Goal: Information Seeking & Learning: Learn about a topic

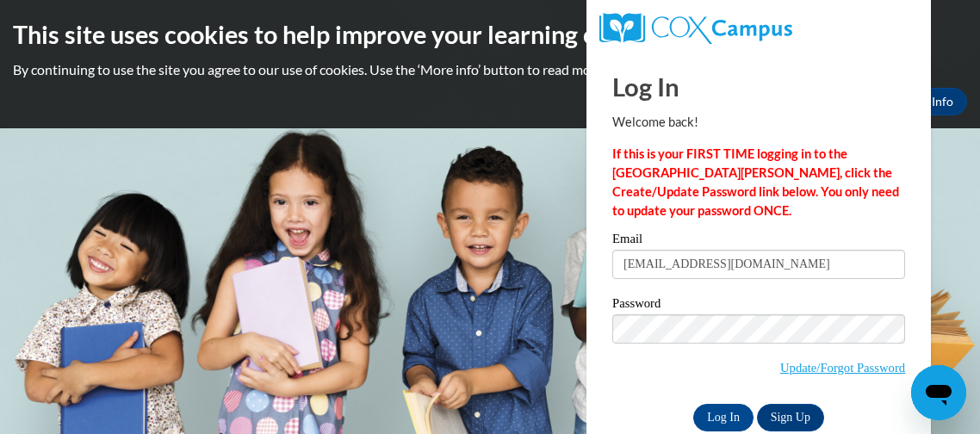
type input "queenmf325@gmail.com"
click at [718, 412] on input "Log In" at bounding box center [723, 418] width 60 height 28
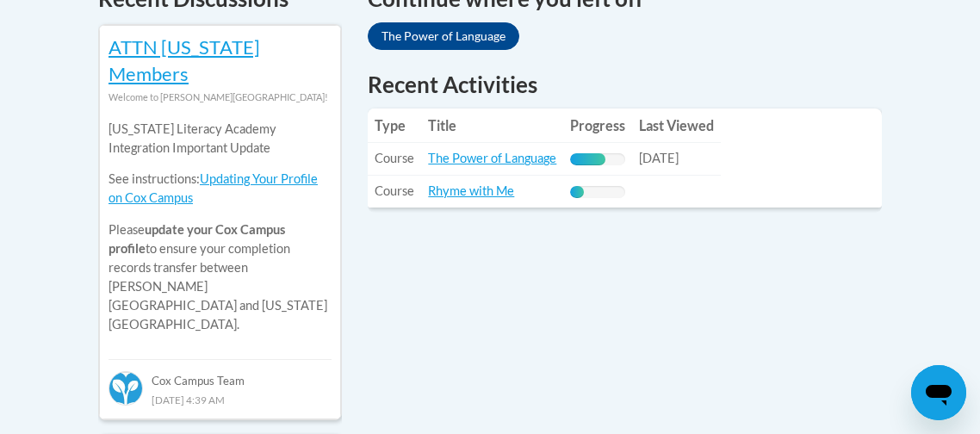
scroll to position [812, 0]
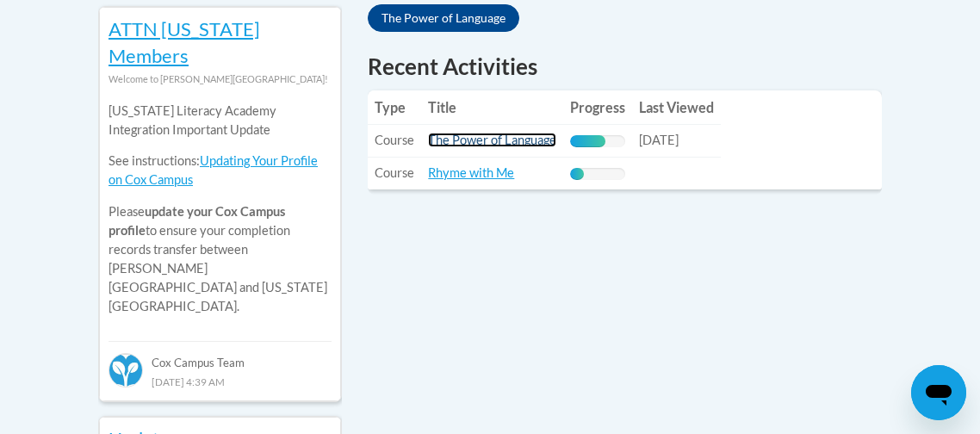
click at [483, 143] on link "The Power of Language" at bounding box center [492, 140] width 128 height 15
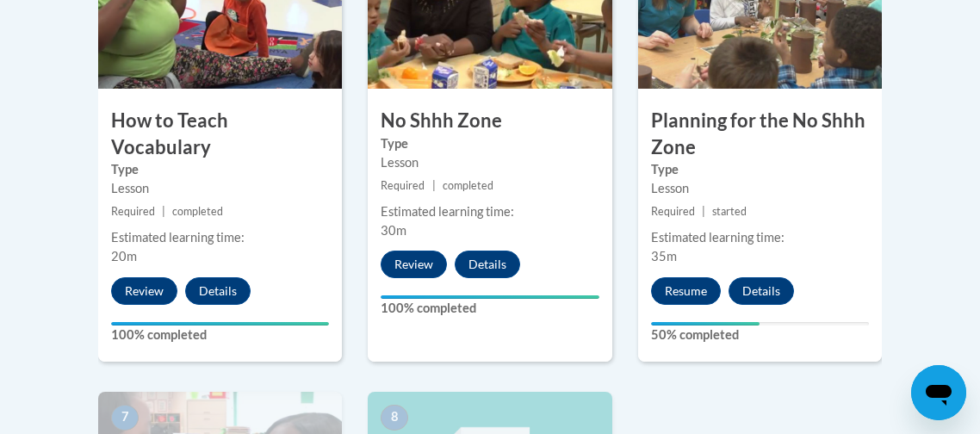
scroll to position [1107, 0]
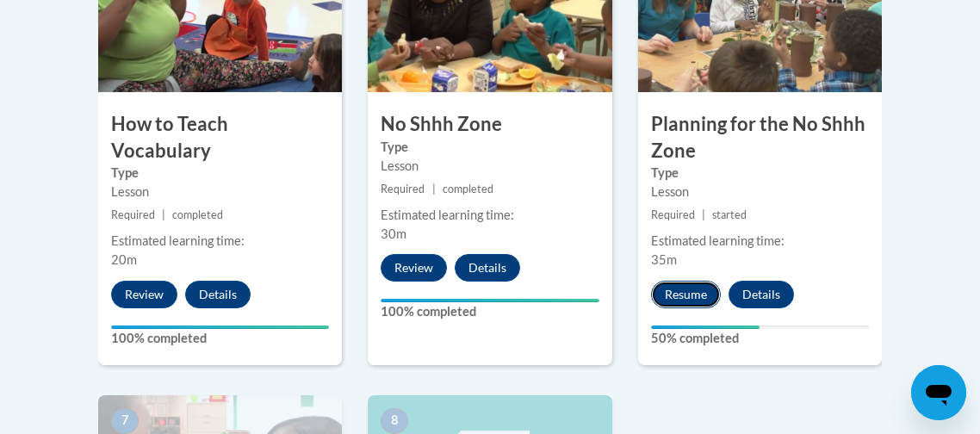
click at [669, 295] on button "Resume" at bounding box center [686, 295] width 70 height 28
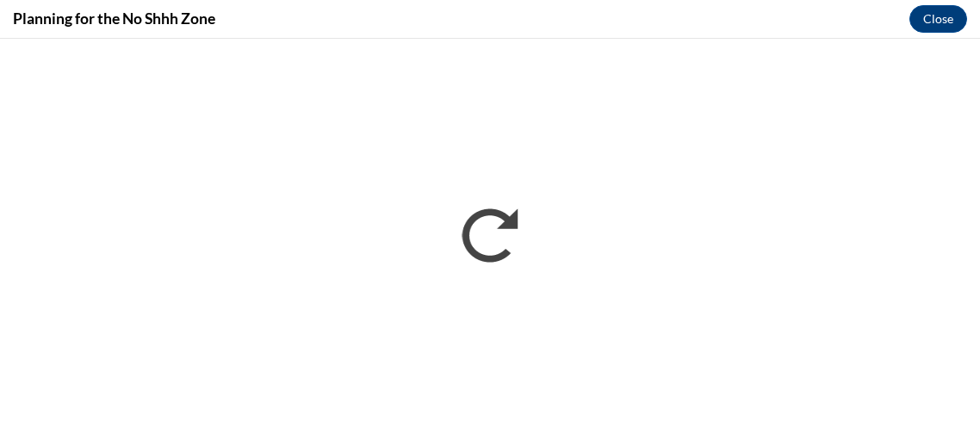
scroll to position [0, 0]
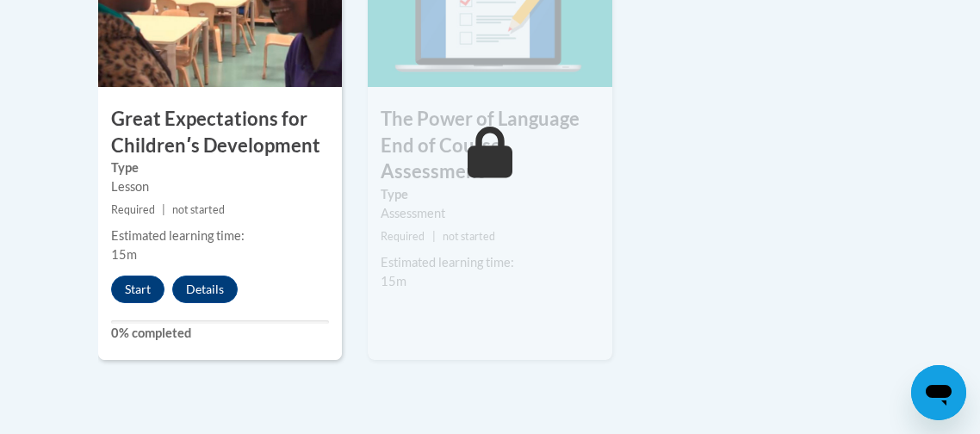
scroll to position [1580, 0]
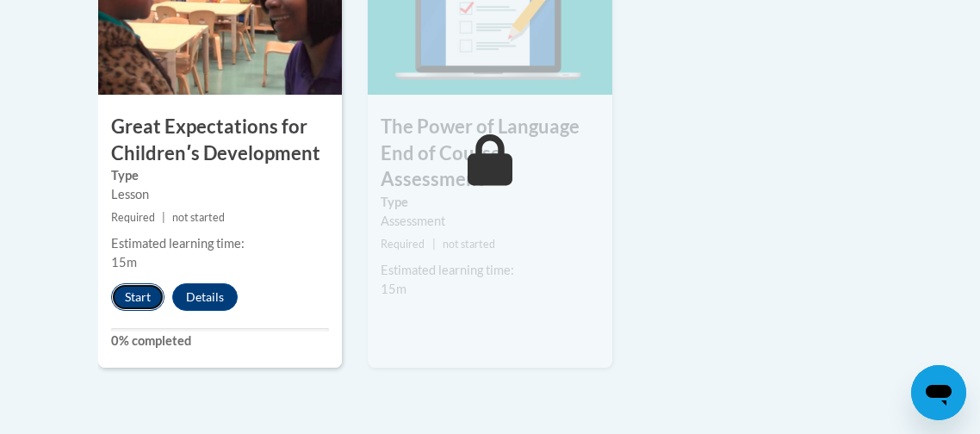
click at [135, 298] on button "Start" at bounding box center [137, 297] width 53 height 28
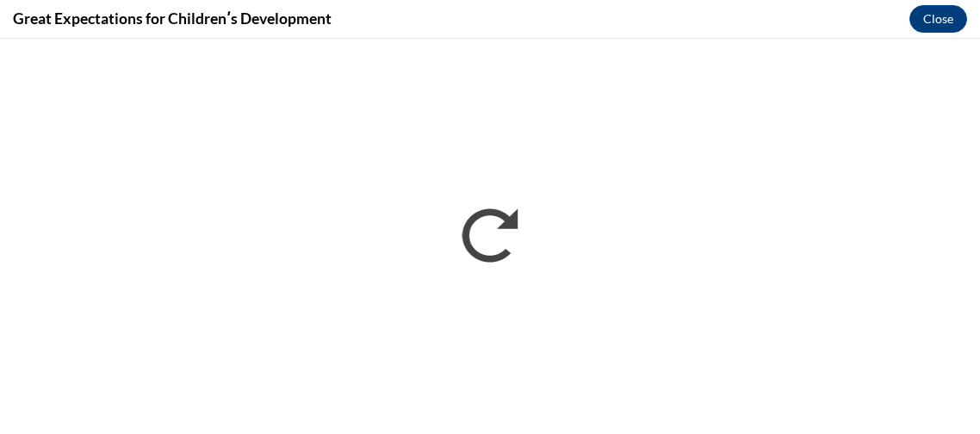
scroll to position [0, 0]
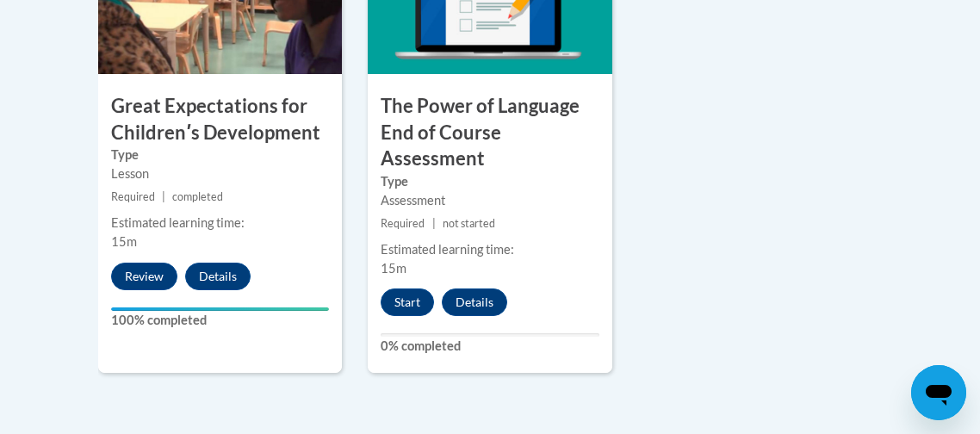
scroll to position [1604, 0]
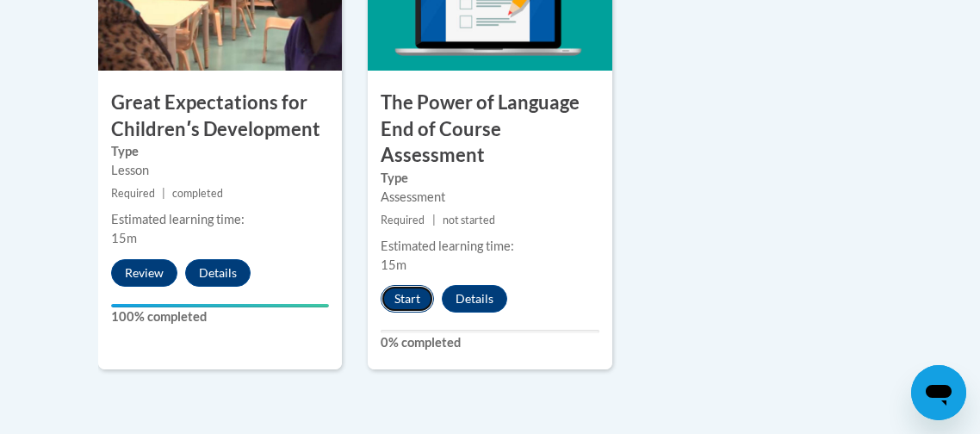
click at [417, 291] on button "Start" at bounding box center [406, 299] width 53 height 28
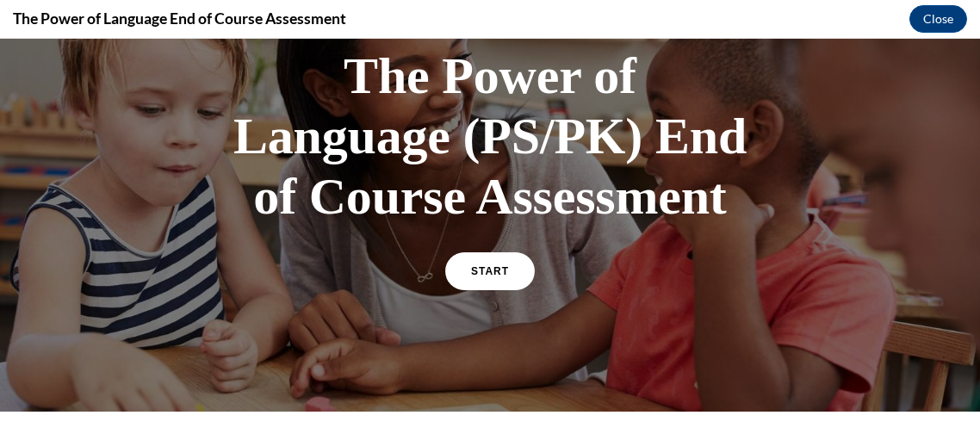
scroll to position [131, 0]
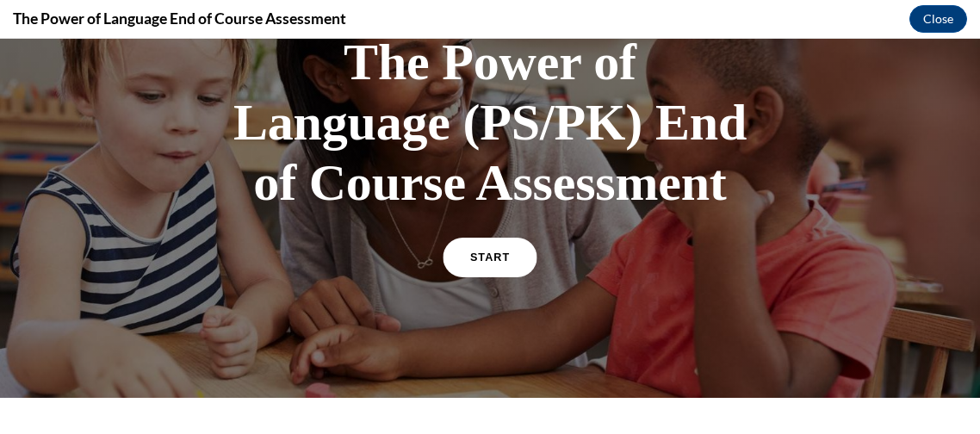
click at [493, 253] on span "START" at bounding box center [490, 257] width 40 height 13
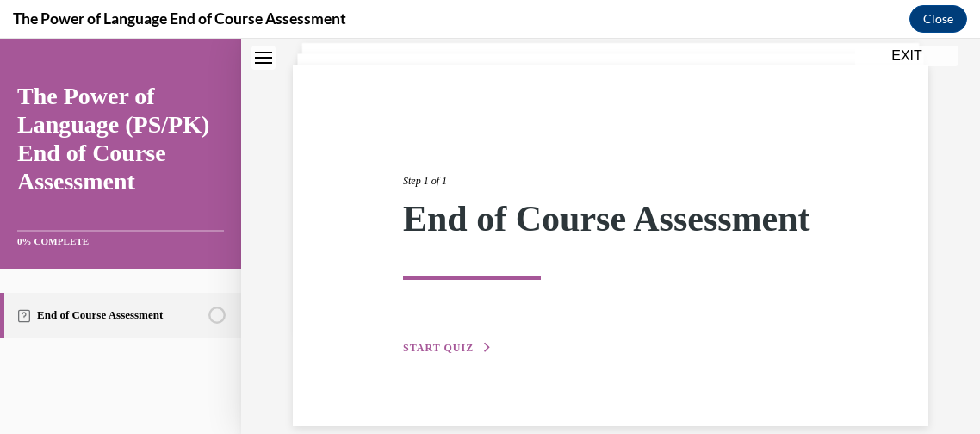
scroll to position [169, 0]
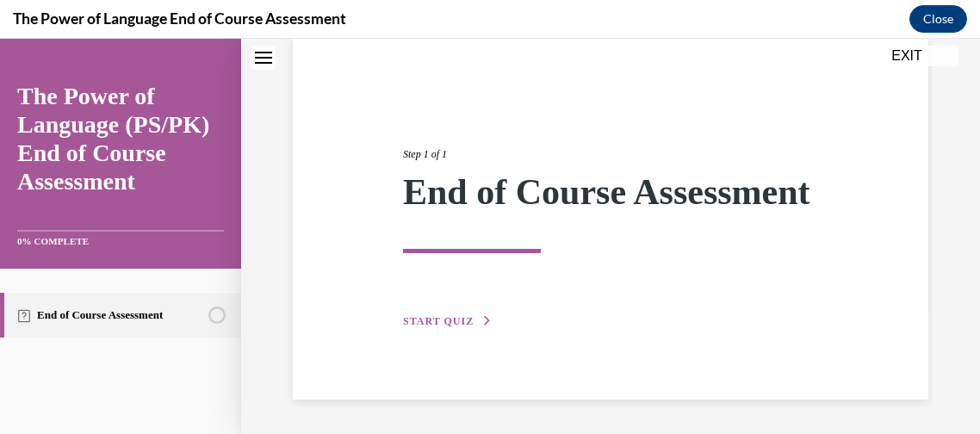
drag, startPoint x: 710, startPoint y: 317, endPoint x: 449, endPoint y: 316, distance: 260.8
click at [449, 316] on div "Step 1 of 1 End of Course Assessment START QUIZ" at bounding box center [610, 219] width 441 height 224
click at [449, 316] on span "START QUIZ" at bounding box center [438, 321] width 71 height 12
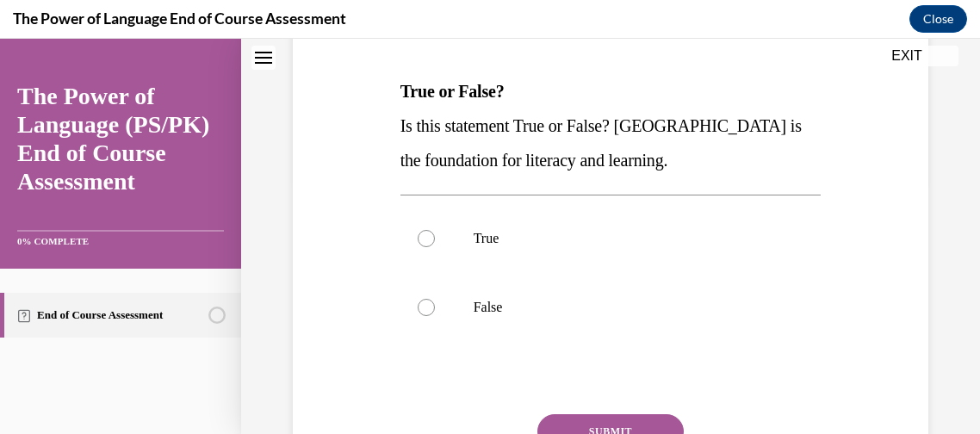
scroll to position [204, 0]
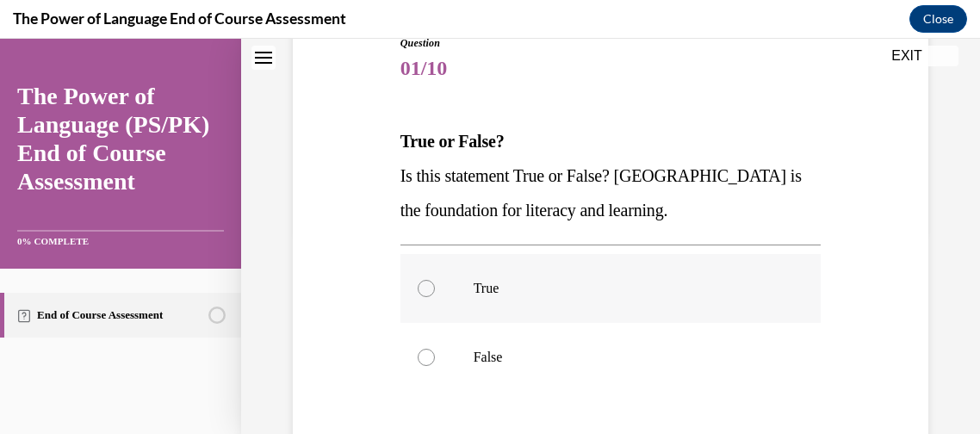
click at [426, 289] on div at bounding box center [425, 288] width 17 height 17
click at [426, 289] on input "True" at bounding box center [425, 288] width 17 height 17
radio input "true"
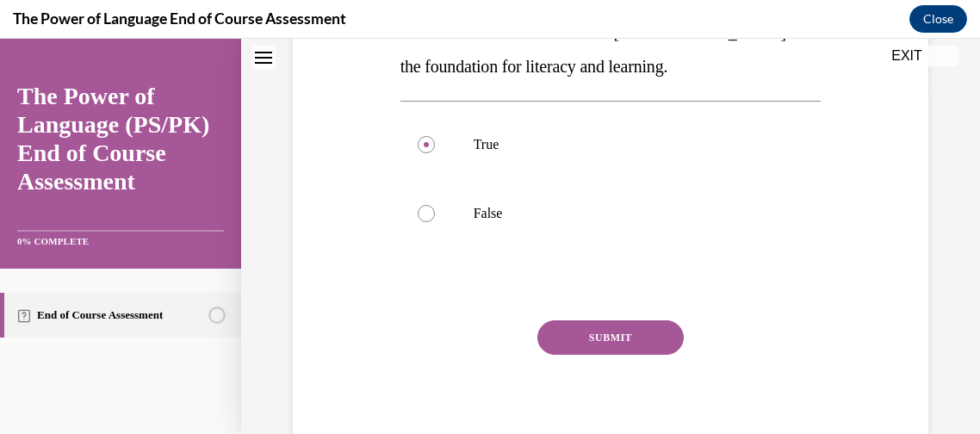
scroll to position [352, 0]
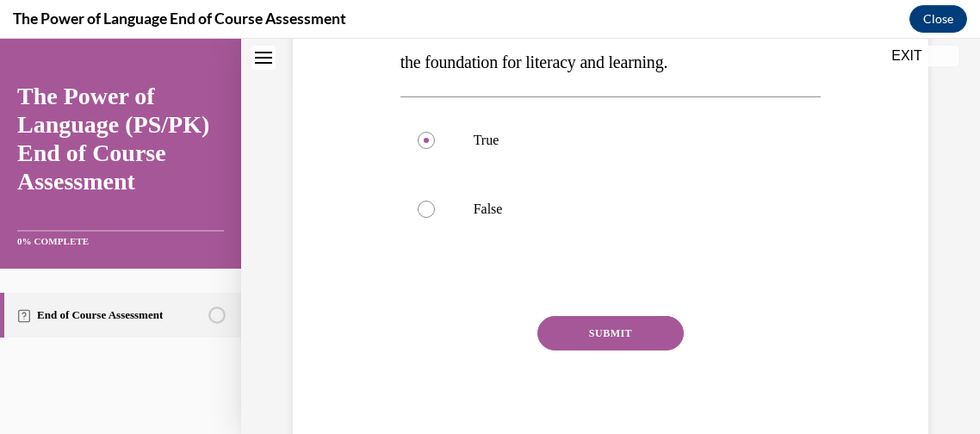
click at [651, 331] on button "SUBMIT" at bounding box center [610, 333] width 146 height 34
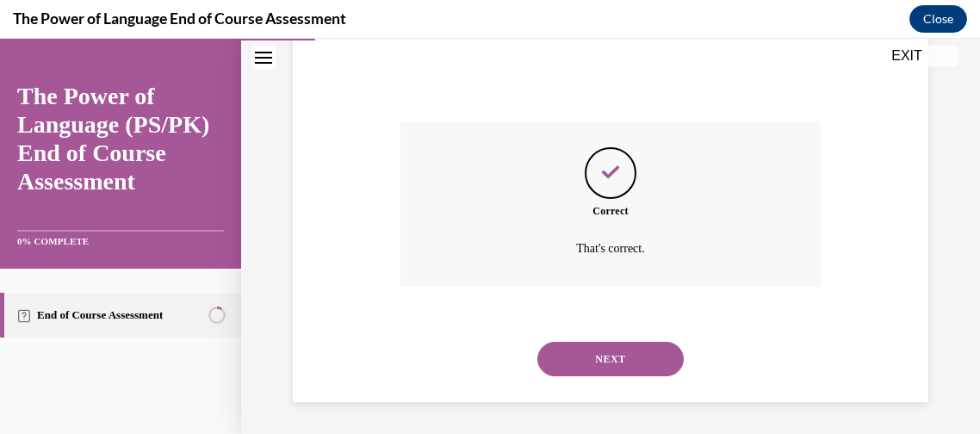
scroll to position [548, 0]
drag, startPoint x: 639, startPoint y: 350, endPoint x: 607, endPoint y: 357, distance: 32.6
click at [607, 357] on button "NEXT" at bounding box center [610, 357] width 146 height 34
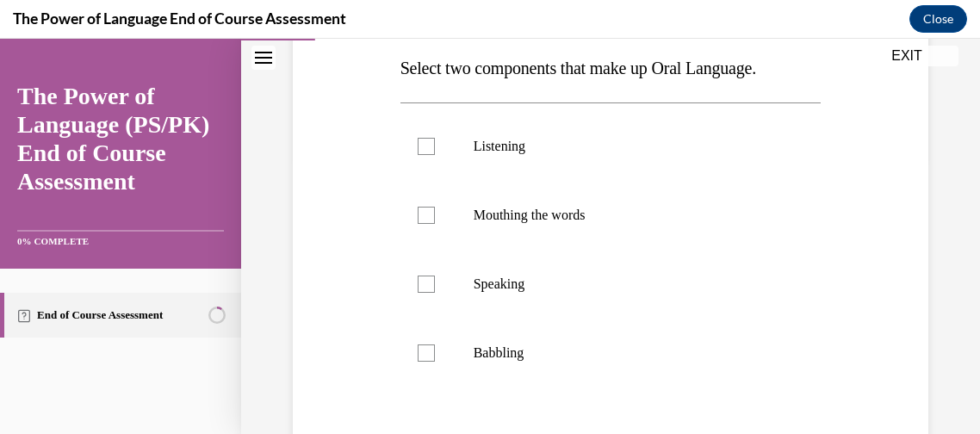
scroll to position [288, 0]
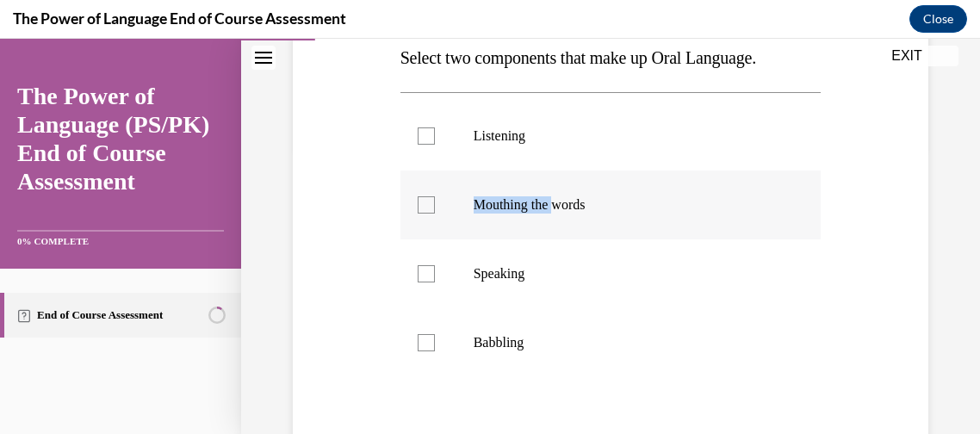
drag, startPoint x: 560, startPoint y: 207, endPoint x: 427, endPoint y: 205, distance: 133.4
click at [427, 205] on label "Mouthing the words" at bounding box center [610, 204] width 421 height 69
click at [427, 205] on div at bounding box center [425, 204] width 17 height 17
click at [427, 205] on input "Mouthing the words" at bounding box center [425, 204] width 17 height 17
click at [427, 205] on icon at bounding box center [426, 205] width 8 height 6
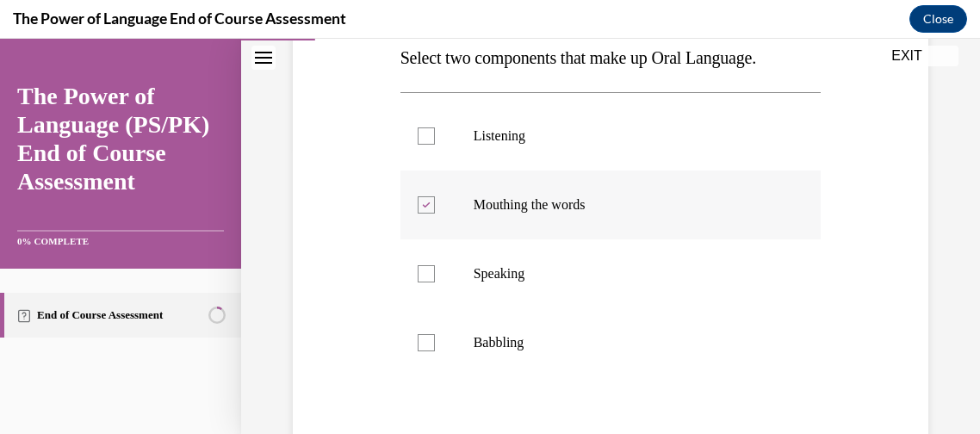
click at [427, 205] on input "Mouthing the words" at bounding box center [425, 204] width 17 height 17
click at [427, 205] on div at bounding box center [425, 204] width 17 height 17
click at [427, 205] on input "Mouthing the words" at bounding box center [425, 204] width 17 height 17
checkbox input "true"
click at [421, 275] on div at bounding box center [425, 273] width 17 height 17
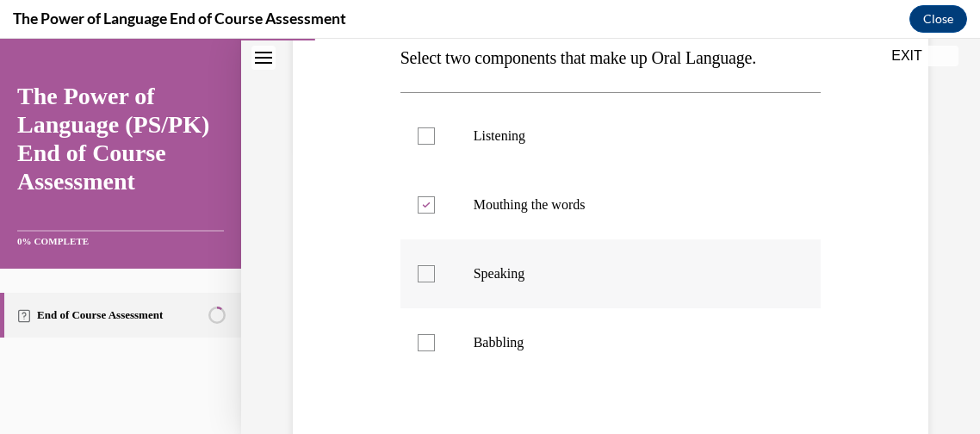
click at [421, 275] on input "Speaking" at bounding box center [425, 273] width 17 height 17
checkbox input "true"
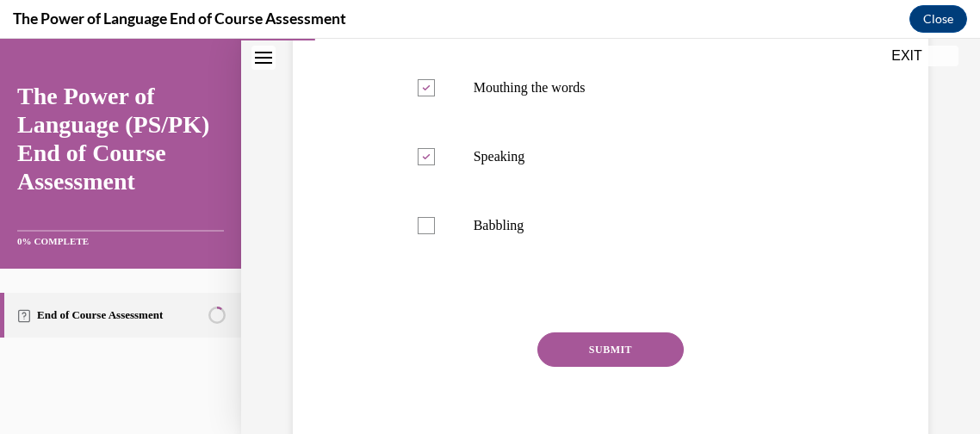
scroll to position [430, 0]
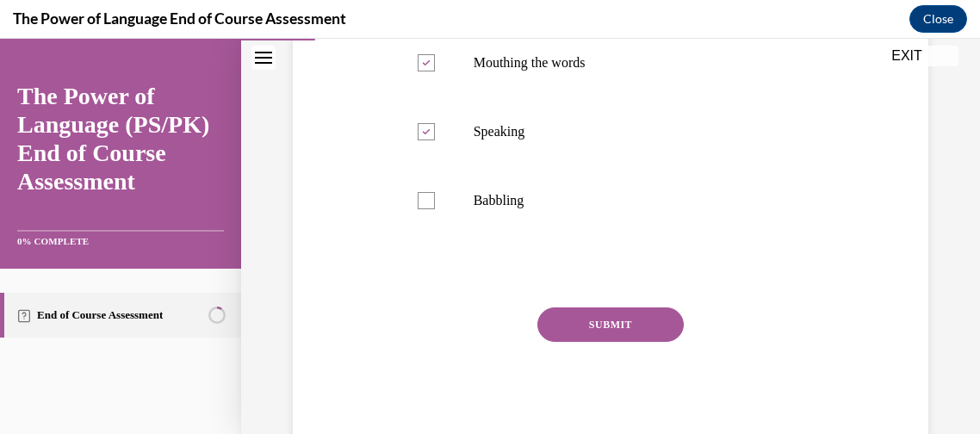
click at [612, 334] on button "SUBMIT" at bounding box center [610, 324] width 146 height 34
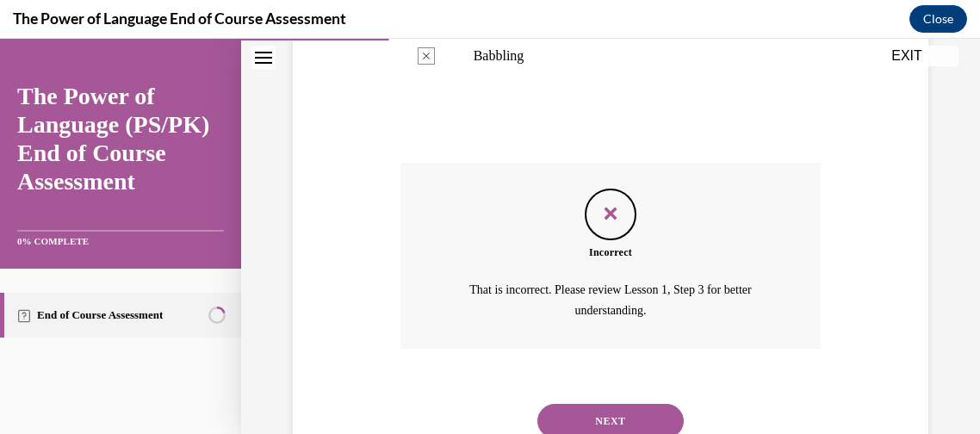
scroll to position [638, 0]
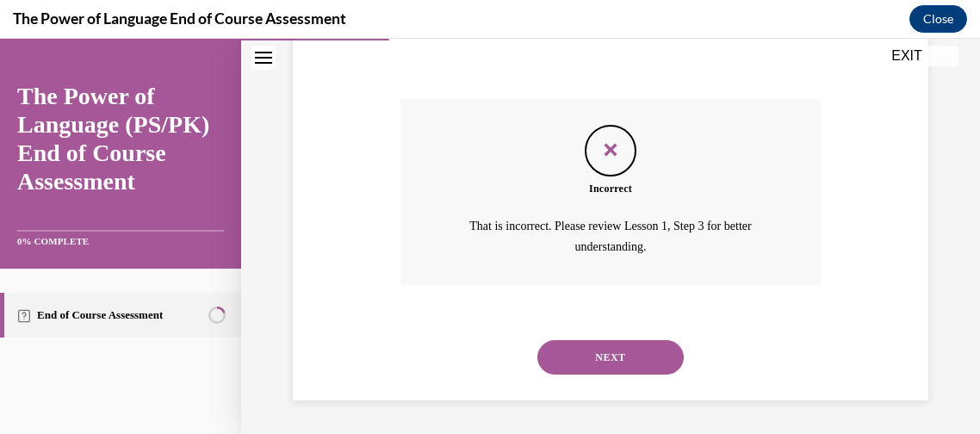
click at [607, 357] on button "NEXT" at bounding box center [610, 357] width 146 height 34
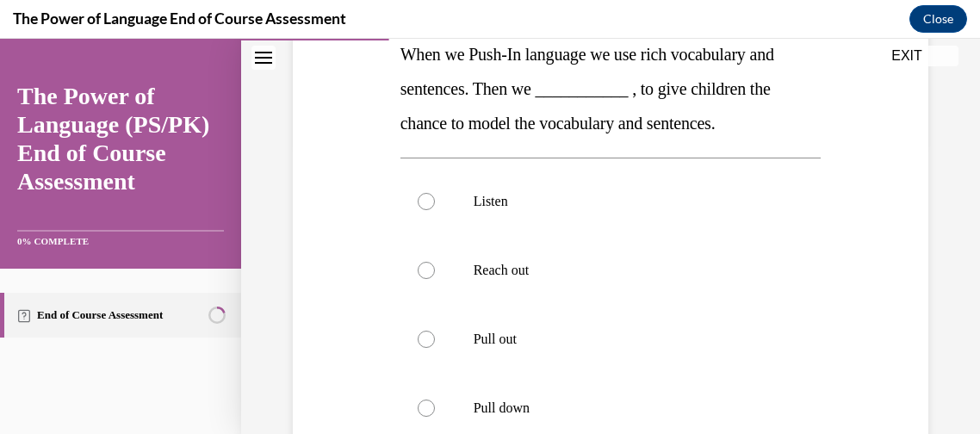
scroll to position [293, 0]
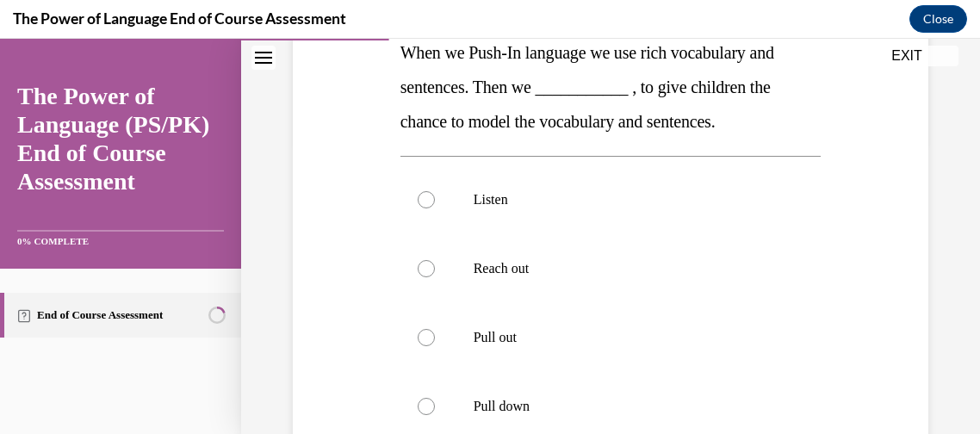
click at [429, 204] on div at bounding box center [425, 199] width 17 height 17
click at [429, 204] on input "Listen" at bounding box center [425, 199] width 17 height 17
radio input "true"
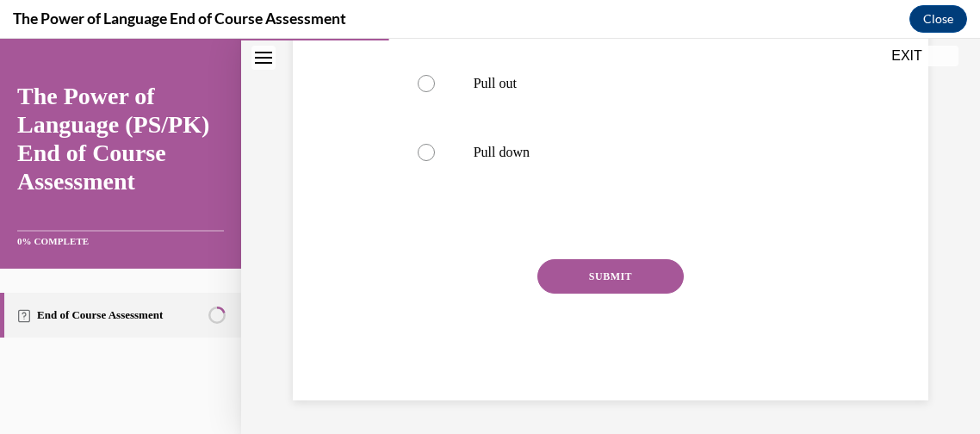
scroll to position [546, 0]
drag, startPoint x: 979, startPoint y: 178, endPoint x: 823, endPoint y: 260, distance: 176.0
click at [823, 260] on div "Question 03/10 When we Push-In language we use rich vocabulary and sentences. T…" at bounding box center [611, 34] width 430 height 733
drag, startPoint x: 823, startPoint y: 260, endPoint x: 979, endPoint y: 244, distance: 156.6
click at [979, 244] on div "Home Question 02/10 Select two components that make up Oral Language. Listening…" at bounding box center [610, 236] width 739 height 395
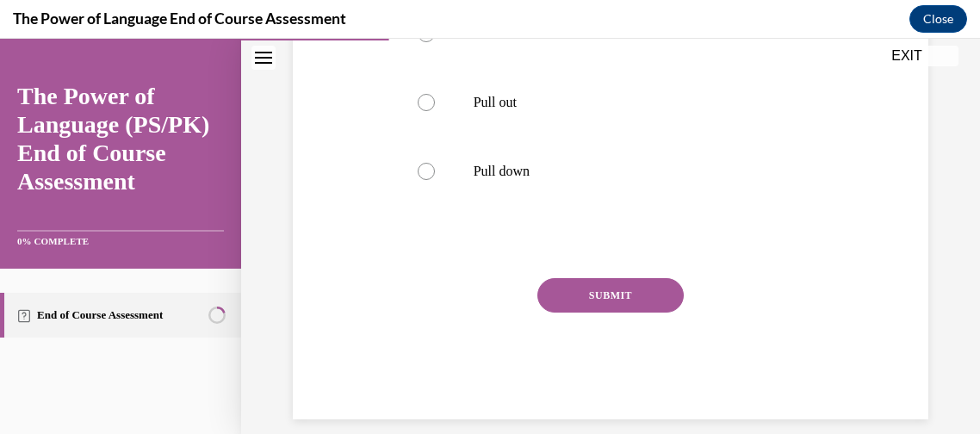
scroll to position [523, 0]
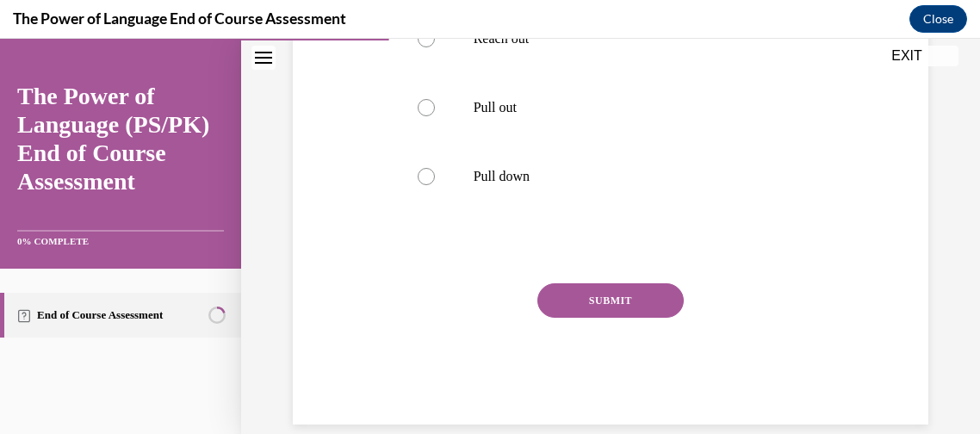
drag, startPoint x: 979, startPoint y: 299, endPoint x: 593, endPoint y: 282, distance: 386.0
click at [593, 283] on button "SUBMIT" at bounding box center [610, 300] width 146 height 34
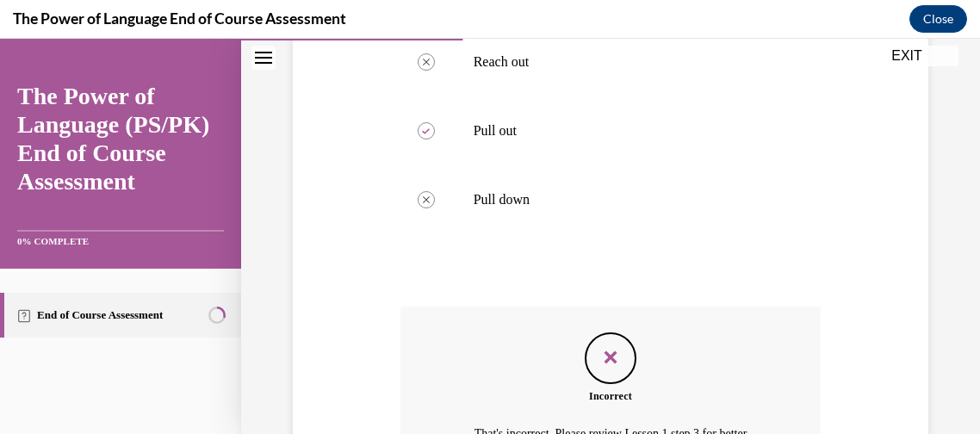
scroll to position [707, 0]
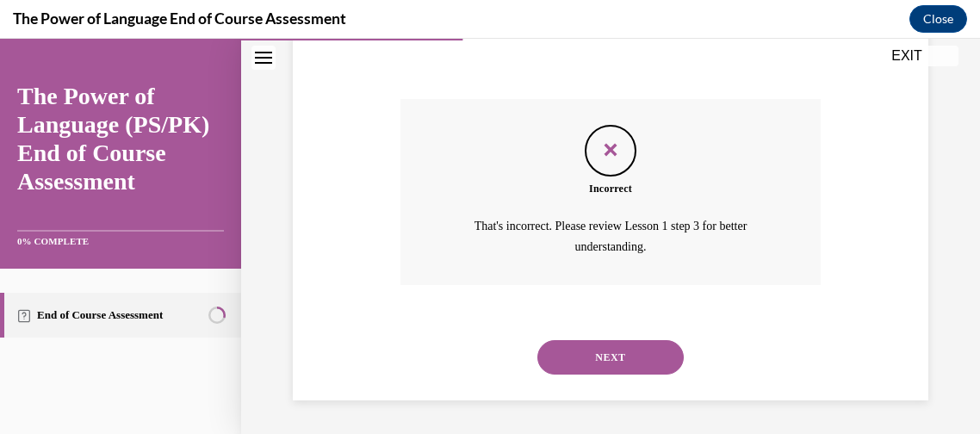
click at [597, 363] on button "NEXT" at bounding box center [610, 357] width 146 height 34
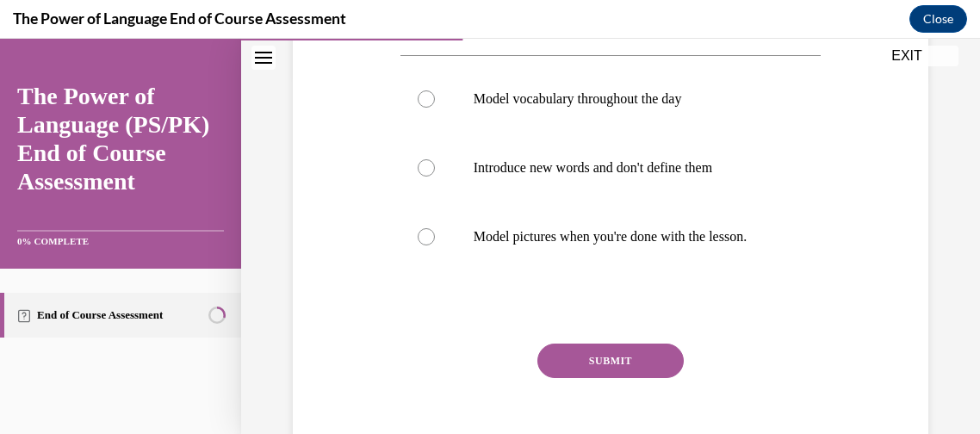
scroll to position [362, 0]
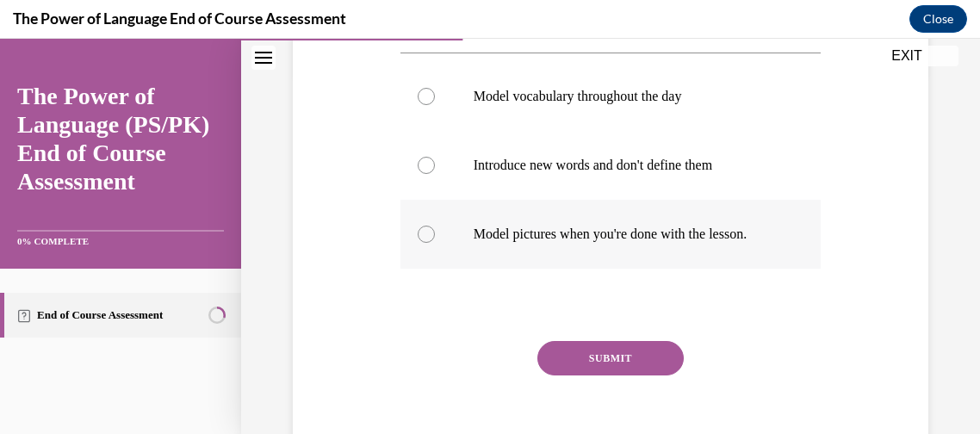
click at [729, 243] on p "Model pictures when you're done with the lesson." at bounding box center [625, 234] width 305 height 17
click at [435, 243] on input "Model pictures when you're done with the lesson." at bounding box center [425, 234] width 17 height 17
radio input "true"
click at [620, 375] on button "SUBMIT" at bounding box center [610, 358] width 146 height 34
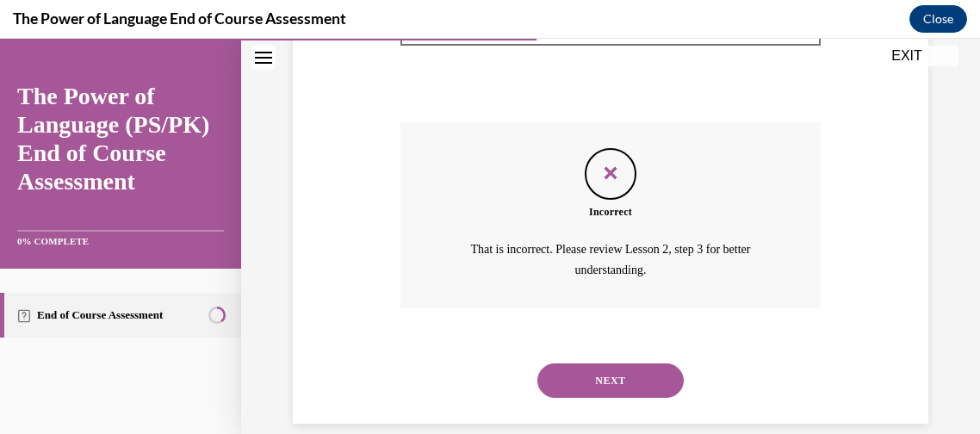
scroll to position [584, 0]
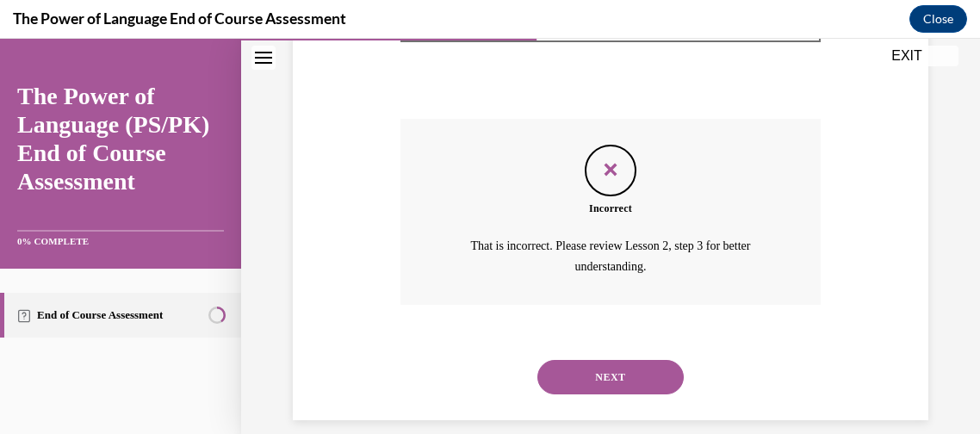
click at [626, 394] on button "NEXT" at bounding box center [610, 377] width 146 height 34
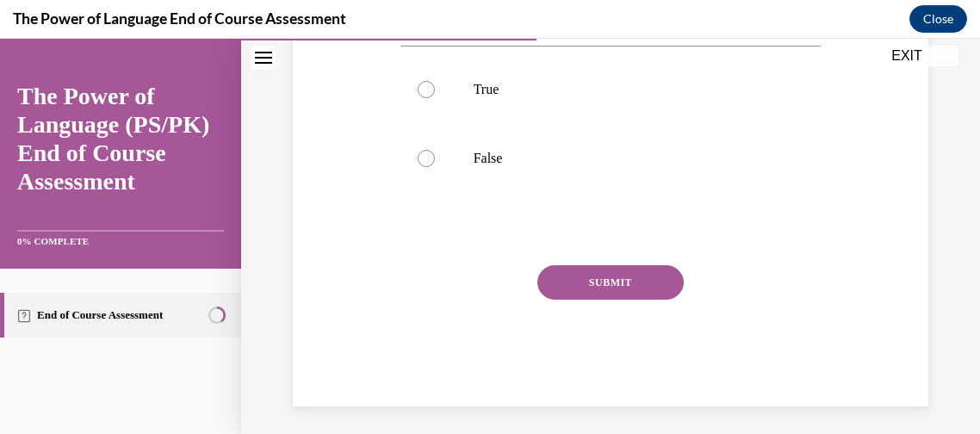
scroll to position [443, 0]
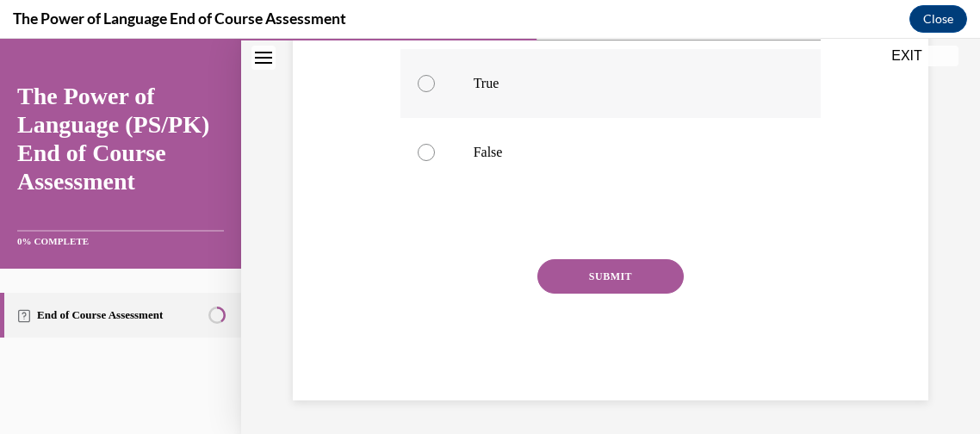
click at [595, 70] on label "True" at bounding box center [610, 83] width 421 height 69
click at [435, 75] on input "True" at bounding box center [425, 83] width 17 height 17
radio input "true"
click at [576, 272] on button "SUBMIT" at bounding box center [610, 276] width 146 height 34
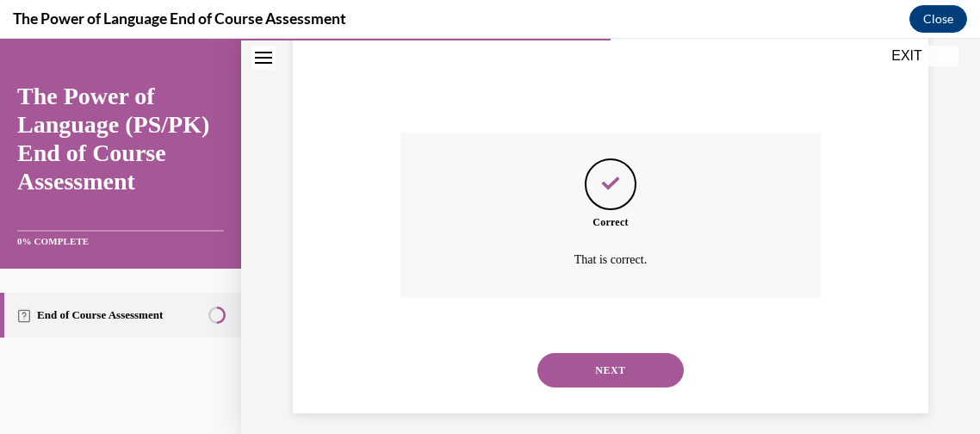
scroll to position [583, 0]
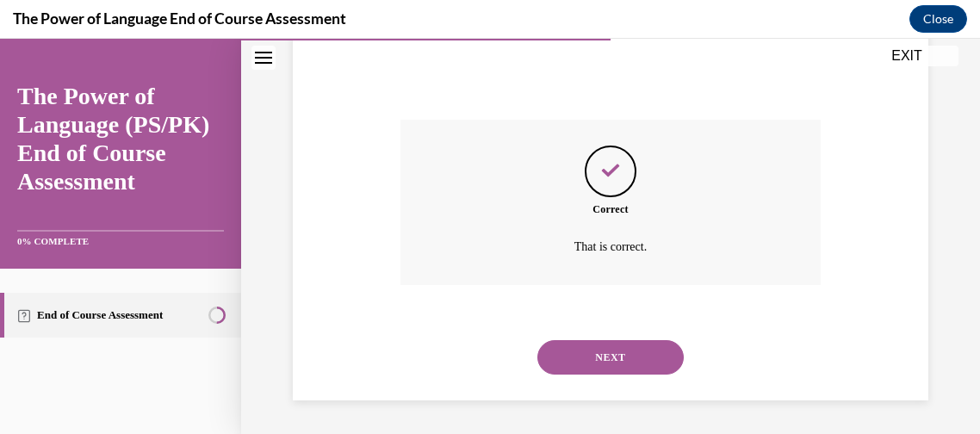
click at [580, 347] on button "NEXT" at bounding box center [610, 357] width 146 height 34
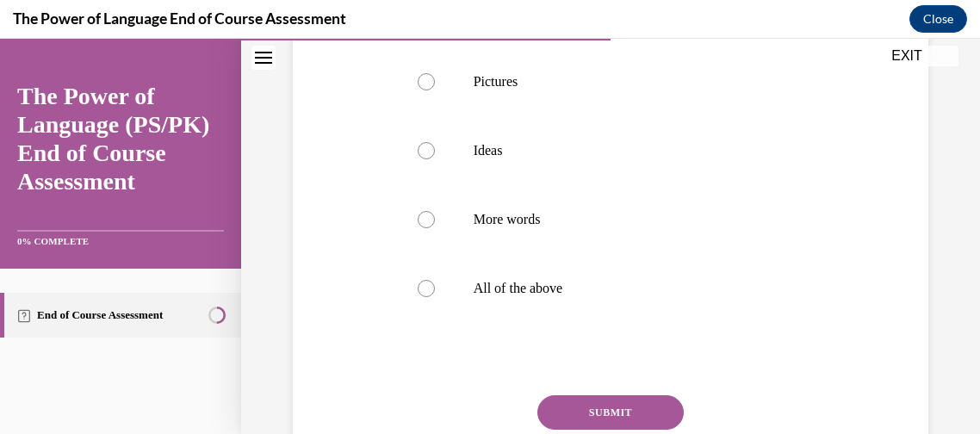
scroll to position [380, 0]
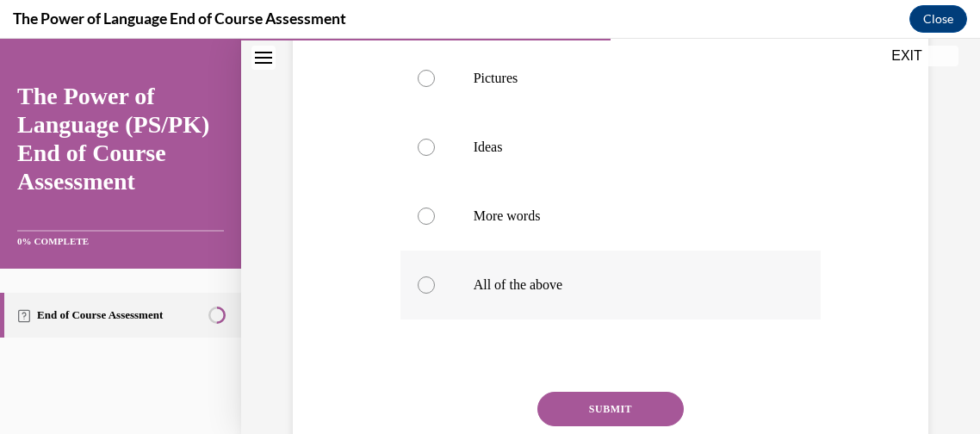
click at [453, 306] on label "All of the above" at bounding box center [610, 284] width 421 height 69
click at [435, 294] on input "All of the above" at bounding box center [425, 284] width 17 height 17
radio input "true"
click at [586, 409] on button "SUBMIT" at bounding box center [610, 409] width 146 height 34
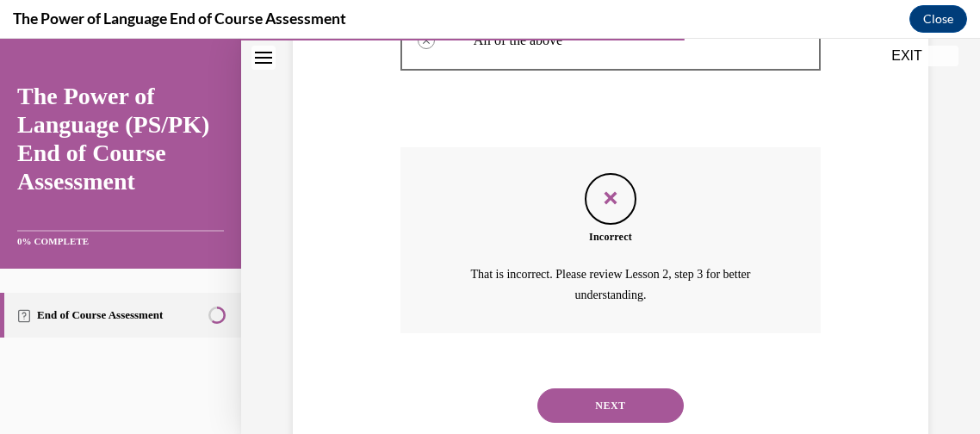
scroll to position [632, 0]
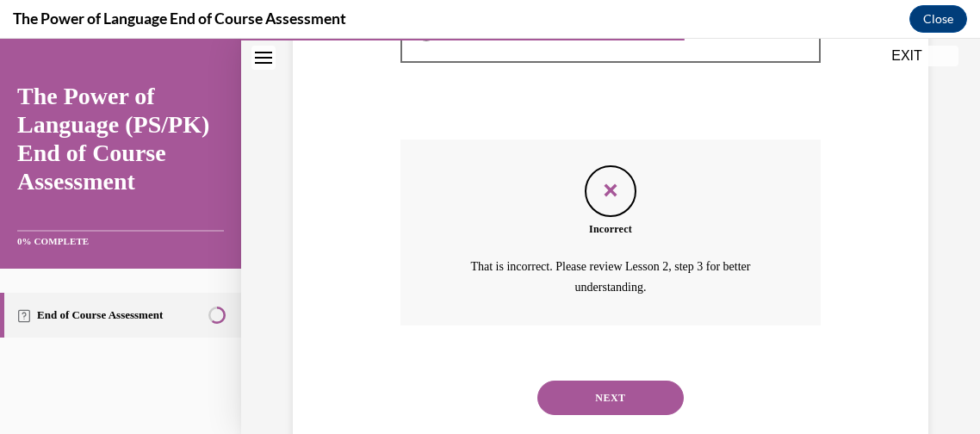
click at [600, 408] on button "NEXT" at bounding box center [610, 397] width 146 height 34
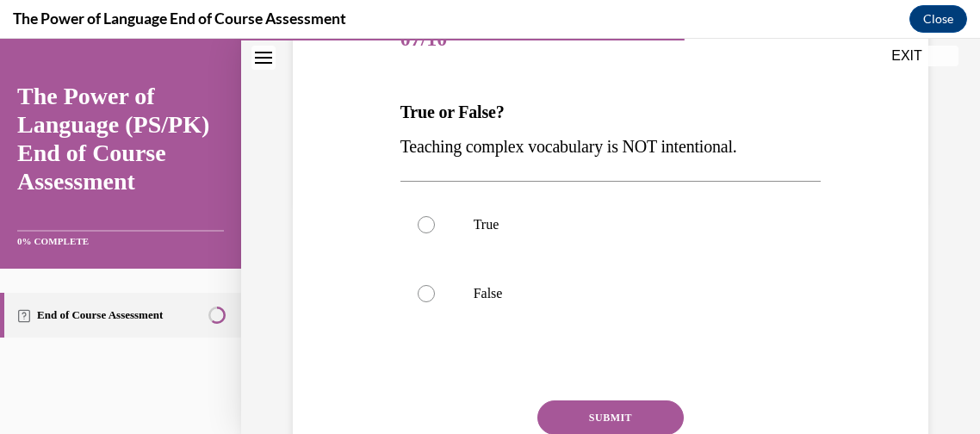
scroll to position [235, 0]
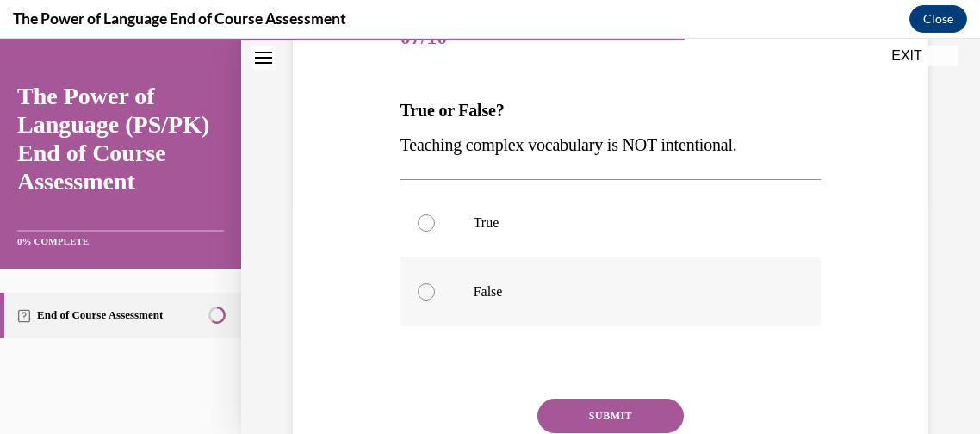
click at [485, 290] on p "False" at bounding box center [625, 291] width 305 height 17
click at [435, 290] on input "False" at bounding box center [425, 291] width 17 height 17
radio input "true"
click at [572, 414] on button "SUBMIT" at bounding box center [610, 416] width 146 height 34
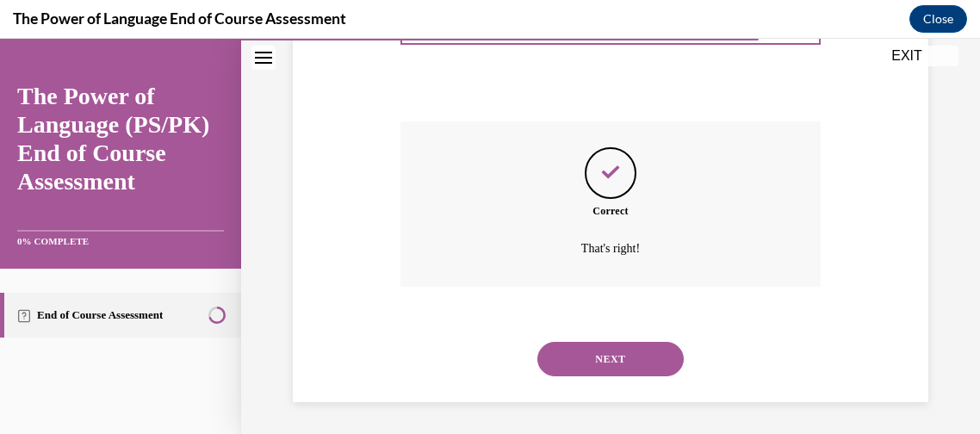
scroll to position [514, 0]
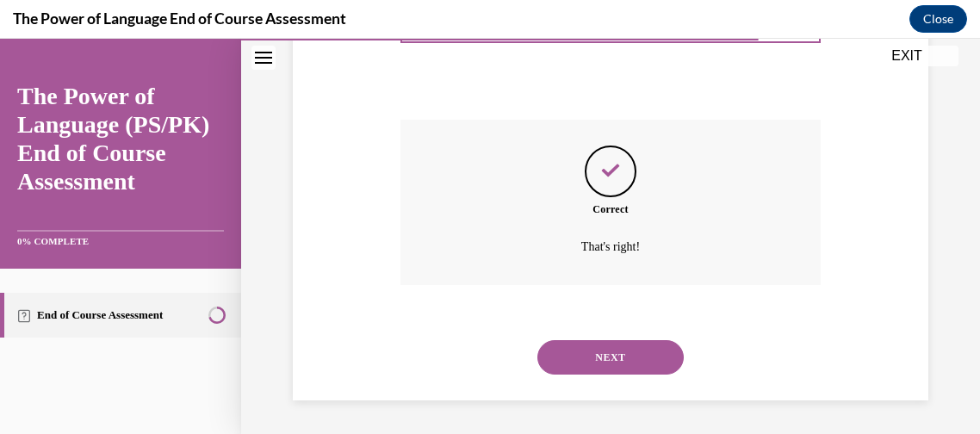
click at [661, 341] on button "NEXT" at bounding box center [610, 357] width 146 height 34
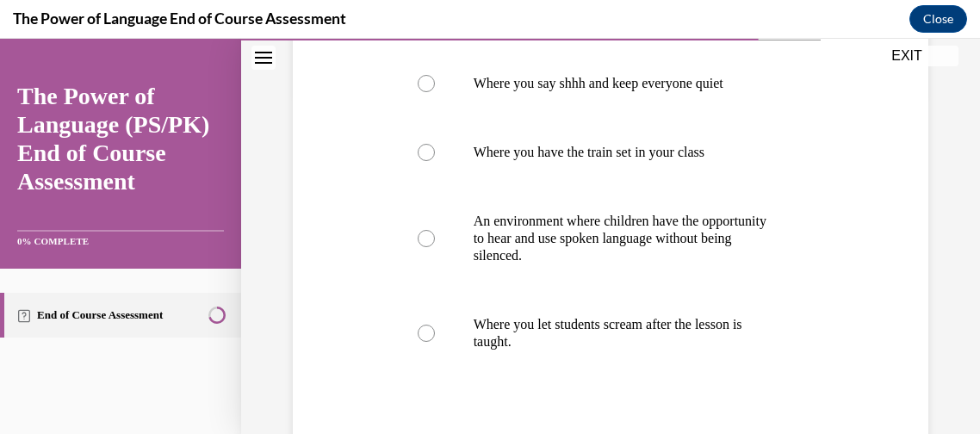
scroll to position [343, 0]
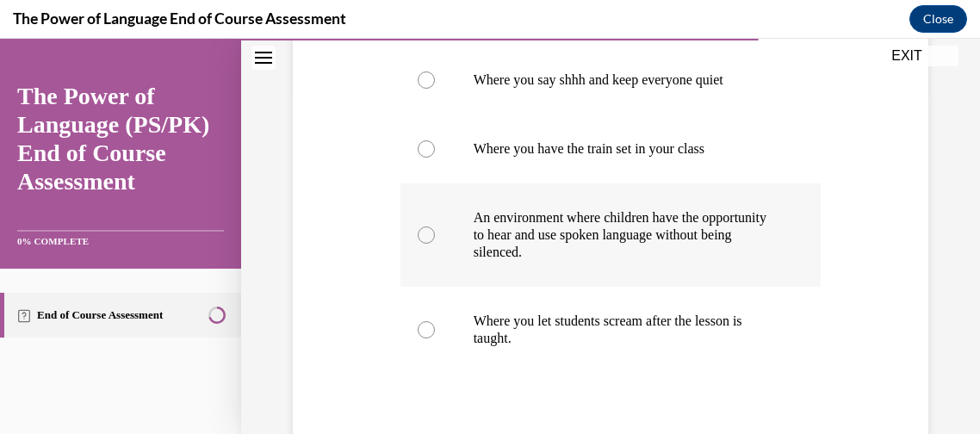
click at [642, 264] on label "An environment where children have the opportunity to hear and use spoken langu…" at bounding box center [610, 234] width 421 height 103
click at [435, 244] on input "An environment where children have the opportunity to hear and use spoken langu…" at bounding box center [425, 234] width 17 height 17
radio input "true"
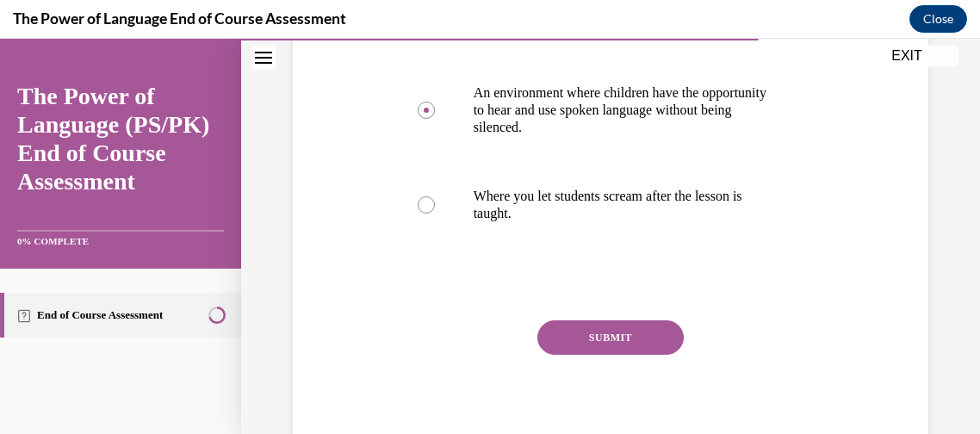
scroll to position [476, 0]
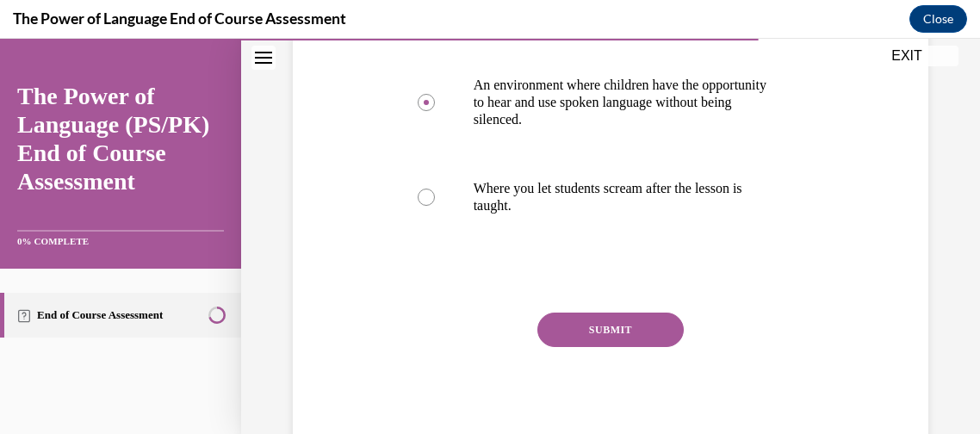
click at [640, 326] on button "SUBMIT" at bounding box center [610, 329] width 146 height 34
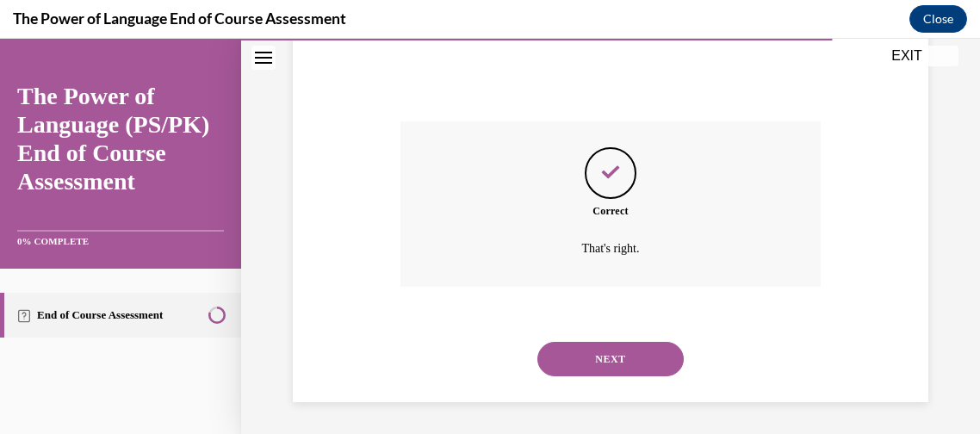
scroll to position [669, 0]
click at [644, 359] on button "NEXT" at bounding box center [610, 357] width 146 height 34
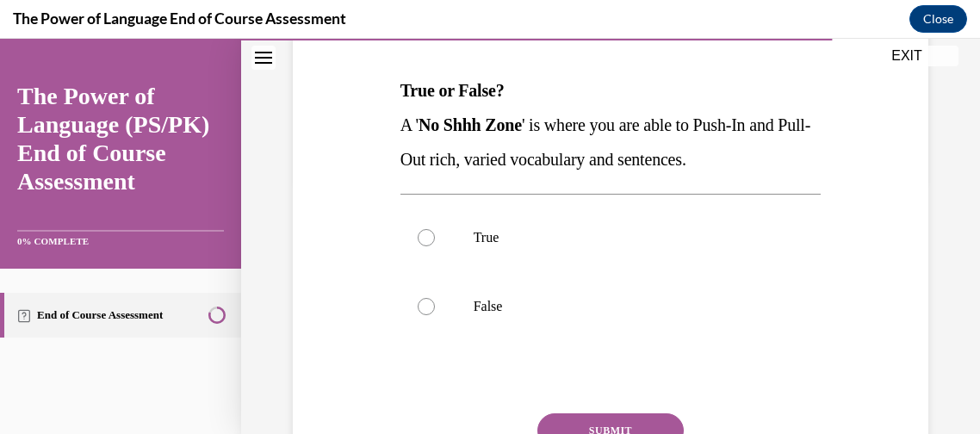
scroll to position [262, 0]
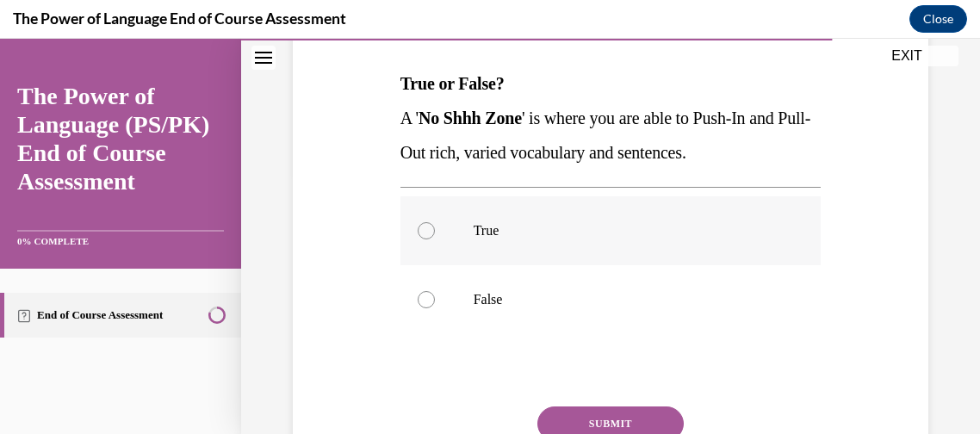
click at [627, 250] on label "True" at bounding box center [610, 230] width 421 height 69
click at [435, 239] on input "True" at bounding box center [425, 230] width 17 height 17
radio input "true"
click at [594, 417] on button "SUBMIT" at bounding box center [610, 423] width 146 height 34
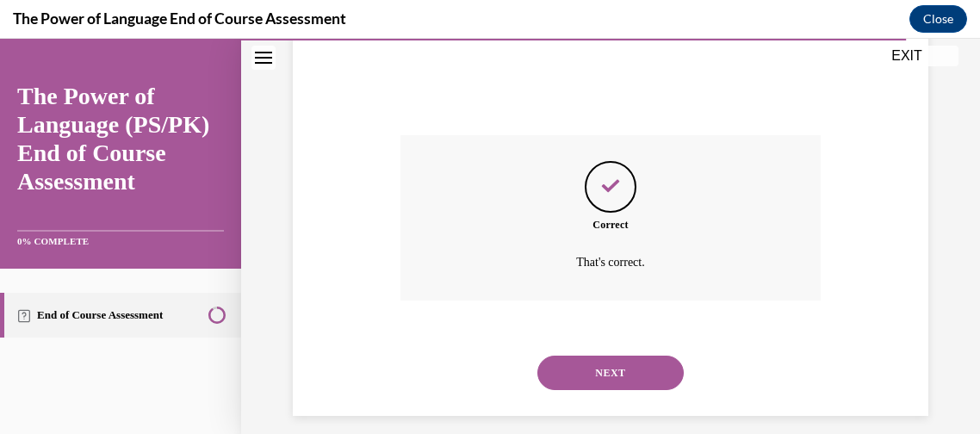
scroll to position [548, 0]
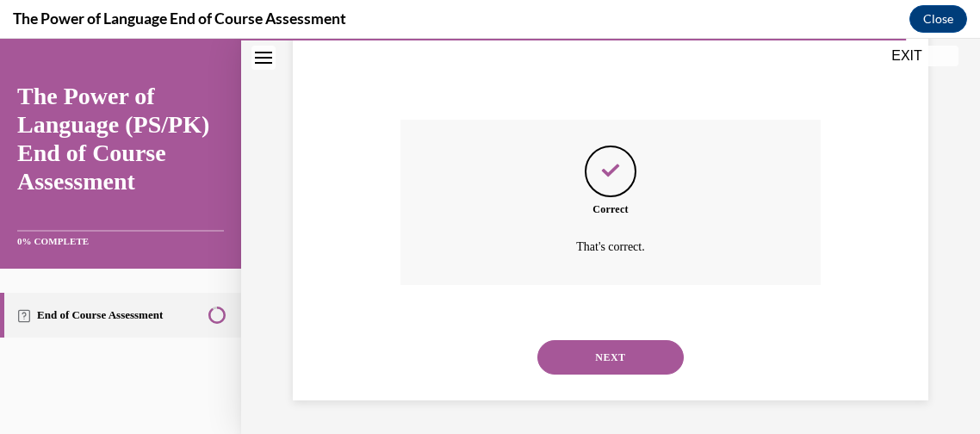
click at [610, 354] on button "NEXT" at bounding box center [610, 357] width 146 height 34
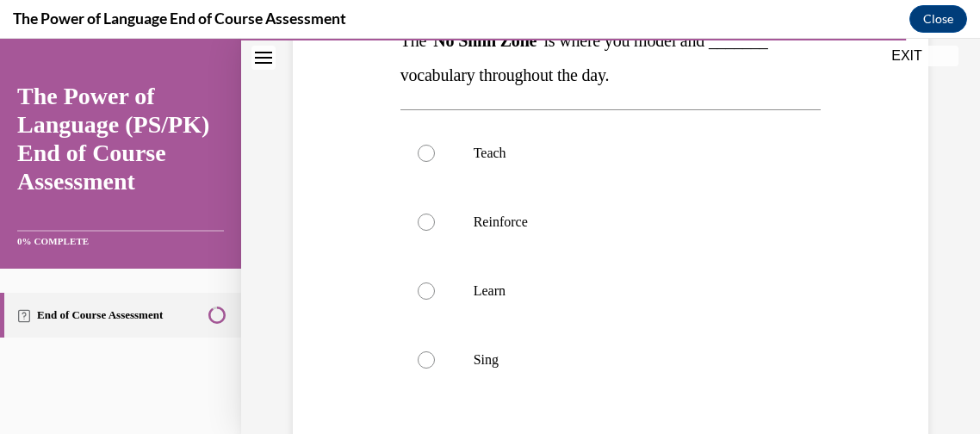
scroll to position [311, 0]
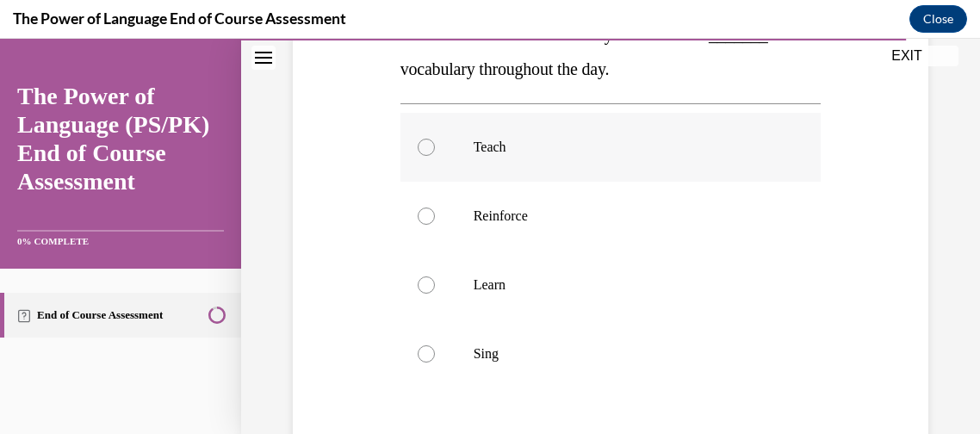
click at [574, 153] on p "Teach" at bounding box center [625, 147] width 305 height 17
click at [435, 153] on input "Teach" at bounding box center [425, 147] width 17 height 17
radio input "true"
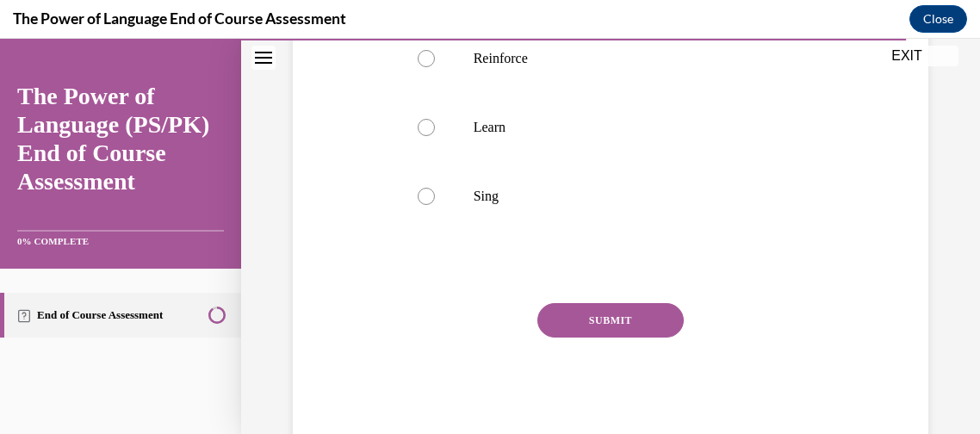
scroll to position [469, 0]
click at [643, 334] on button "SUBMIT" at bounding box center [610, 319] width 146 height 34
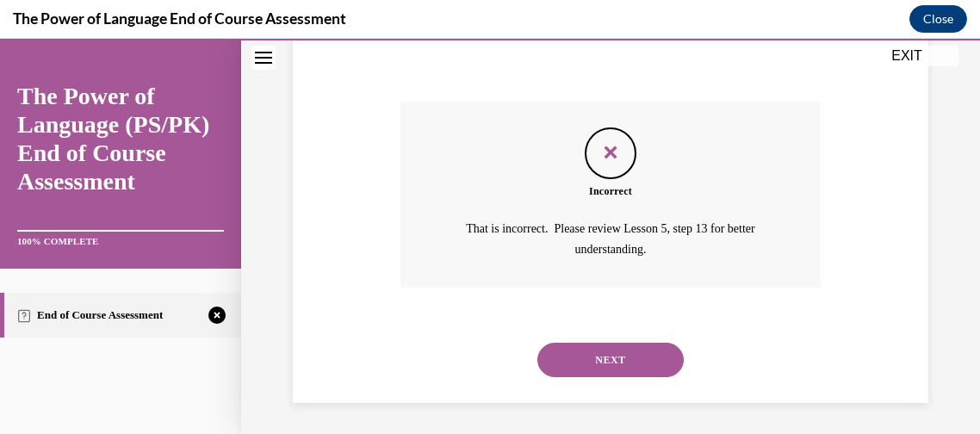
scroll to position [672, 0]
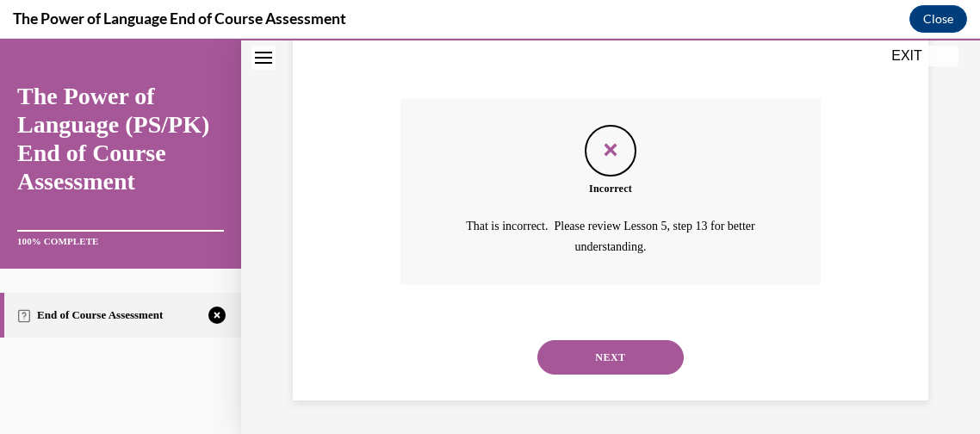
click at [599, 362] on button "NEXT" at bounding box center [610, 357] width 146 height 34
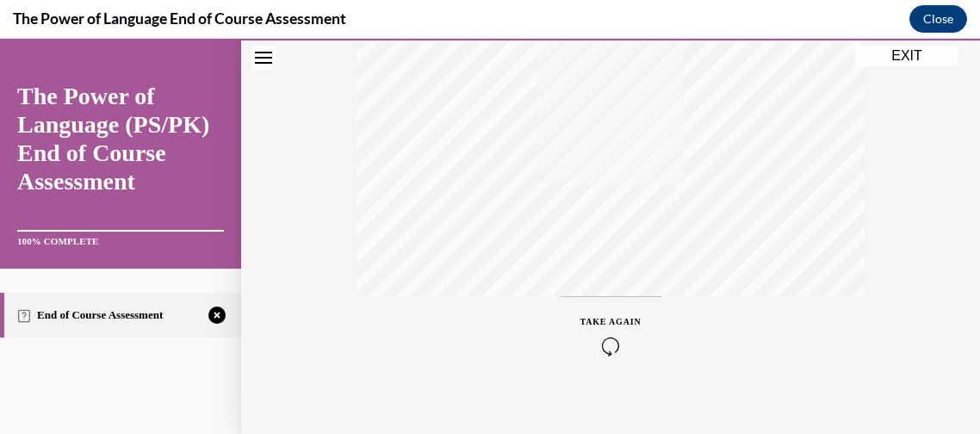
scroll to position [486, 0]
click at [613, 328] on icon "button" at bounding box center [610, 329] width 61 height 19
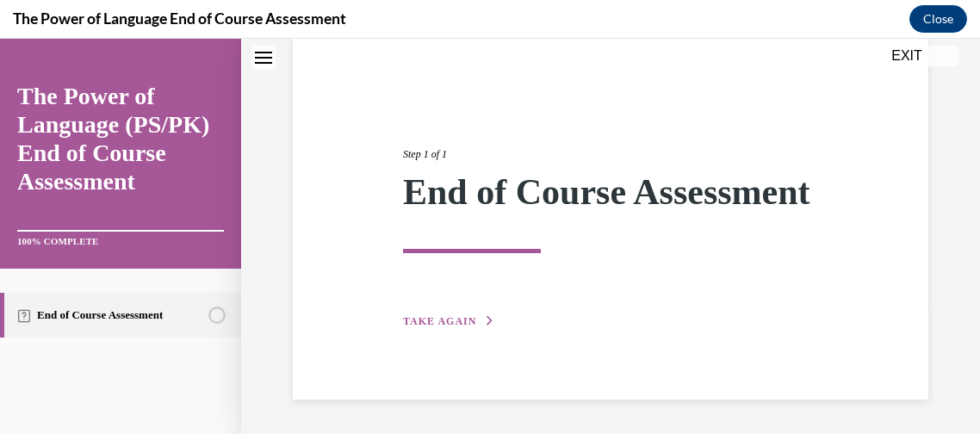
scroll to position [169, 0]
click at [417, 325] on span "TAKE AGAIN" at bounding box center [439, 321] width 73 height 12
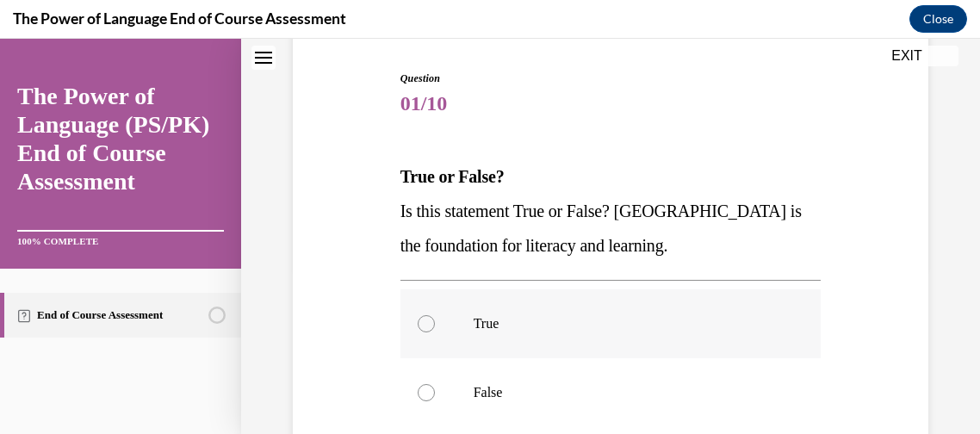
click at [473, 315] on p "True" at bounding box center [625, 323] width 305 height 17
click at [435, 315] on input "True" at bounding box center [425, 323] width 17 height 17
radio input "true"
click at [473, 315] on p "True" at bounding box center [625, 323] width 305 height 17
click at [435, 315] on input "True" at bounding box center [425, 323] width 17 height 17
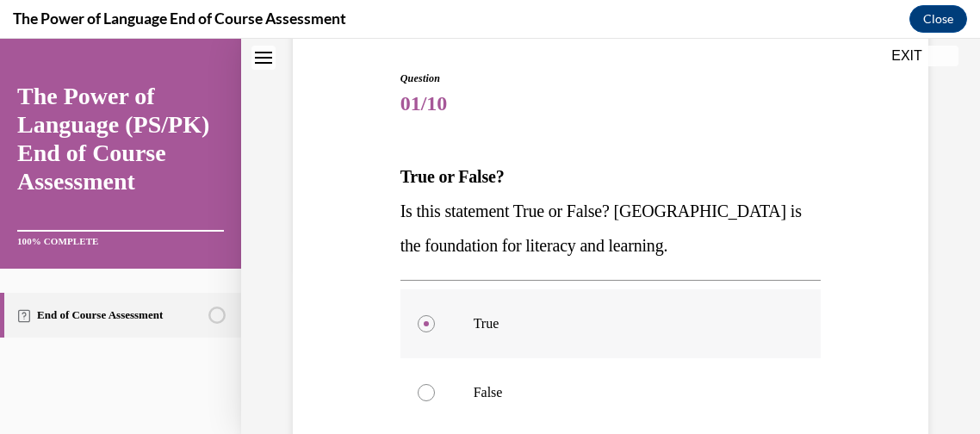
click at [473, 315] on p "True" at bounding box center [625, 323] width 305 height 17
click at [435, 315] on input "True" at bounding box center [425, 323] width 17 height 17
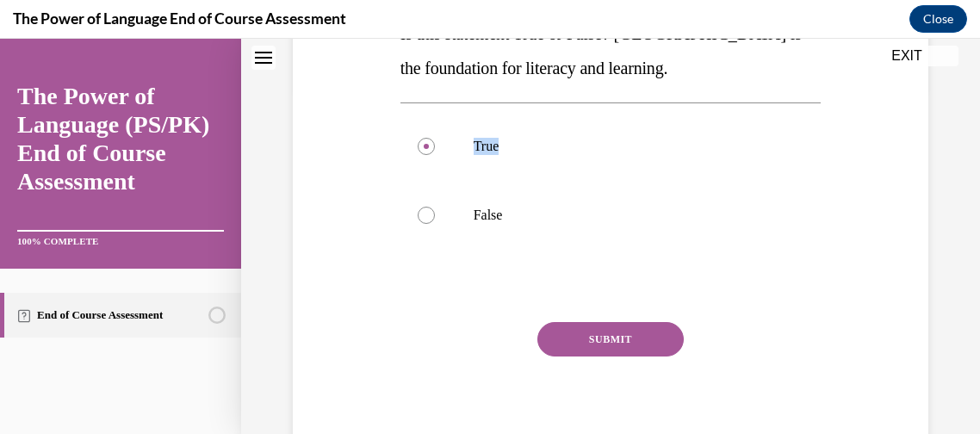
scroll to position [409, 0]
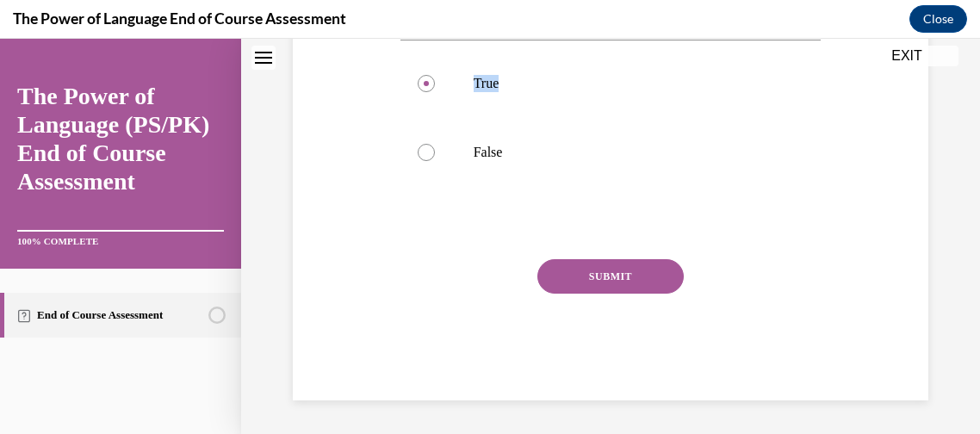
click at [604, 281] on button "SUBMIT" at bounding box center [610, 276] width 146 height 34
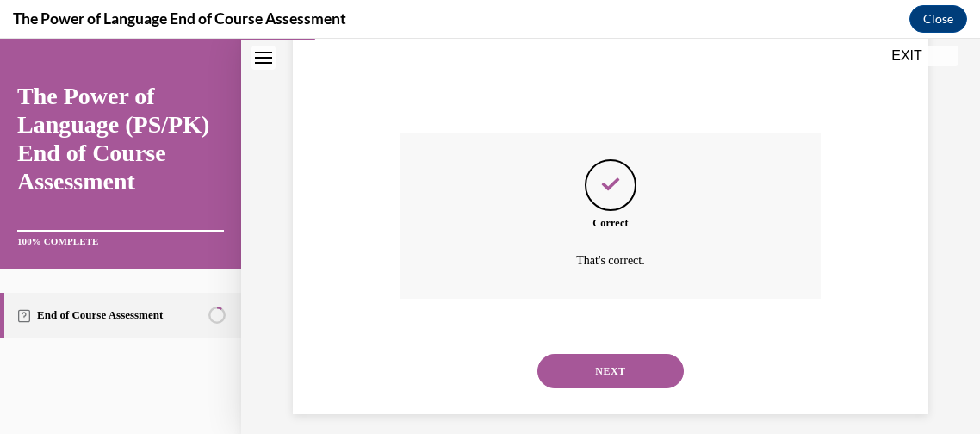
scroll to position [548, 0]
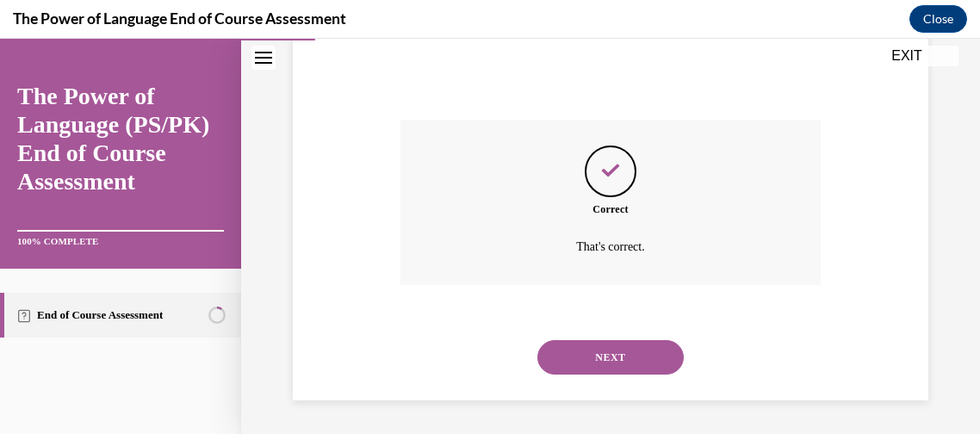
click at [632, 362] on button "NEXT" at bounding box center [610, 357] width 146 height 34
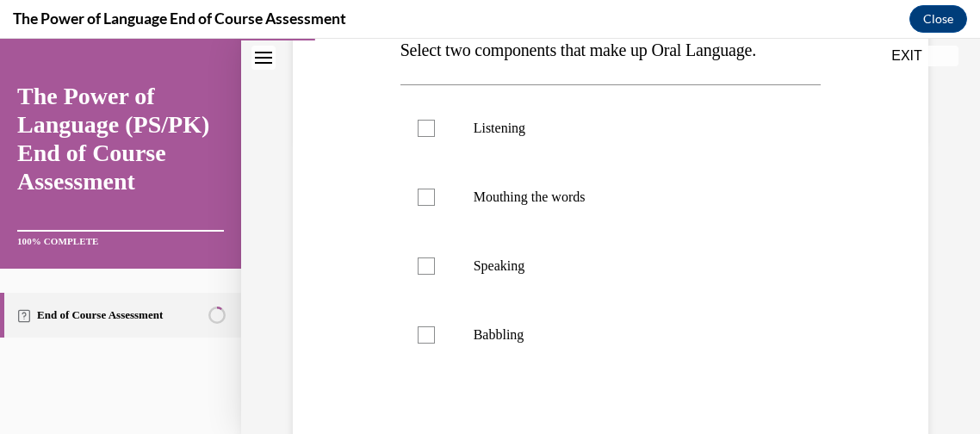
scroll to position [300, 0]
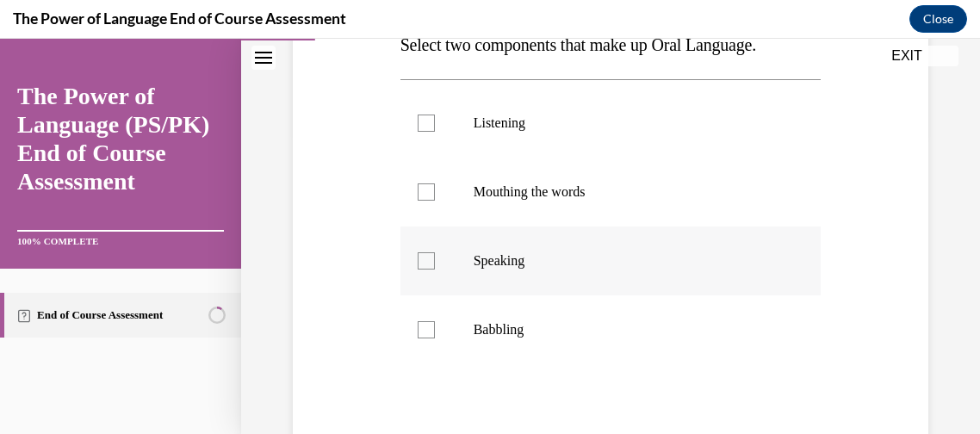
click at [513, 267] on p "Speaking" at bounding box center [625, 260] width 305 height 17
click at [435, 267] on input "Speaking" at bounding box center [425, 260] width 17 height 17
checkbox input "true"
click at [469, 141] on label "Listening" at bounding box center [610, 123] width 421 height 69
click at [435, 132] on input "Listening" at bounding box center [425, 122] width 17 height 17
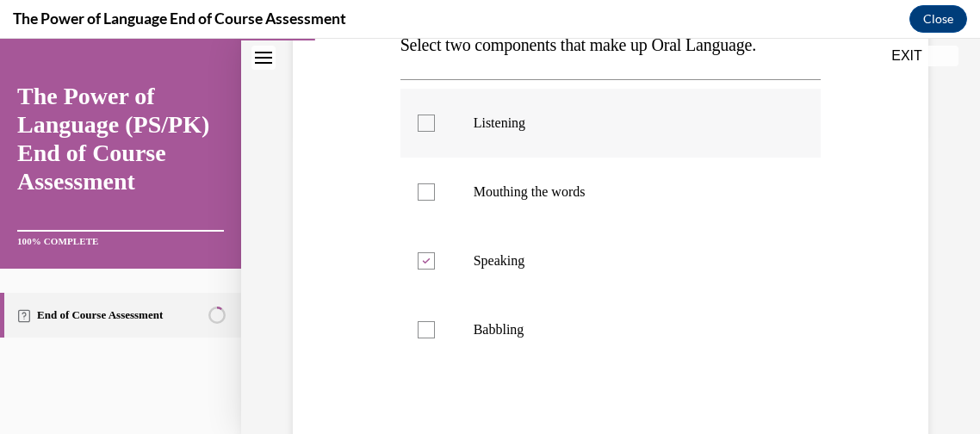
checkbox input "true"
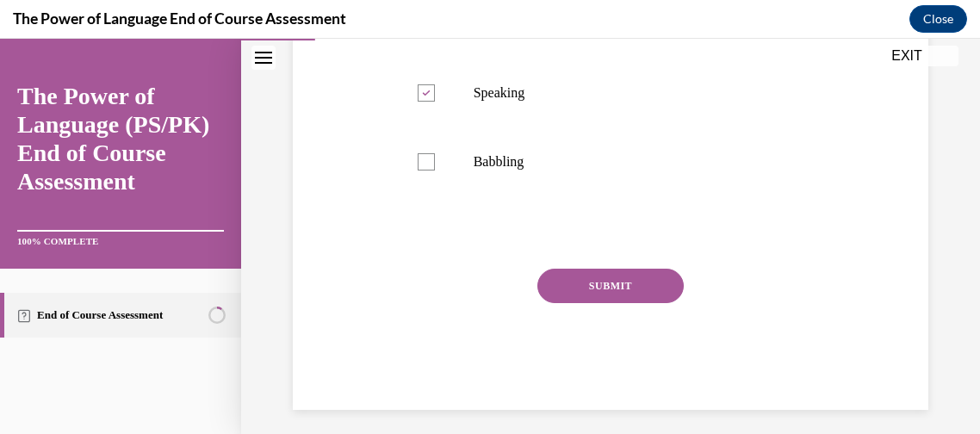
scroll to position [478, 0]
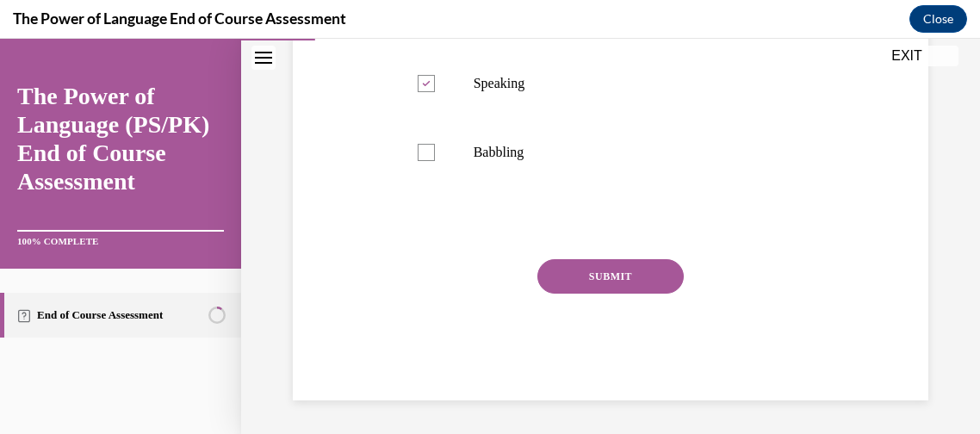
click at [651, 276] on button "SUBMIT" at bounding box center [610, 276] width 146 height 34
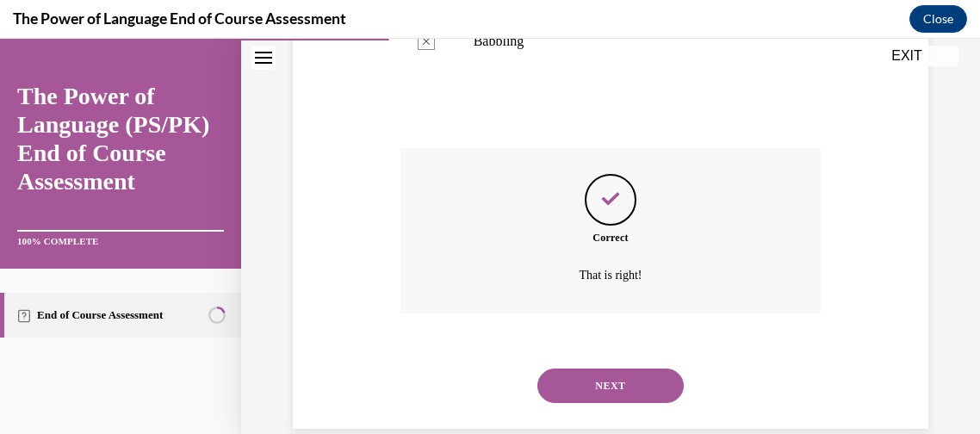
scroll to position [617, 0]
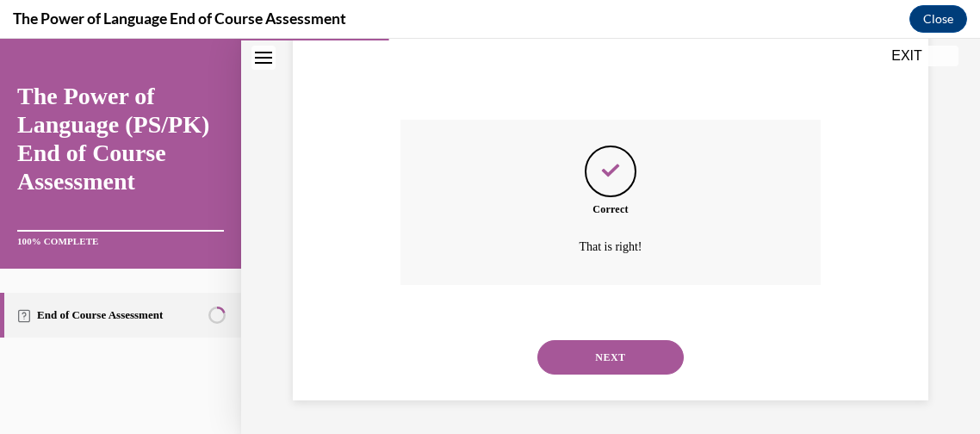
click at [578, 342] on button "NEXT" at bounding box center [610, 357] width 146 height 34
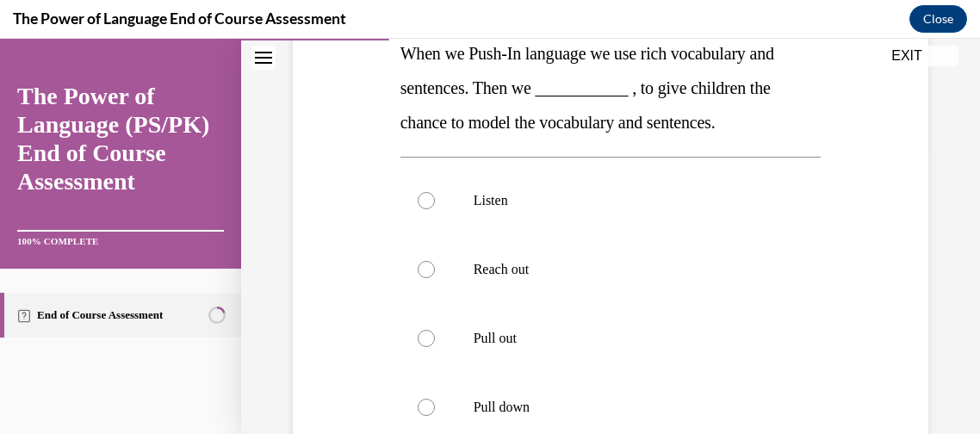
scroll to position [304, 0]
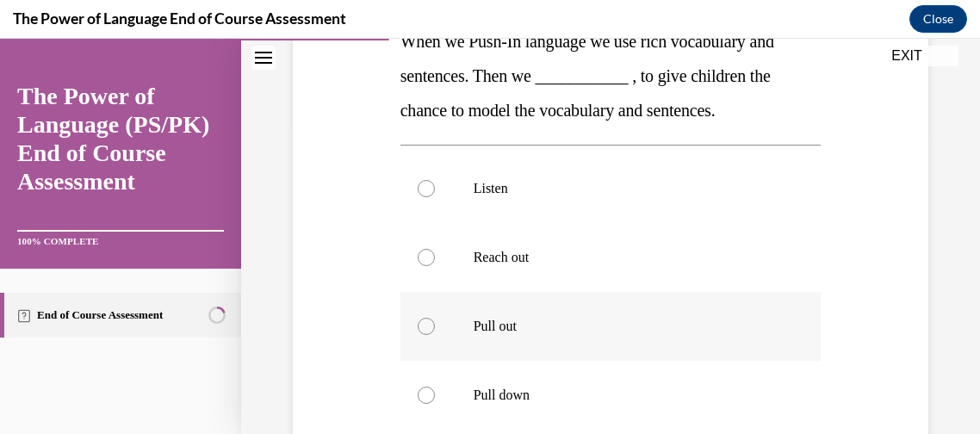
click at [534, 310] on label "Pull out" at bounding box center [610, 326] width 421 height 69
click at [435, 318] on input "Pull out" at bounding box center [425, 326] width 17 height 17
radio input "true"
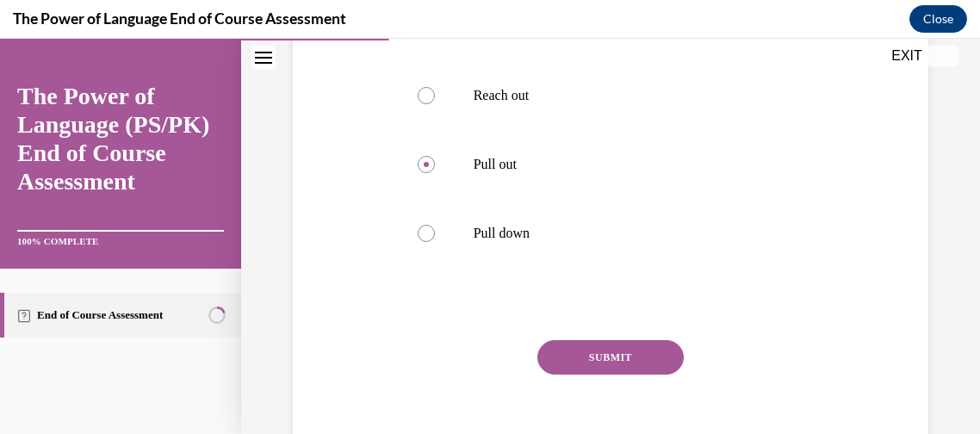
scroll to position [473, 0]
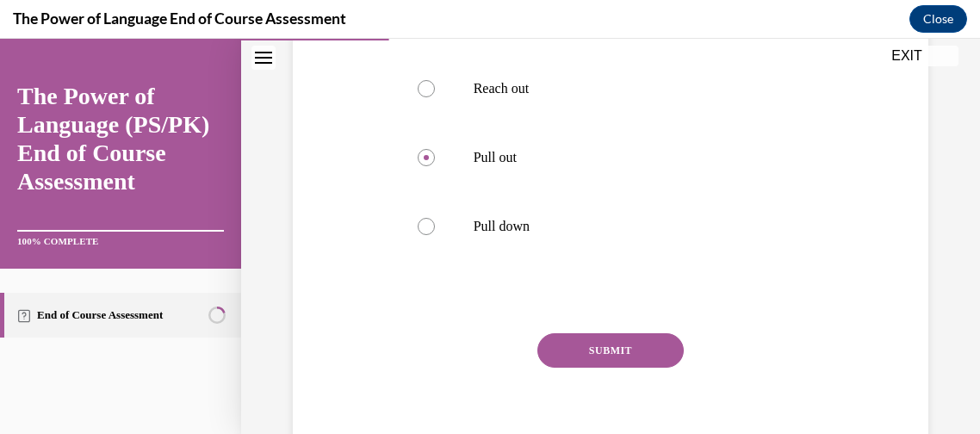
click at [584, 366] on button "SUBMIT" at bounding box center [610, 350] width 146 height 34
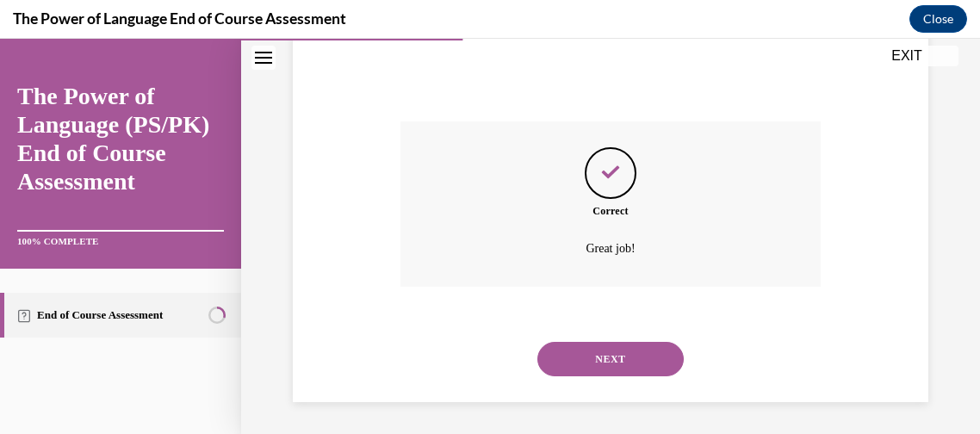
scroll to position [686, 0]
click at [585, 367] on button "NEXT" at bounding box center [610, 357] width 146 height 34
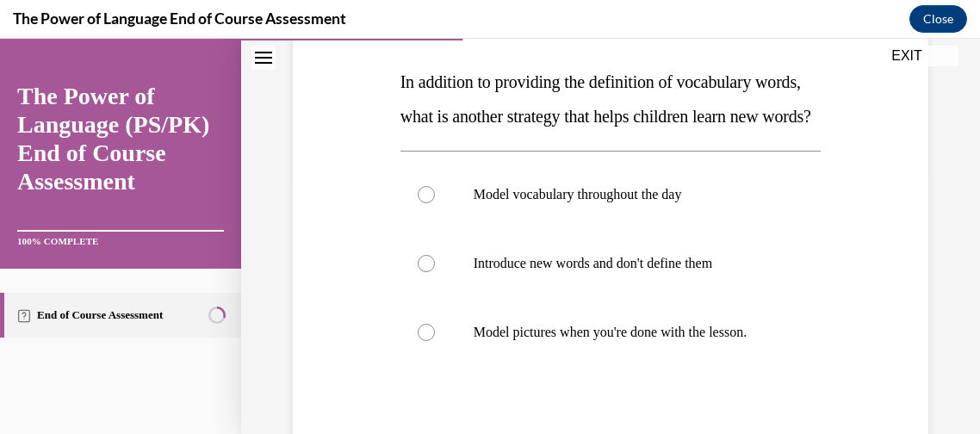
scroll to position [261, 0]
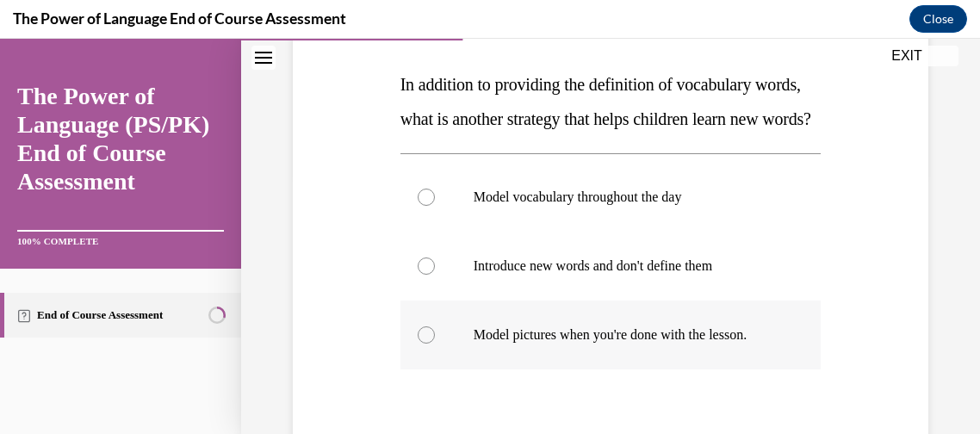
click at [721, 343] on p "Model pictures when you're done with the lesson." at bounding box center [625, 334] width 305 height 17
click at [435, 343] on input "Model pictures when you're done with the lesson." at bounding box center [425, 334] width 17 height 17
radio input "true"
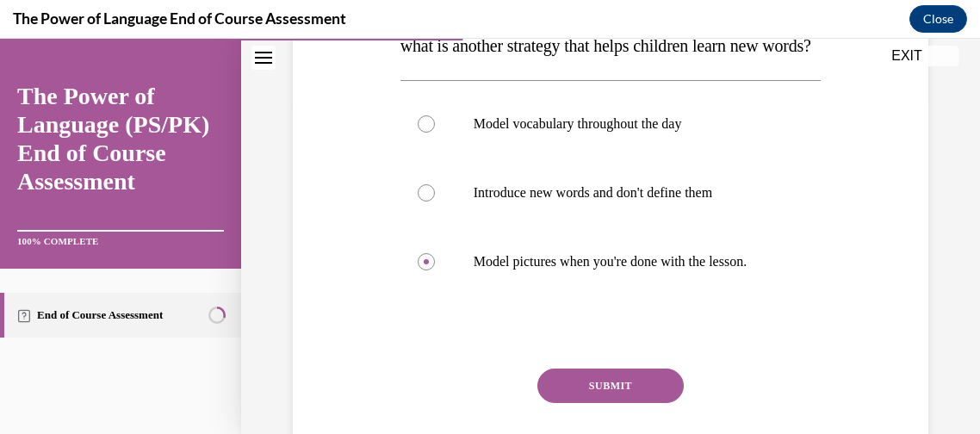
scroll to position [351, 0]
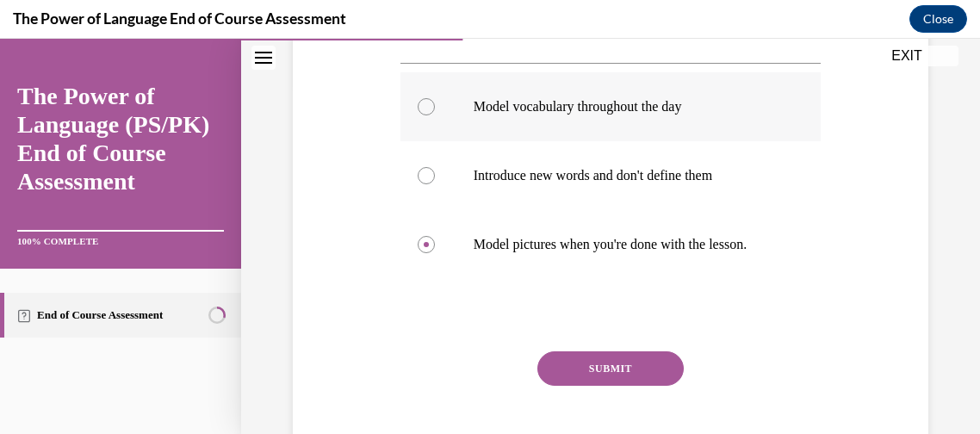
click at [531, 141] on label "Model vocabulary throughout the day" at bounding box center [610, 106] width 421 height 69
click at [435, 115] on input "Model vocabulary throughout the day" at bounding box center [425, 106] width 17 height 17
radio input "true"
click at [609, 386] on button "SUBMIT" at bounding box center [610, 368] width 146 height 34
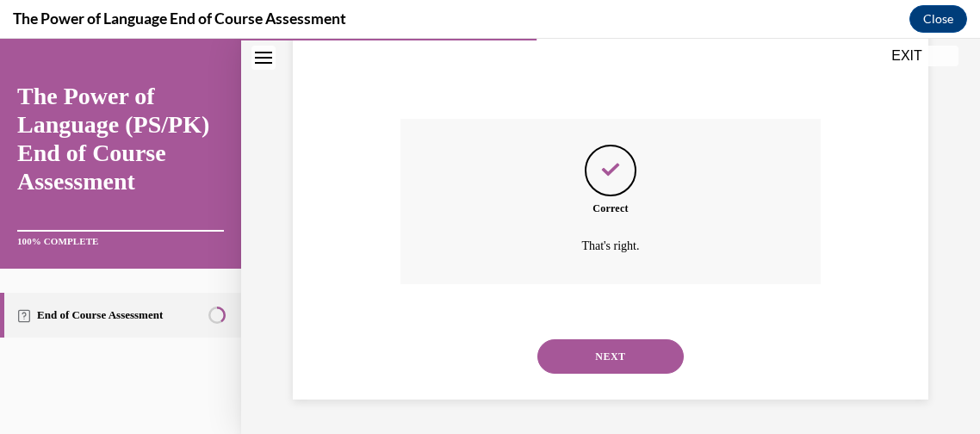
scroll to position [617, 0]
click at [646, 349] on button "NEXT" at bounding box center [610, 356] width 146 height 34
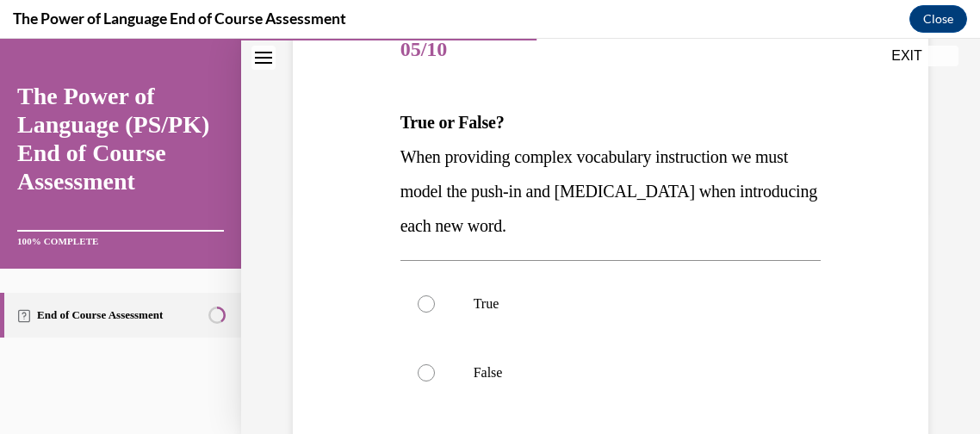
scroll to position [232, 0]
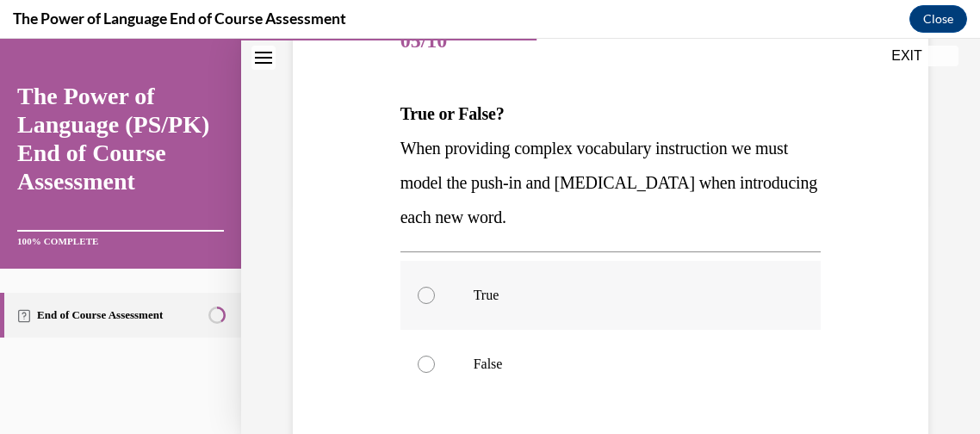
click at [598, 296] on p "True" at bounding box center [625, 295] width 305 height 17
click at [435, 296] on input "True" at bounding box center [425, 295] width 17 height 17
radio input "true"
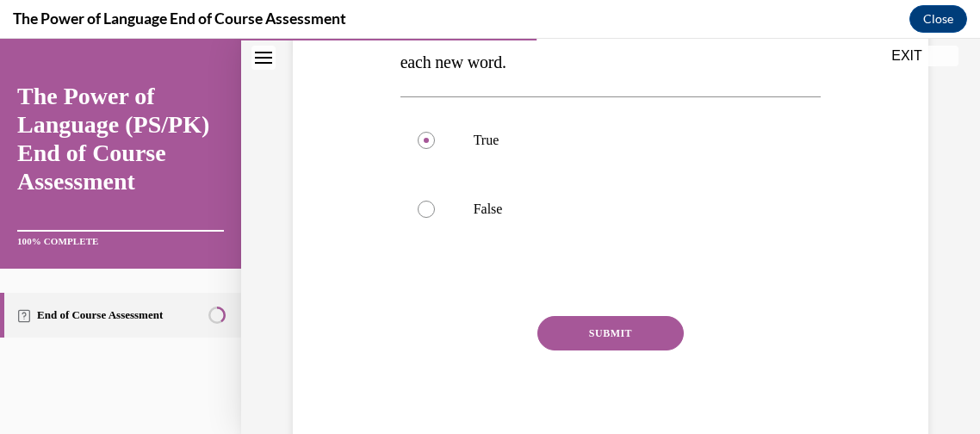
scroll to position [388, 0]
click at [575, 318] on button "SUBMIT" at bounding box center [610, 331] width 146 height 34
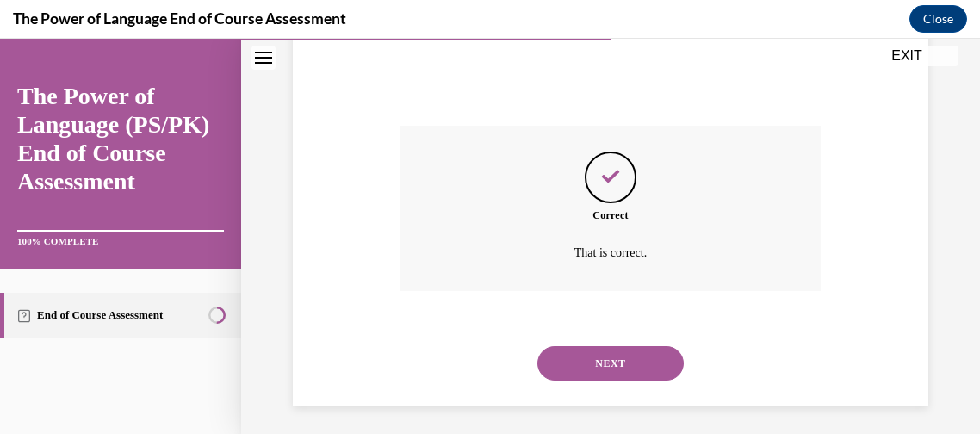
scroll to position [583, 0]
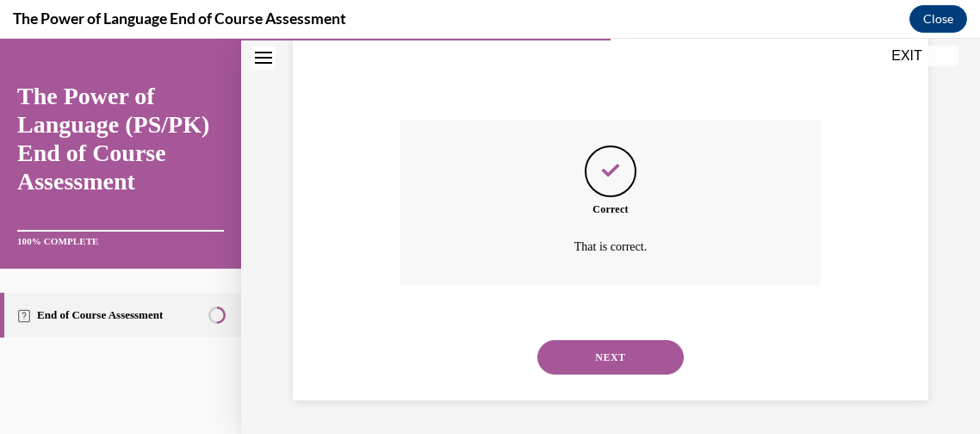
click at [619, 348] on button "NEXT" at bounding box center [610, 357] width 146 height 34
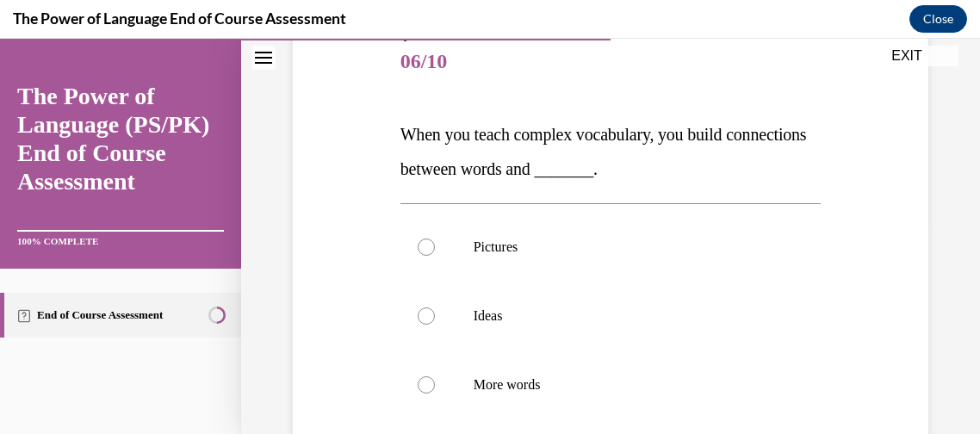
scroll to position [229, 0]
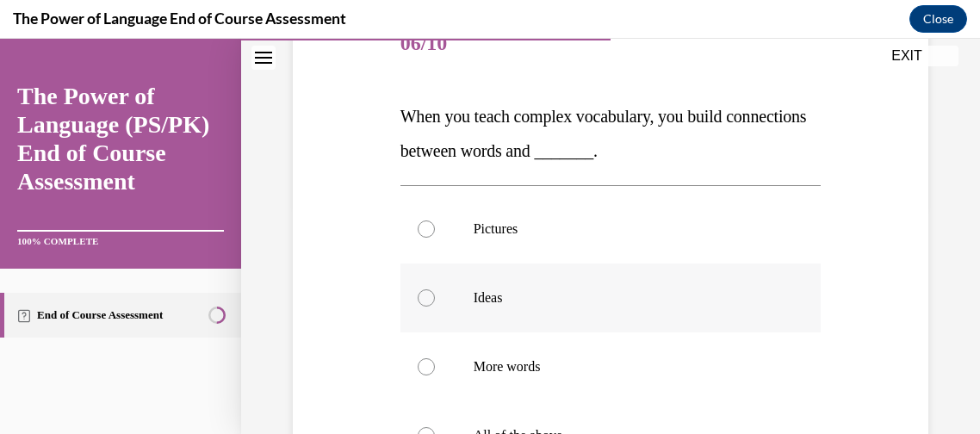
click at [441, 300] on label "Ideas" at bounding box center [610, 297] width 421 height 69
click at [435, 300] on input "Ideas" at bounding box center [425, 297] width 17 height 17
radio input "true"
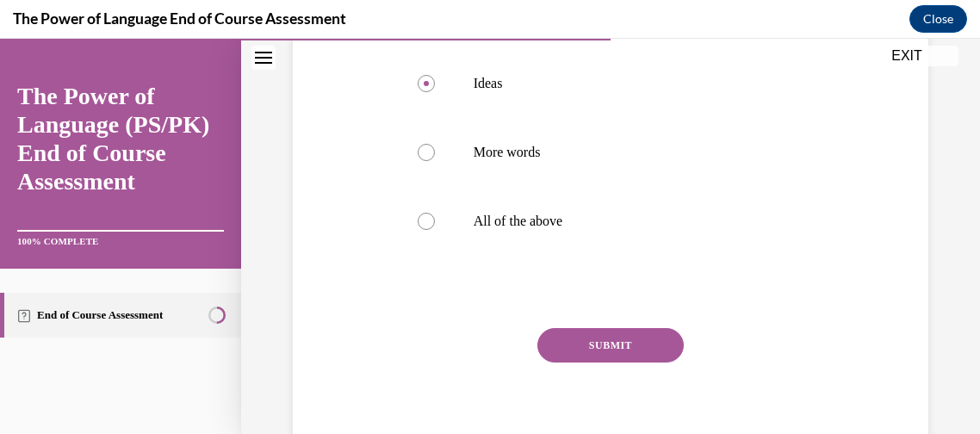
scroll to position [460, 0]
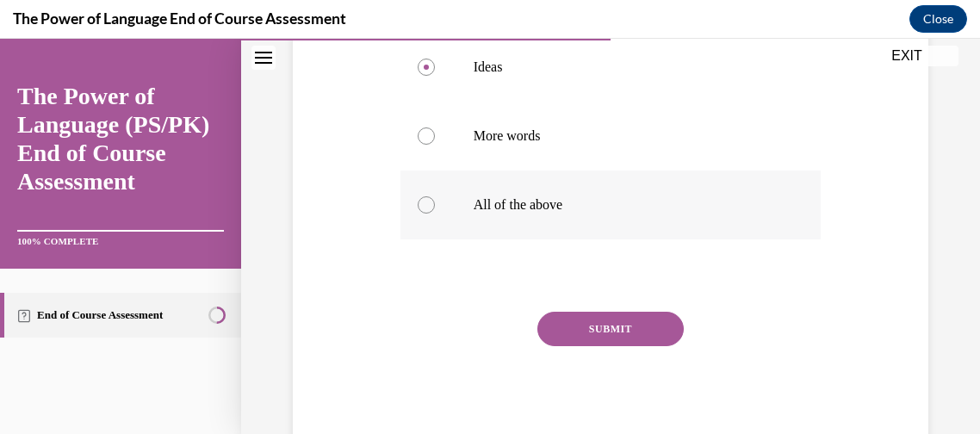
click at [572, 197] on p "All of the above" at bounding box center [625, 204] width 305 height 17
click at [435, 197] on input "All of the above" at bounding box center [425, 204] width 17 height 17
radio input "true"
click at [514, 78] on label "Ideas" at bounding box center [610, 67] width 421 height 69
click at [435, 76] on input "Ideas" at bounding box center [425, 67] width 17 height 17
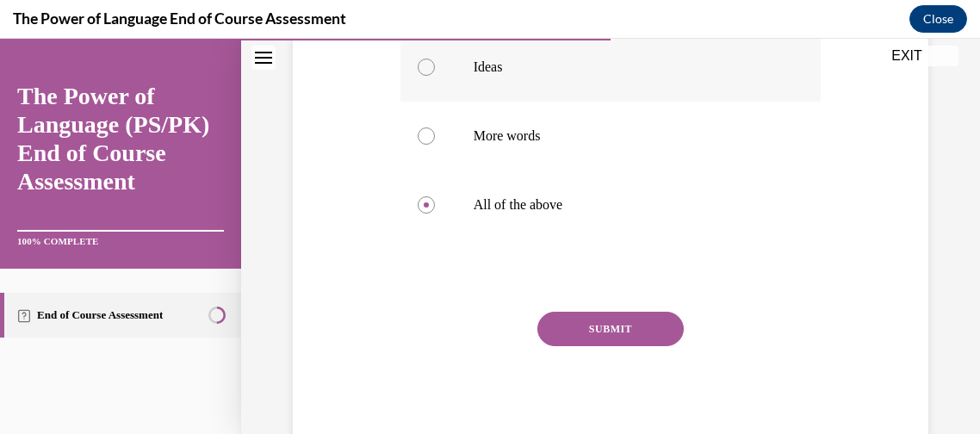
radio input "true"
click at [576, 320] on button "SUBMIT" at bounding box center [610, 329] width 146 height 34
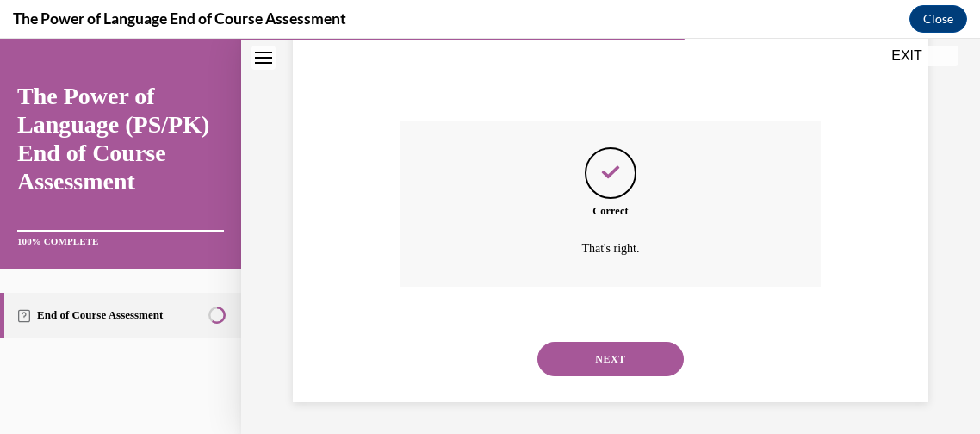
scroll to position [652, 0]
click at [617, 361] on button "NEXT" at bounding box center [610, 357] width 146 height 34
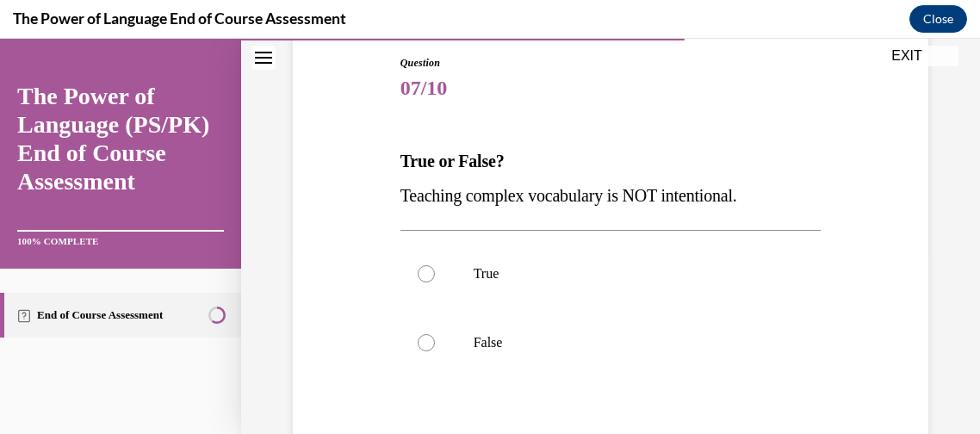
scroll to position [185, 0]
click at [527, 331] on label "False" at bounding box center [610, 341] width 421 height 69
click at [435, 333] on input "False" at bounding box center [425, 341] width 17 height 17
radio input "true"
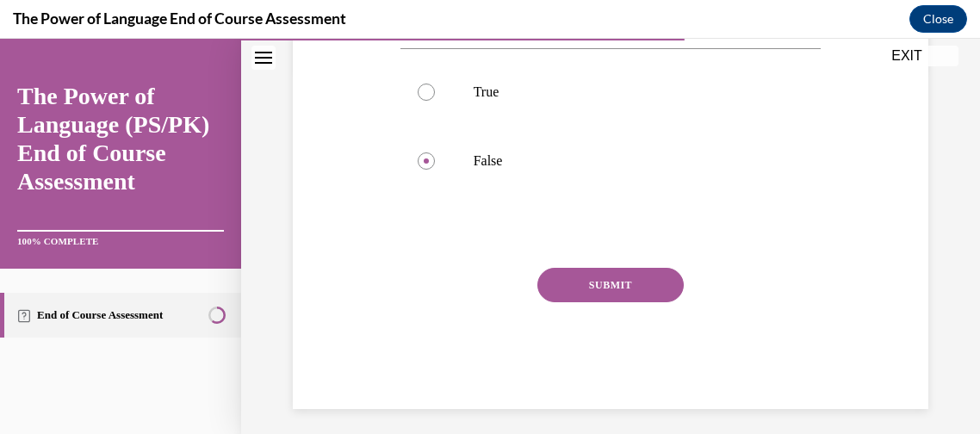
scroll to position [368, 0]
click at [594, 272] on button "SUBMIT" at bounding box center [610, 282] width 146 height 34
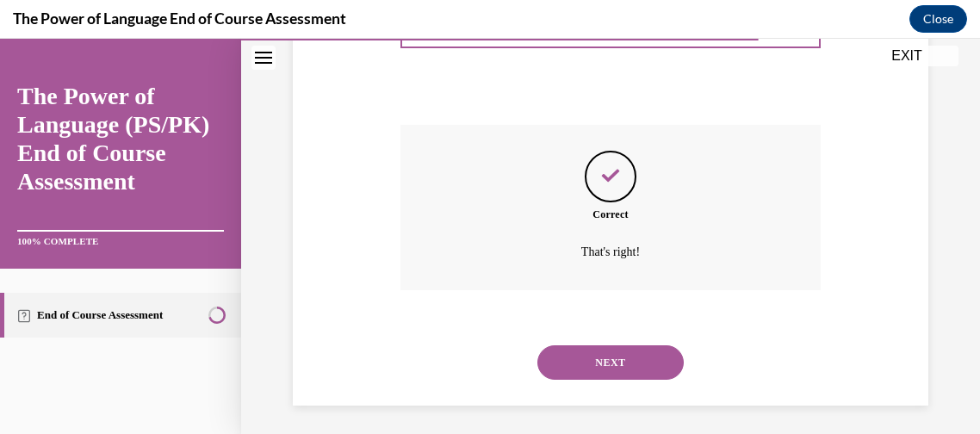
scroll to position [514, 0]
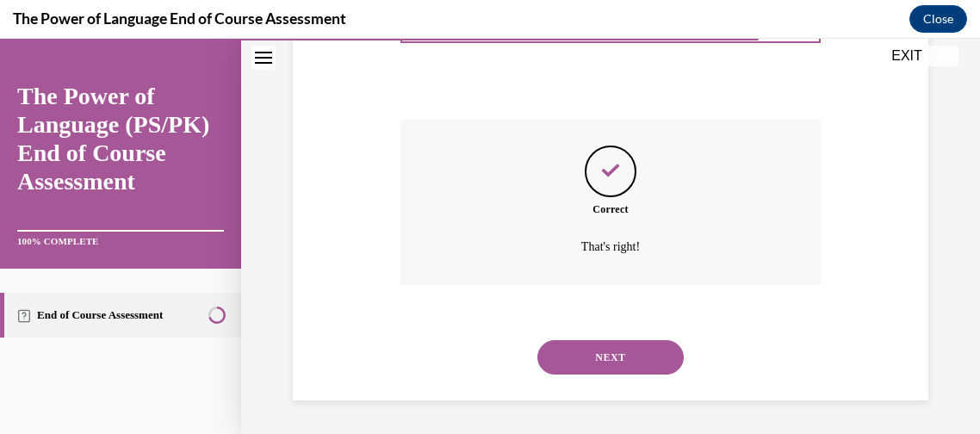
click at [615, 350] on button "NEXT" at bounding box center [610, 357] width 146 height 34
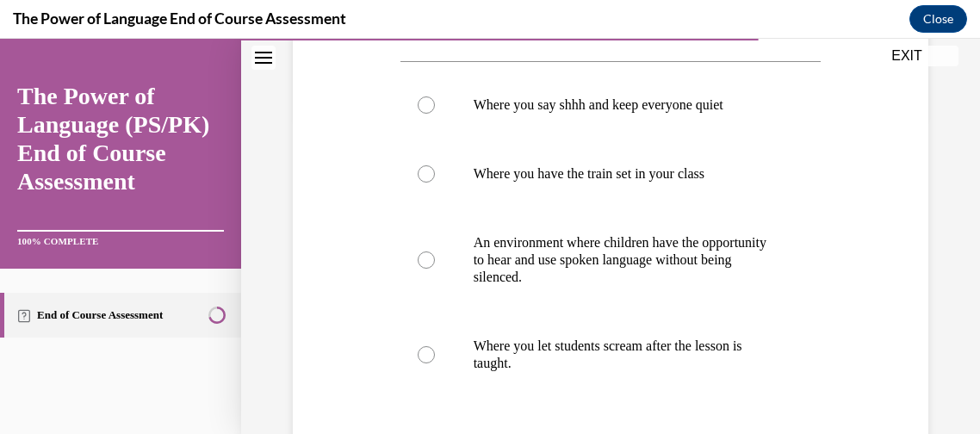
scroll to position [329, 0]
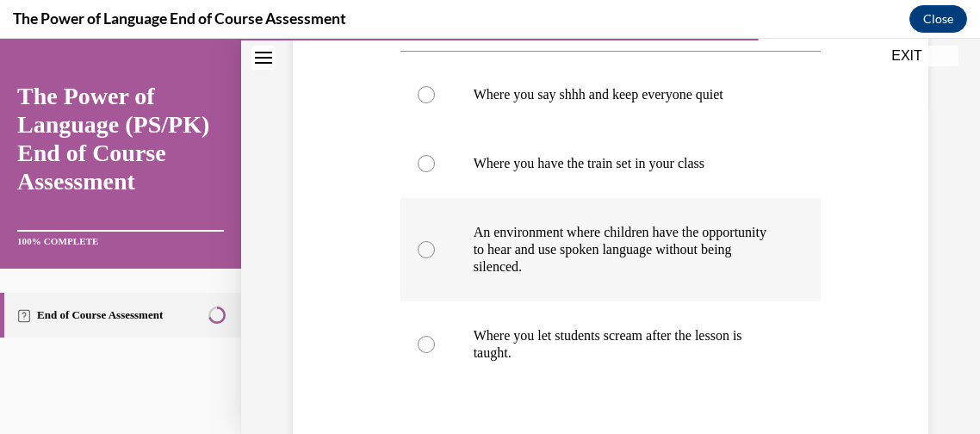
click at [627, 224] on p "An environment where children have the opportunity to hear and use spoken langu…" at bounding box center [625, 250] width 305 height 52
click at [435, 241] on input "An environment where children have the opportunity to hear and use spoken langu…" at bounding box center [425, 249] width 17 height 17
radio input "true"
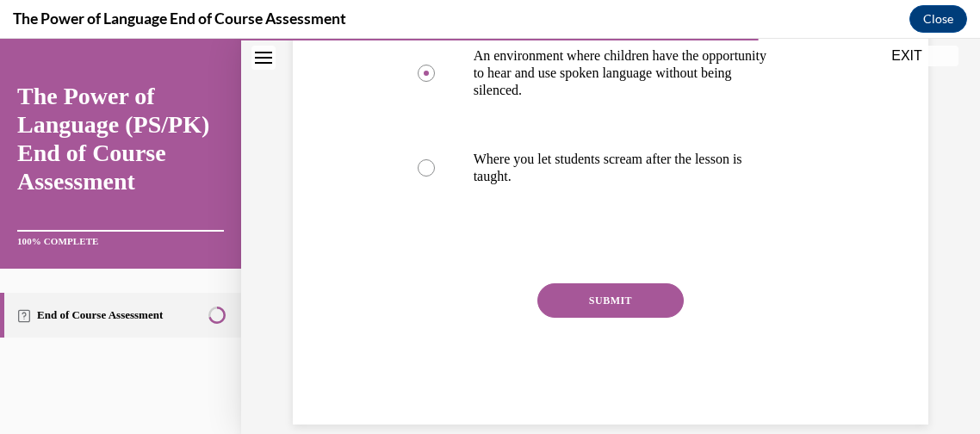
scroll to position [529, 0]
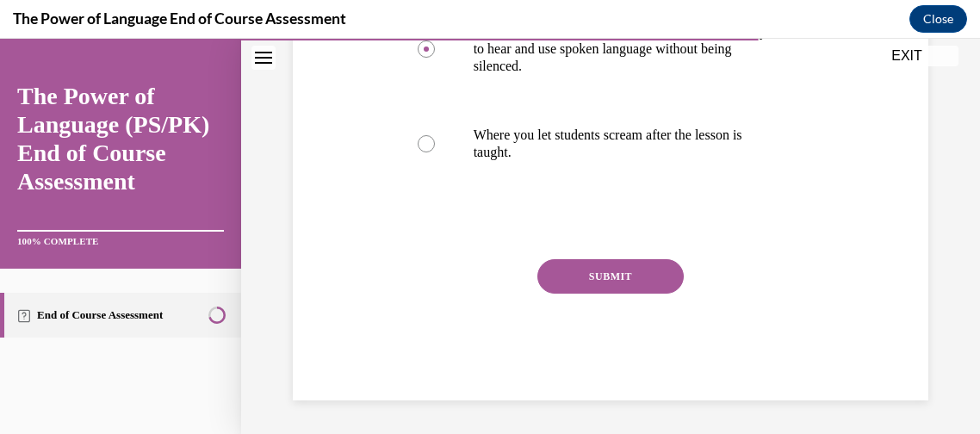
click at [648, 271] on button "SUBMIT" at bounding box center [610, 276] width 146 height 34
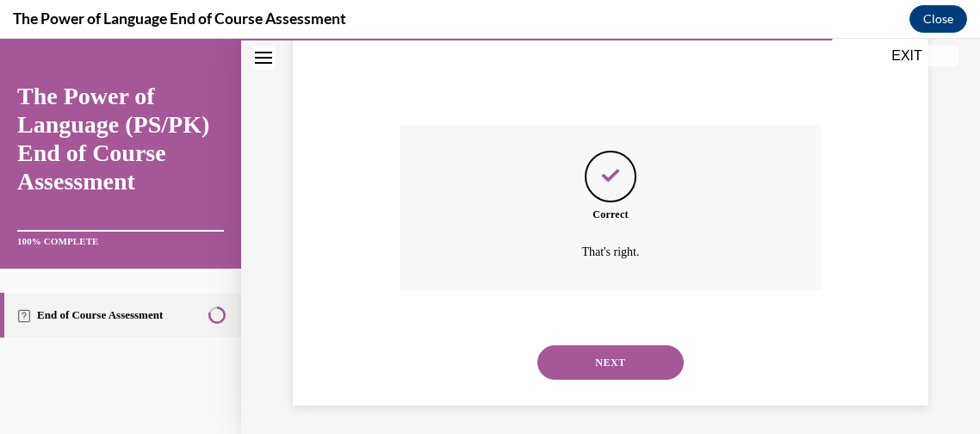
scroll to position [669, 0]
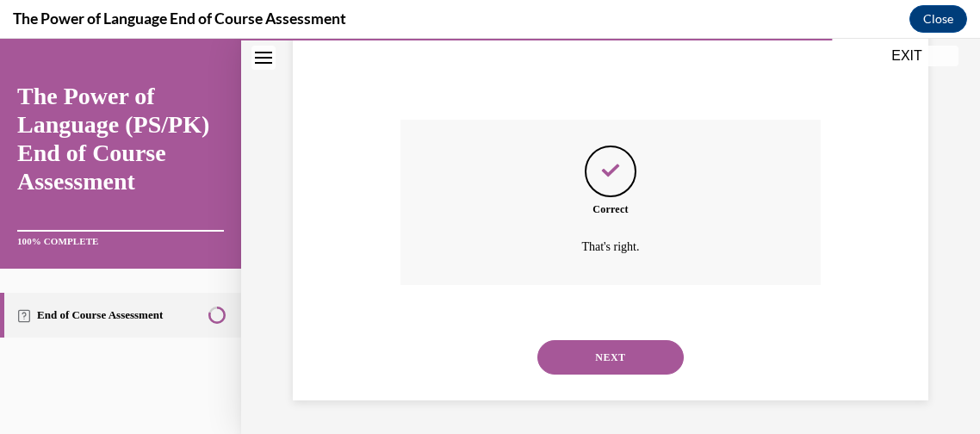
click at [647, 355] on button "NEXT" at bounding box center [610, 357] width 146 height 34
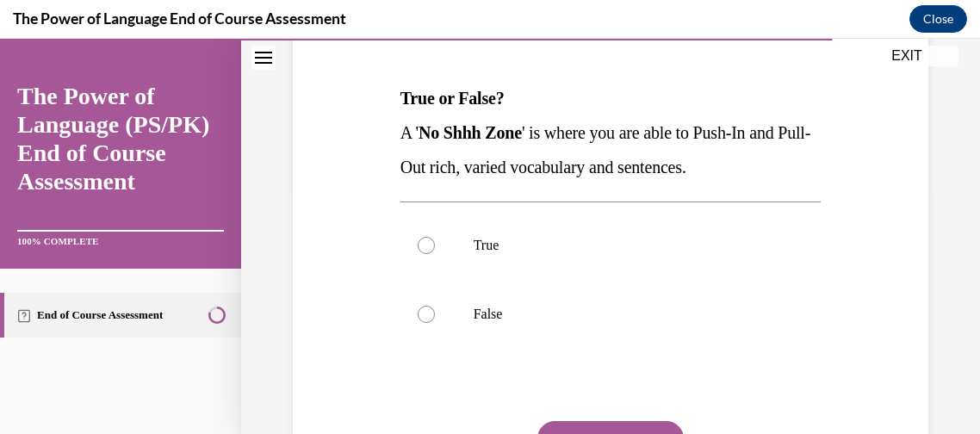
scroll to position [256, 0]
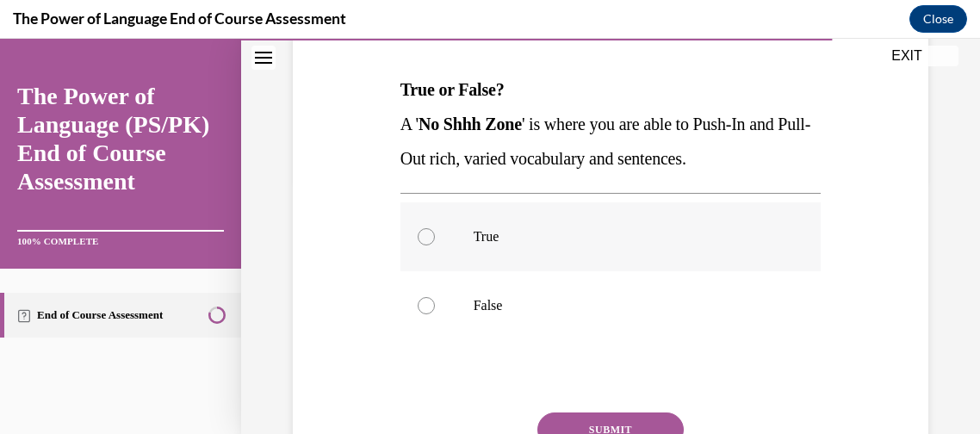
click at [506, 236] on p "True" at bounding box center [625, 236] width 305 height 17
click at [435, 236] on input "True" at bounding box center [425, 236] width 17 height 17
radio input "true"
click at [624, 416] on button "SUBMIT" at bounding box center [610, 429] width 146 height 34
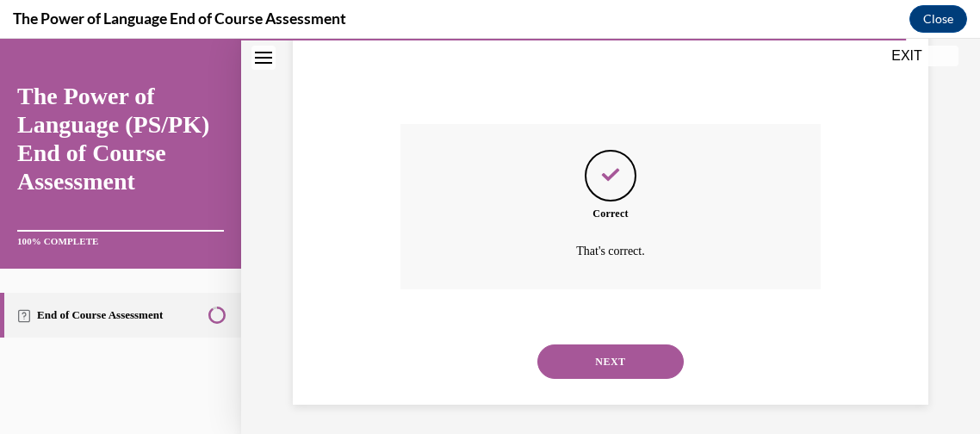
scroll to position [548, 0]
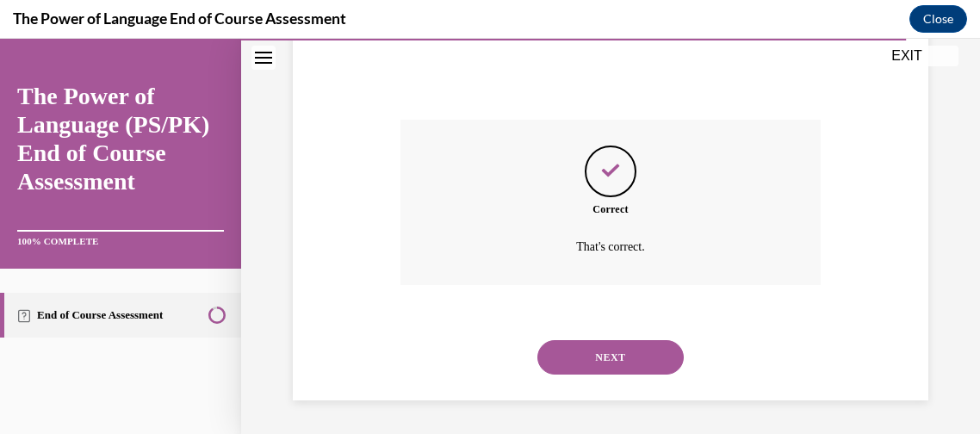
click at [626, 344] on button "NEXT" at bounding box center [610, 357] width 146 height 34
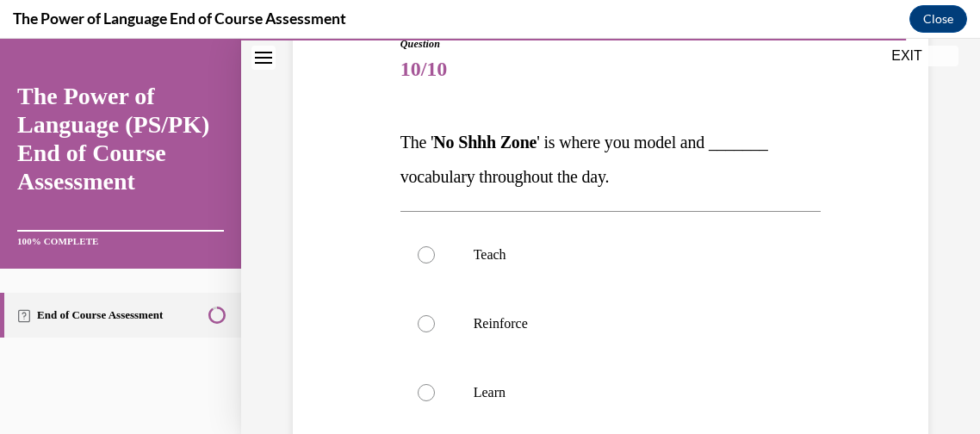
scroll to position [221, 0]
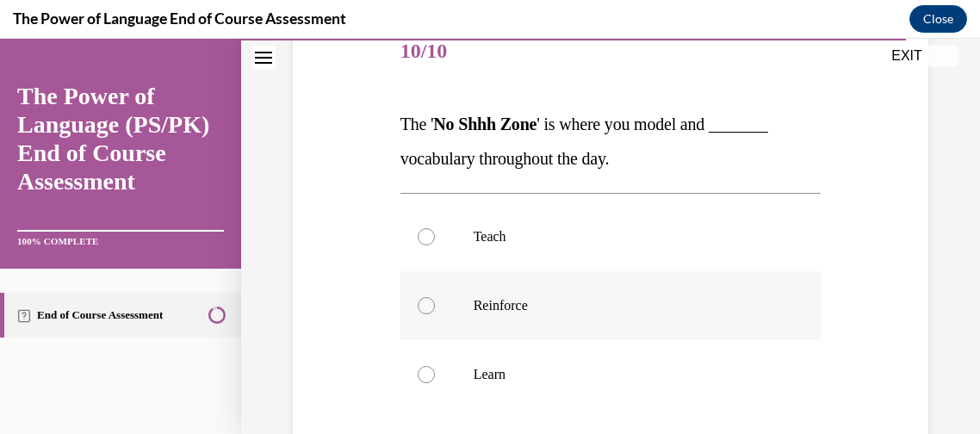
click at [579, 300] on p "Reinforce" at bounding box center [625, 305] width 305 height 17
click at [435, 300] on input "Reinforce" at bounding box center [425, 305] width 17 height 17
radio input "true"
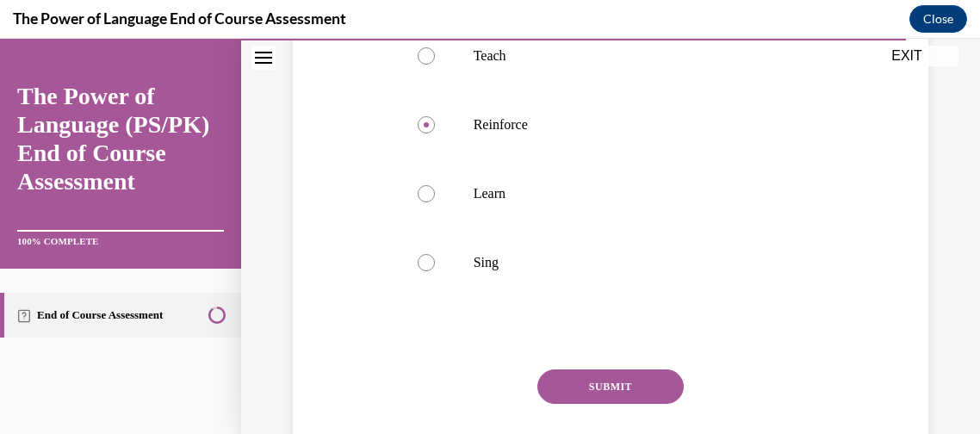
scroll to position [420, 0]
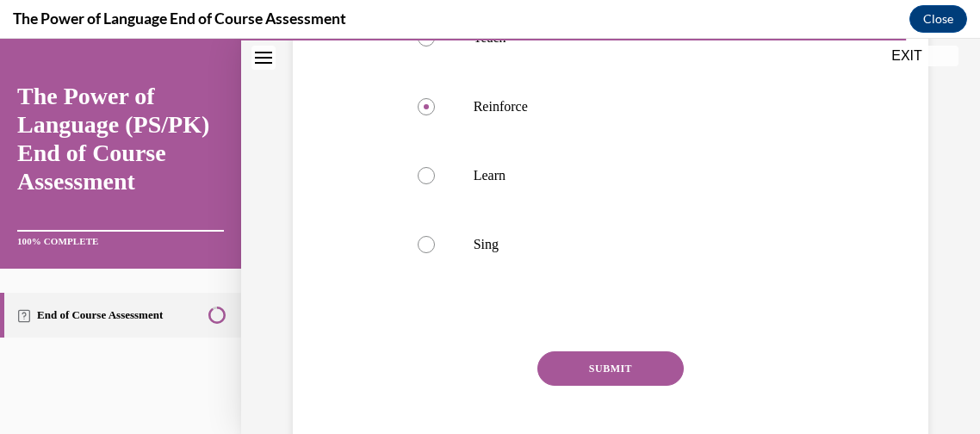
click at [615, 373] on button "SUBMIT" at bounding box center [610, 368] width 146 height 34
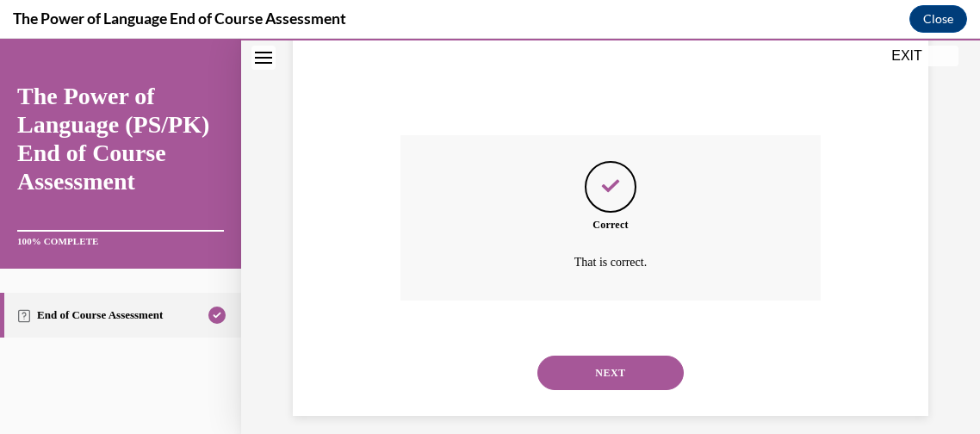
scroll to position [652, 0]
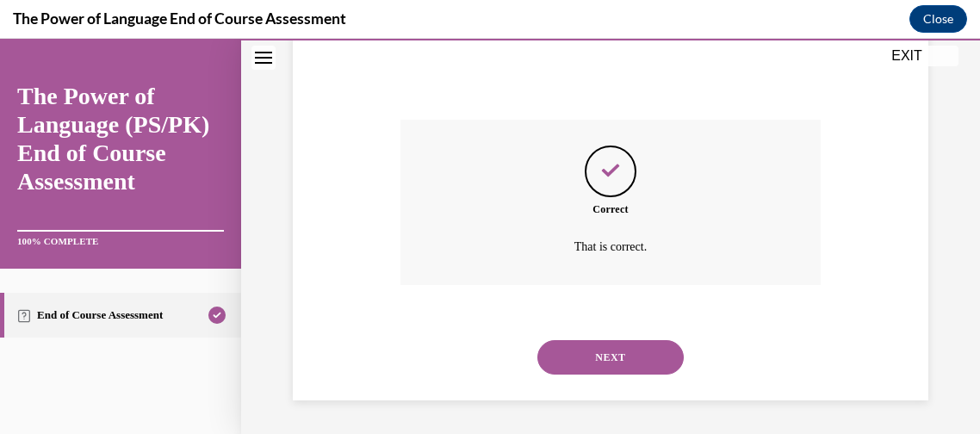
click at [644, 346] on button "NEXT" at bounding box center [610, 357] width 146 height 34
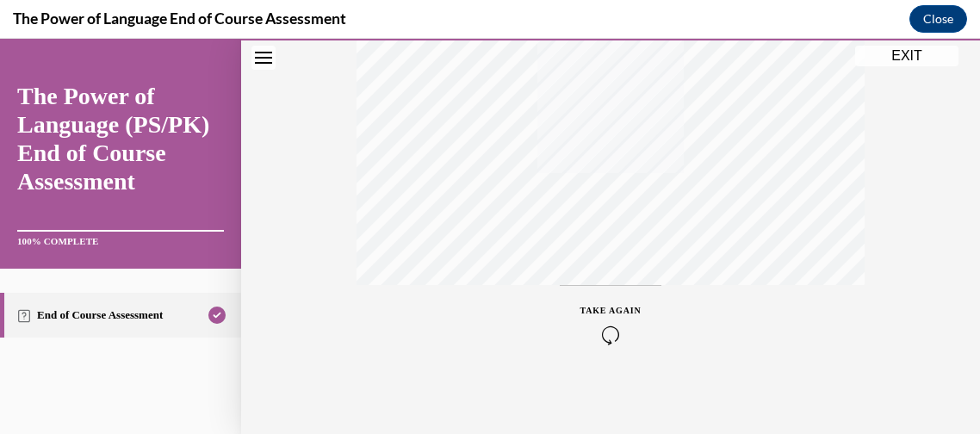
scroll to position [486, 0]
click at [945, 16] on button "Close" at bounding box center [938, 19] width 58 height 28
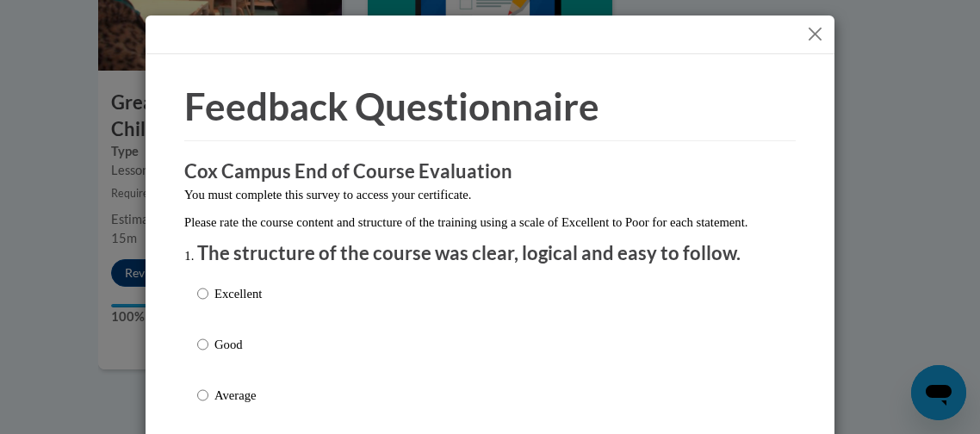
click at [825, 33] on div at bounding box center [489, 34] width 689 height 39
click at [820, 34] on button "Close" at bounding box center [815, 34] width 22 height 22
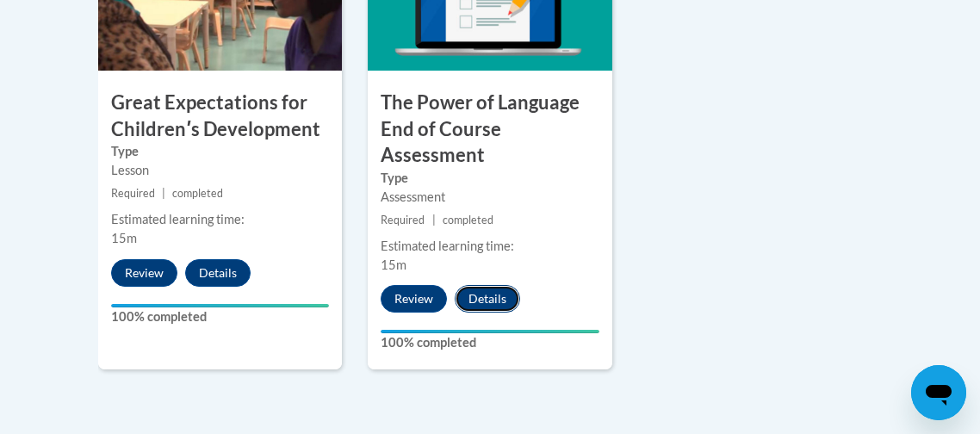
click at [485, 292] on button "Details" at bounding box center [486, 299] width 65 height 28
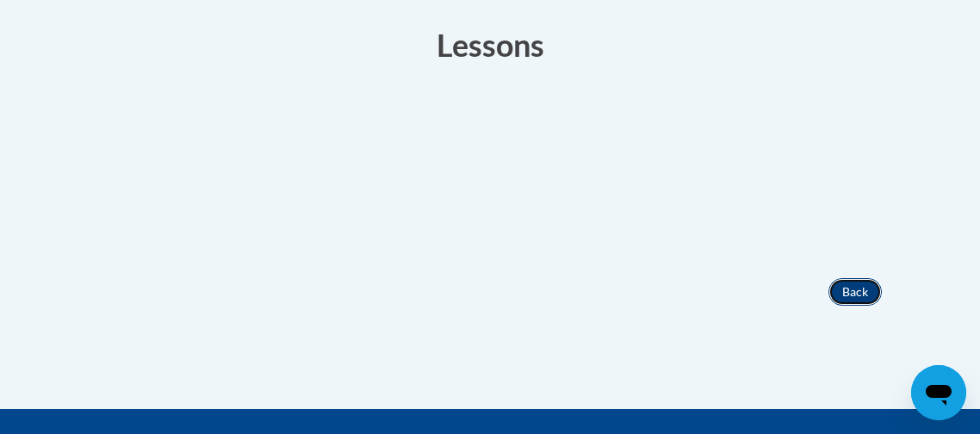
click at [866, 303] on button "Back" at bounding box center [854, 292] width 53 height 28
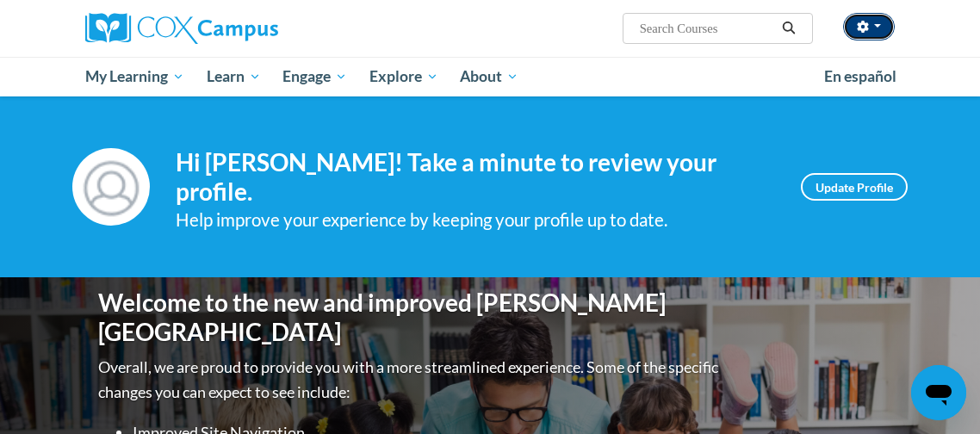
click at [877, 36] on button "button" at bounding box center [869, 27] width 52 height 28
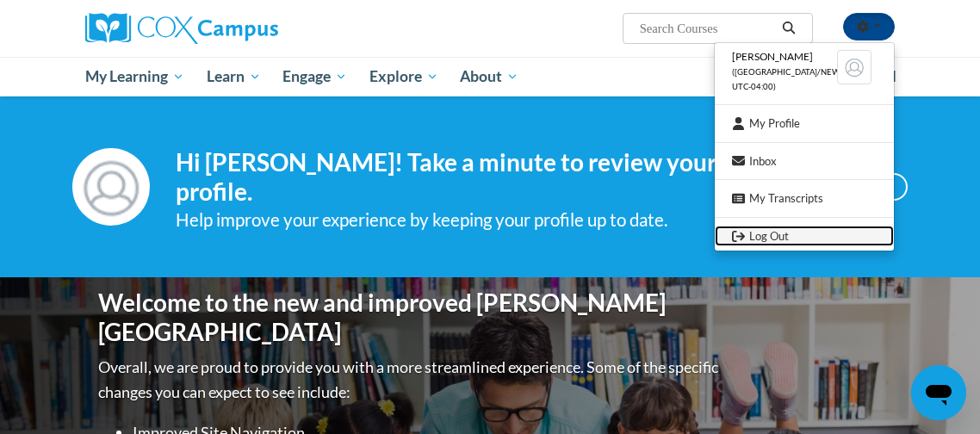
click at [783, 234] on link "Log Out" at bounding box center [803, 237] width 179 height 22
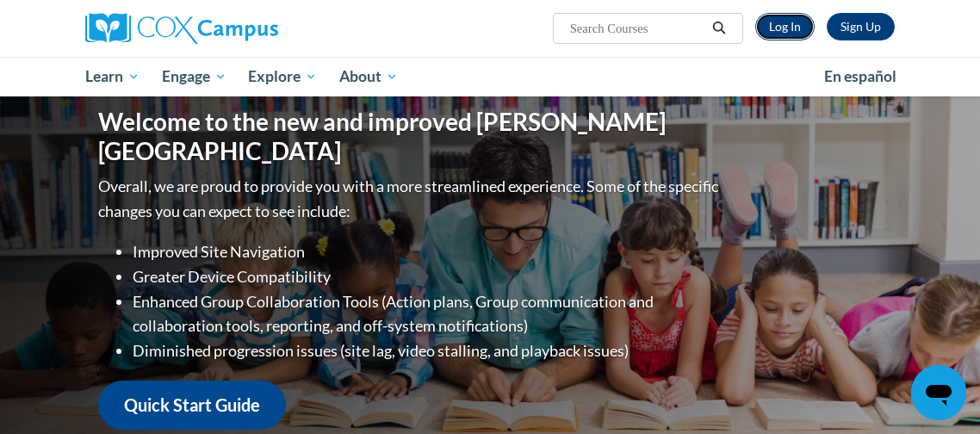
click at [776, 26] on link "Log In" at bounding box center [784, 27] width 59 height 28
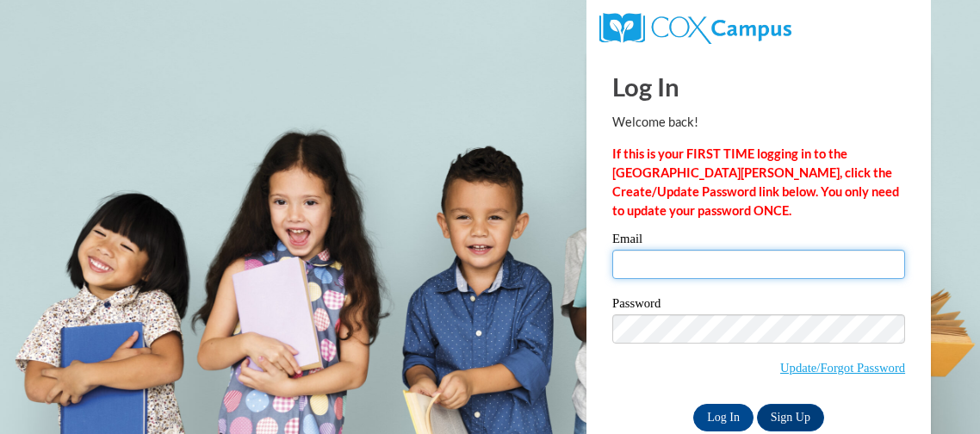
click at [680, 258] on input "Email" at bounding box center [758, 264] width 293 height 29
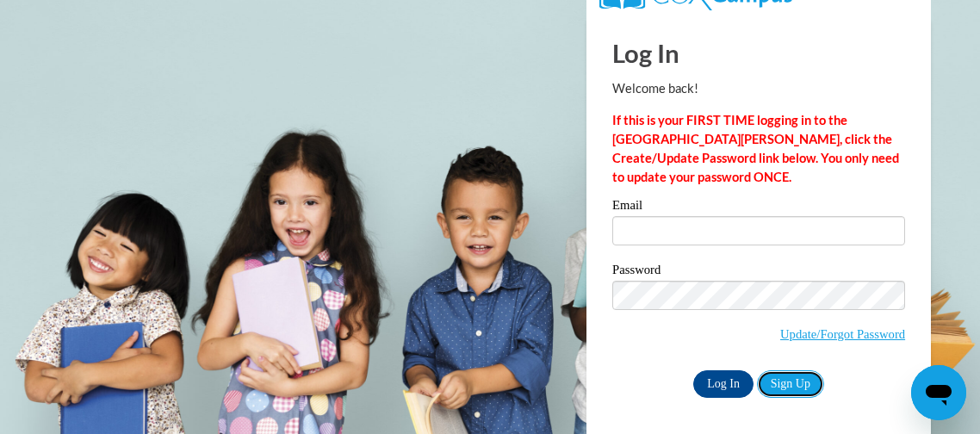
click at [787, 381] on link "Sign Up" at bounding box center [790, 384] width 67 height 28
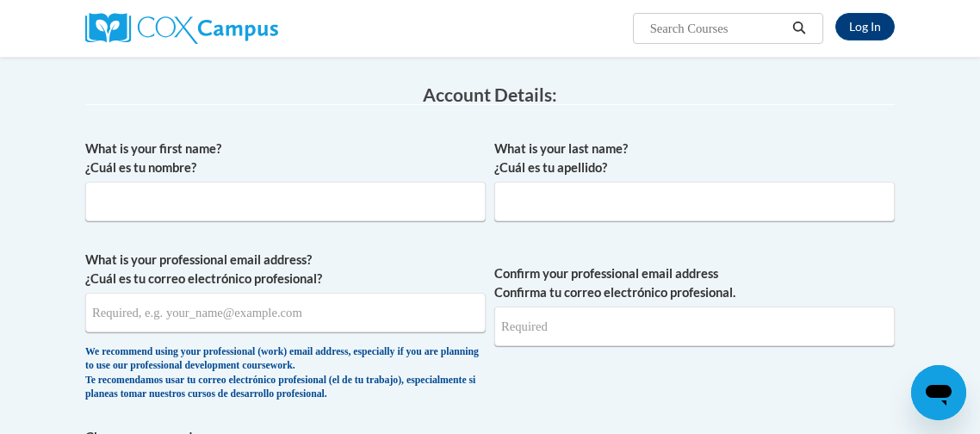
scroll to position [304, 0]
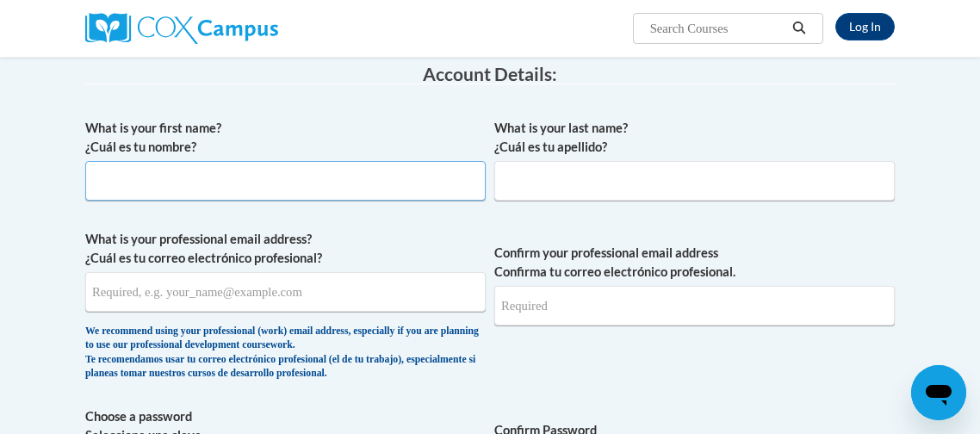
click at [328, 186] on input "What is your first name? ¿Cuál es tu nombre?" at bounding box center [285, 181] width 400 height 40
type input "tasheria"
click at [632, 195] on input "What is your last name? ¿Cuál es tu apellido?" at bounding box center [694, 181] width 400 height 40
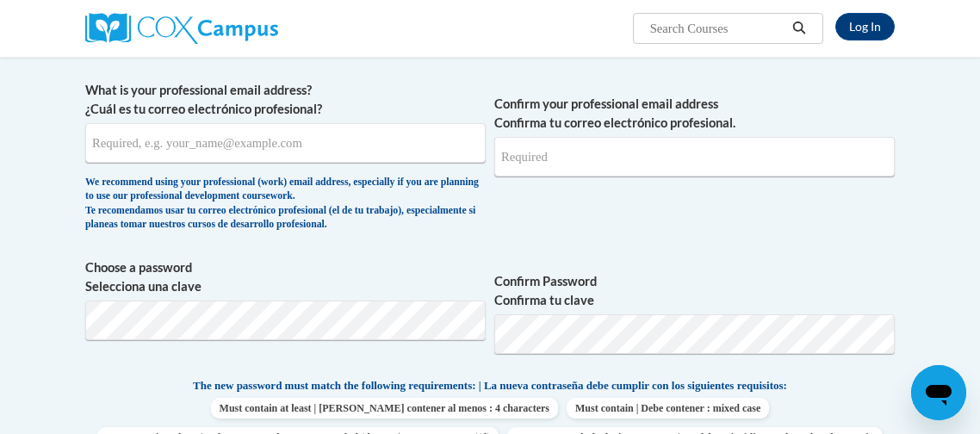
scroll to position [442, 0]
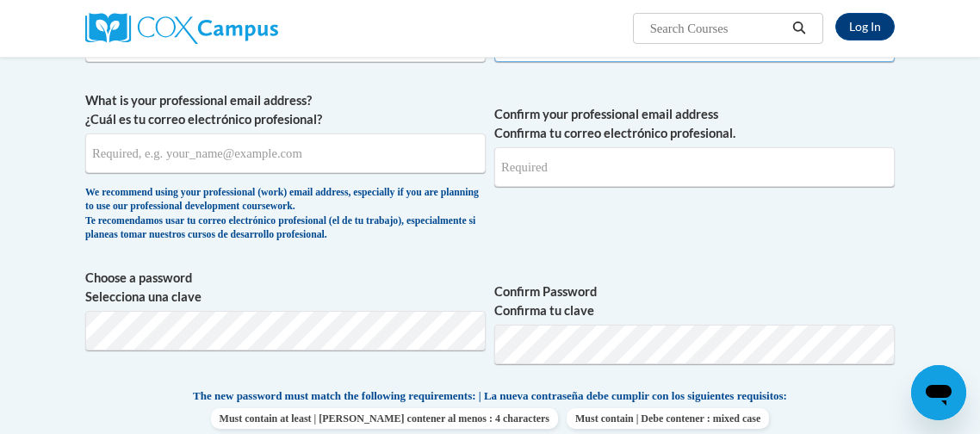
type input "mosley"
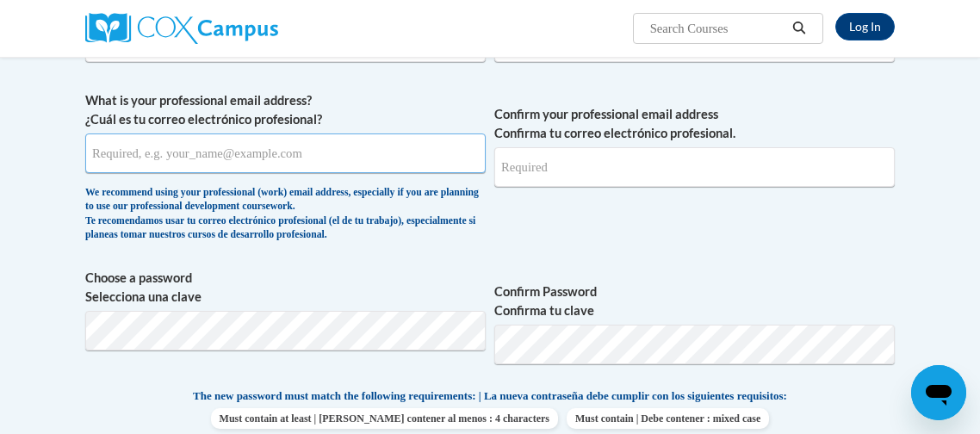
click at [300, 158] on input "What is your professional email address? ¿Cuál es tu correo electrónico profesi…" at bounding box center [285, 153] width 400 height 40
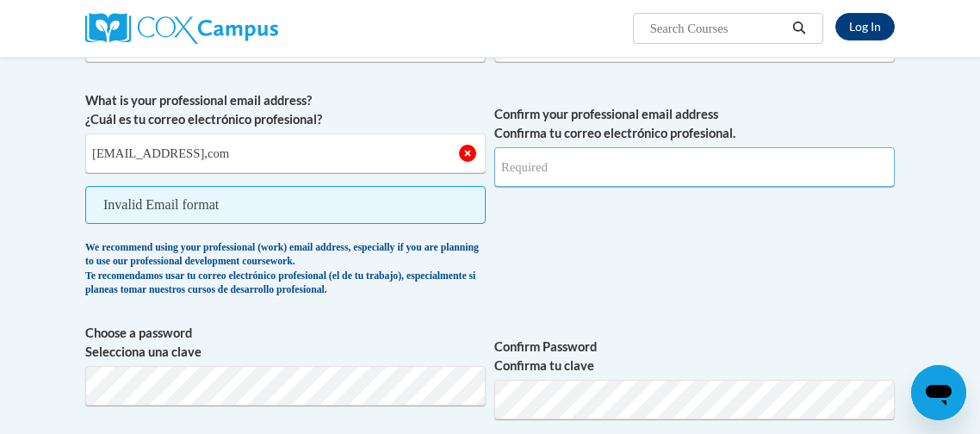
click at [575, 173] on input "Confirm your professional email address Confirma tu correo electrónico profesio…" at bounding box center [694, 167] width 400 height 40
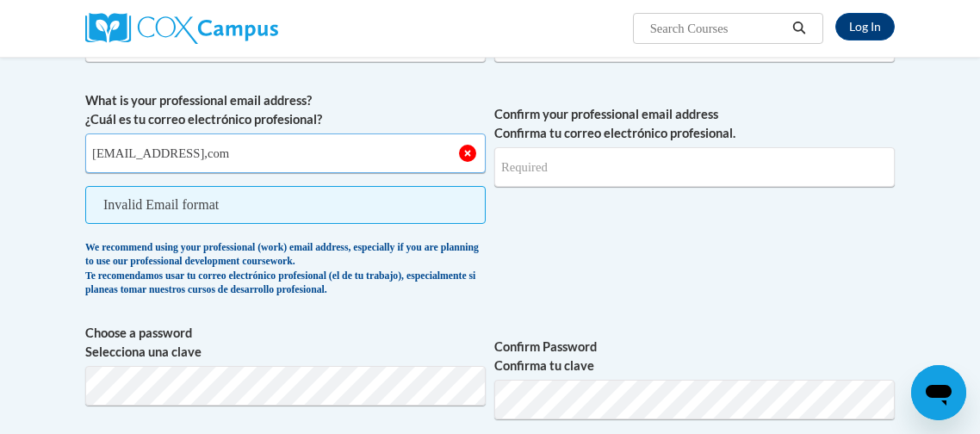
click at [226, 155] on input "mosleytasheria@gmail,com" at bounding box center [285, 153] width 400 height 40
click at [222, 154] on input "mosleytasheria@gmail,com" at bounding box center [285, 153] width 400 height 40
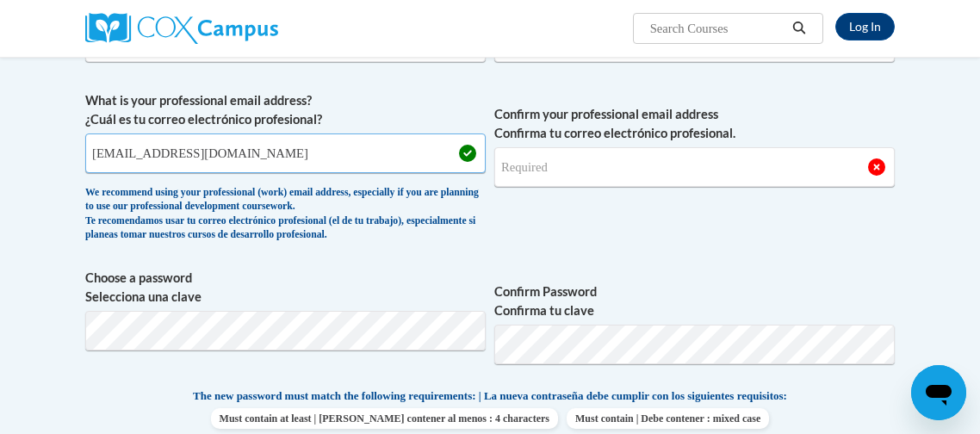
type input "mosleytasheria@gmail.com"
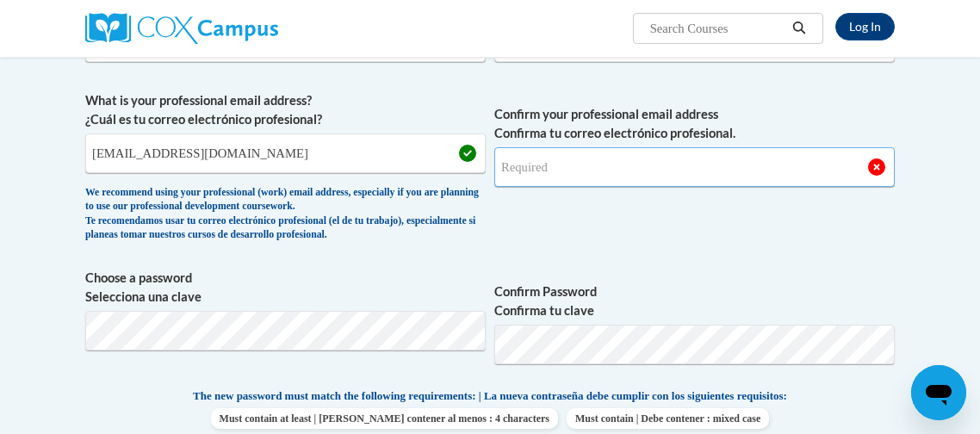
click at [541, 164] on input "Confirm your professional email address Confirma tu correo electrónico profesio…" at bounding box center [694, 167] width 400 height 40
type input "mosleytasheria@gmail.com"
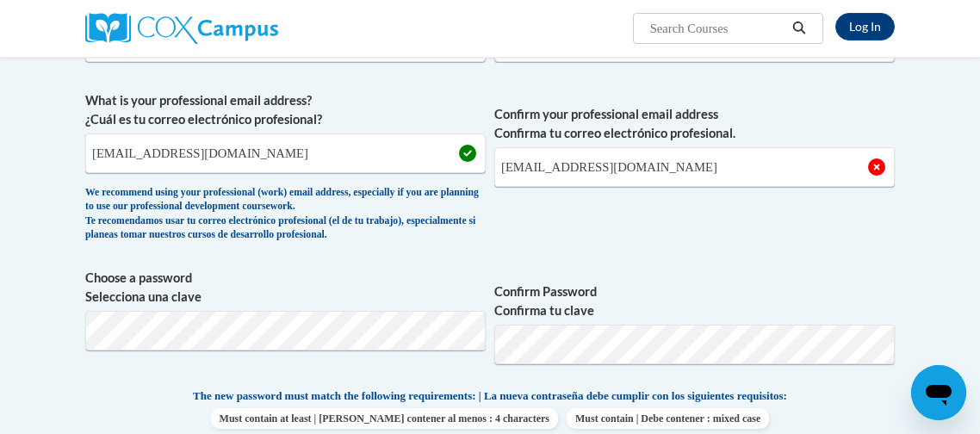
click at [762, 250] on div "What is your first name? ¿Cuál es tu nombre? tasheria What is your last name? ¿…" at bounding box center [489, 378] width 809 height 813
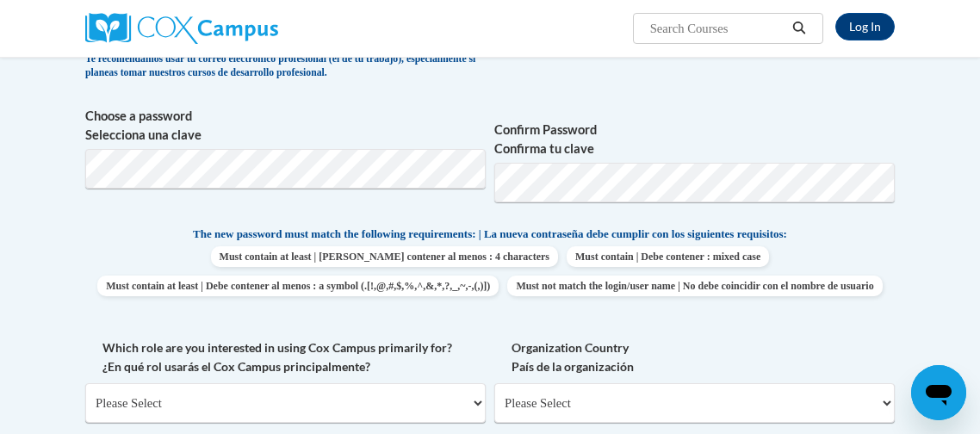
scroll to position [601, 0]
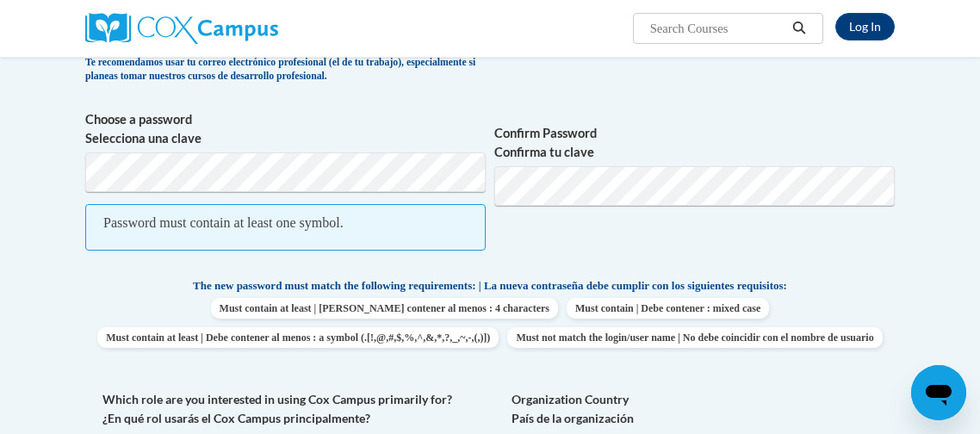
click at [529, 244] on span "Confirm Password Confirma tu clave" at bounding box center [694, 189] width 400 height 158
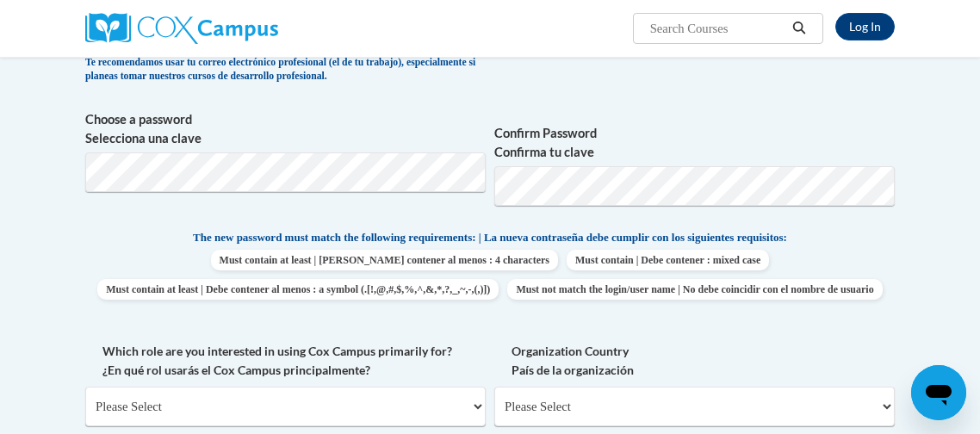
click at [810, 284] on span "Must contain at least | Debe contener al menos : 4 characters Must contain | De…" at bounding box center [489, 275] width 809 height 50
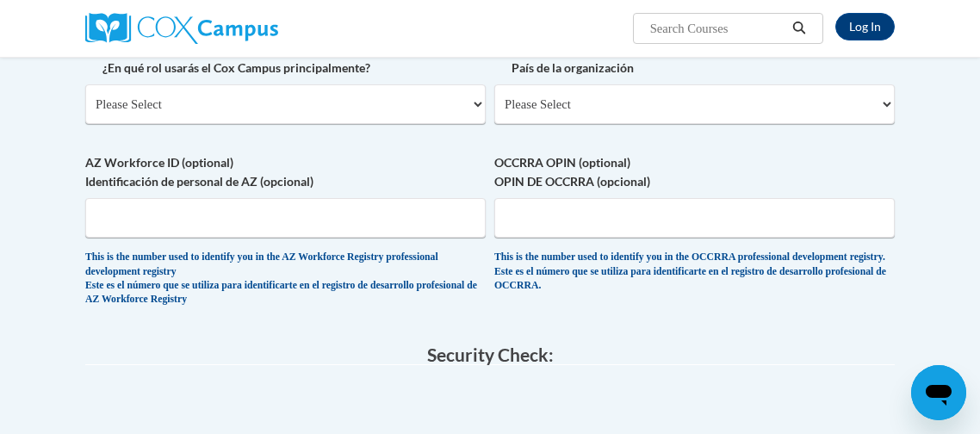
scroll to position [906, 0]
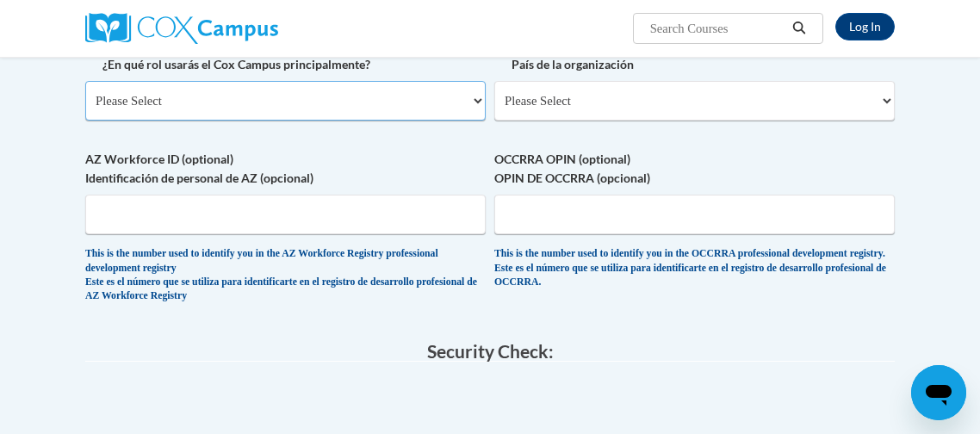
click at [412, 121] on select "Please Select College/University | Colegio/Universidad Community/Nonprofit Part…" at bounding box center [285, 101] width 400 height 40
select select "fbf2d438-af2f-41f8-98f1-81c410e29de3"
click at [85, 108] on select "Please Select College/University | Colegio/Universidad Community/Nonprofit Part…" at bounding box center [285, 101] width 400 height 40
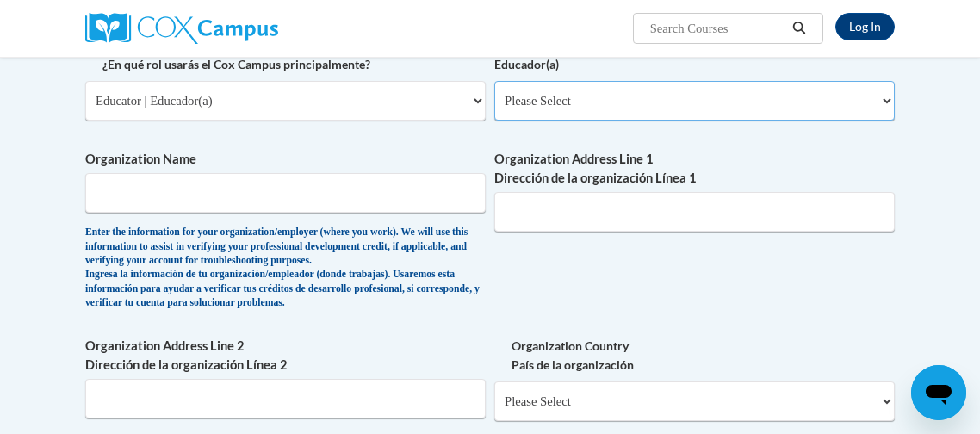
click at [589, 121] on select "Please Select Early Learning/Daycare Teacher/Family Home Care Provider | Maestr…" at bounding box center [694, 101] width 400 height 40
select select "5e2af403-4f2c-4e49-a02f-103e55d7b75b"
click at [494, 108] on select "Please Select Early Learning/Daycare Teacher/Family Home Care Provider | Maestr…" at bounding box center [694, 101] width 400 height 40
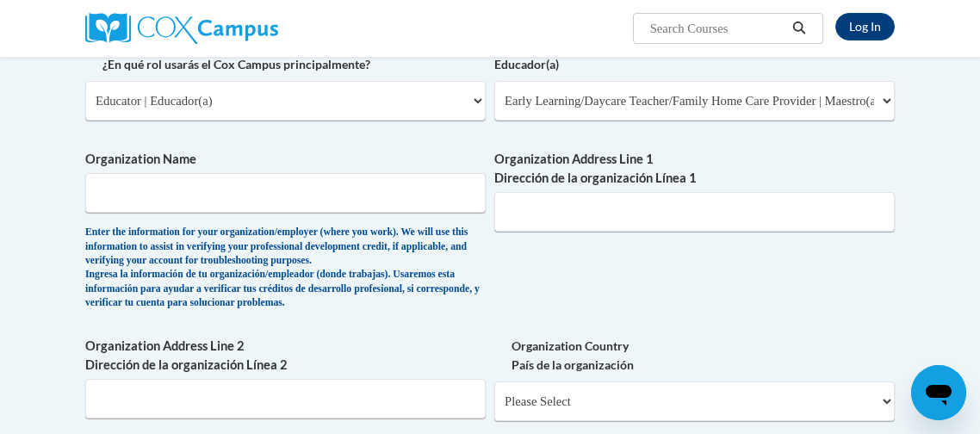
click at [389, 241] on span "Organization Name Enter the information for your organization/employer (where y…" at bounding box center [285, 230] width 400 height 160
click at [408, 213] on input "Organization Name" at bounding box center [285, 193] width 400 height 40
type input "just a kid"
click at [686, 232] on input "Organization Address Line 1 Dirección de la organización Línea 1" at bounding box center [694, 212] width 400 height 40
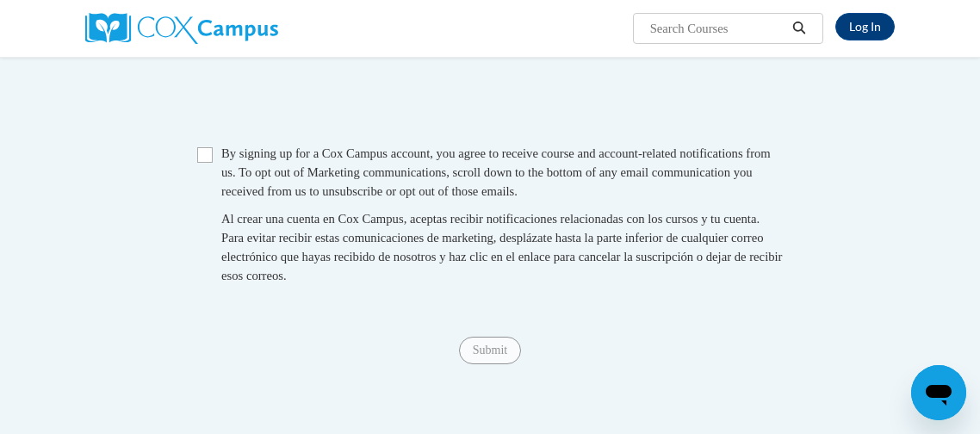
scroll to position [1525, 0]
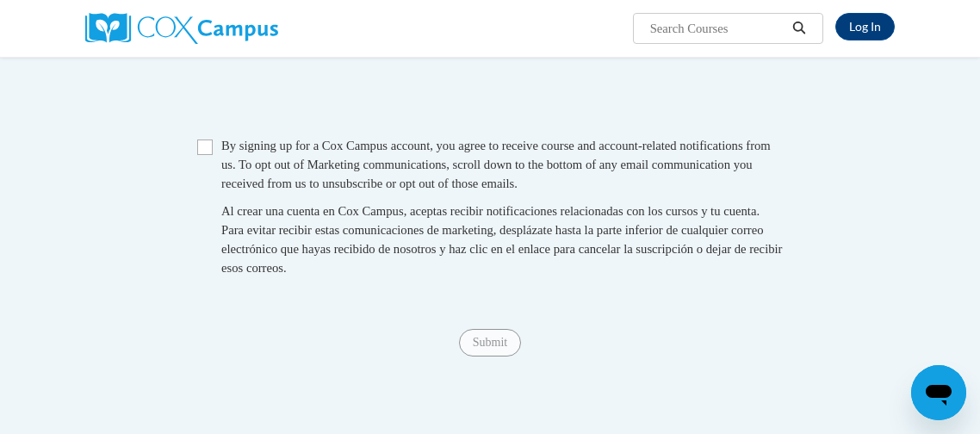
type input "700 n cleveland st"
click at [208, 155] on input "Checkbox" at bounding box center [204, 146] width 15 height 15
checkbox input "true"
click at [507, 356] on input "Submit" at bounding box center [490, 343] width 62 height 28
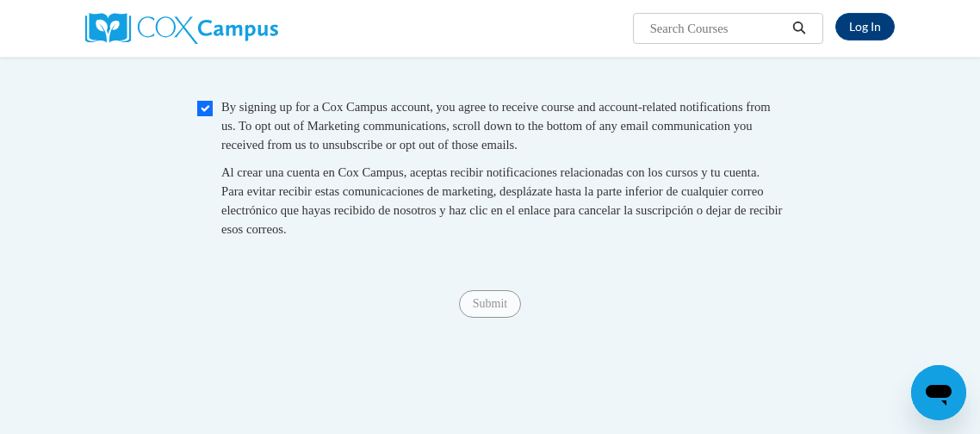
scroll to position [1183, 0]
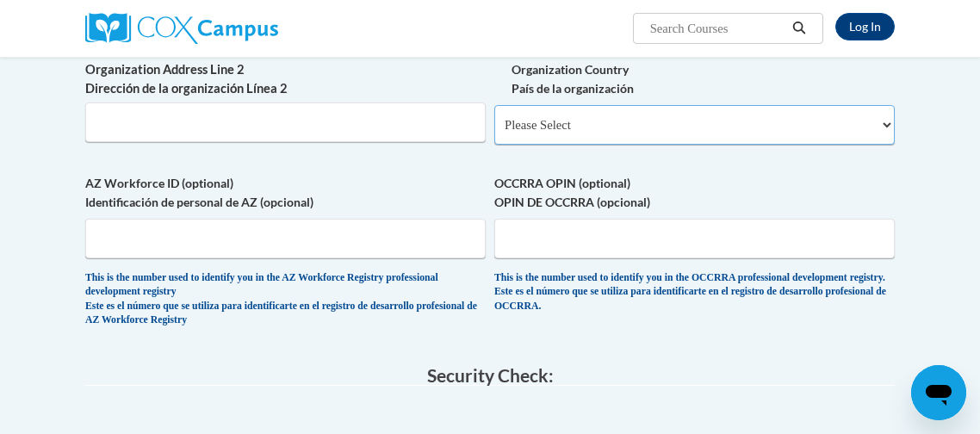
click at [885, 145] on select "Please Select United States | Estados Unidos Outside of the United States | Fue…" at bounding box center [694, 125] width 400 height 40
select select "ad49bcad-a171-4b2e-b99c-48b446064914"
click at [494, 133] on select "Please Select United States | Estados Unidos Outside of the United States | Fue…" at bounding box center [694, 125] width 400 height 40
select select
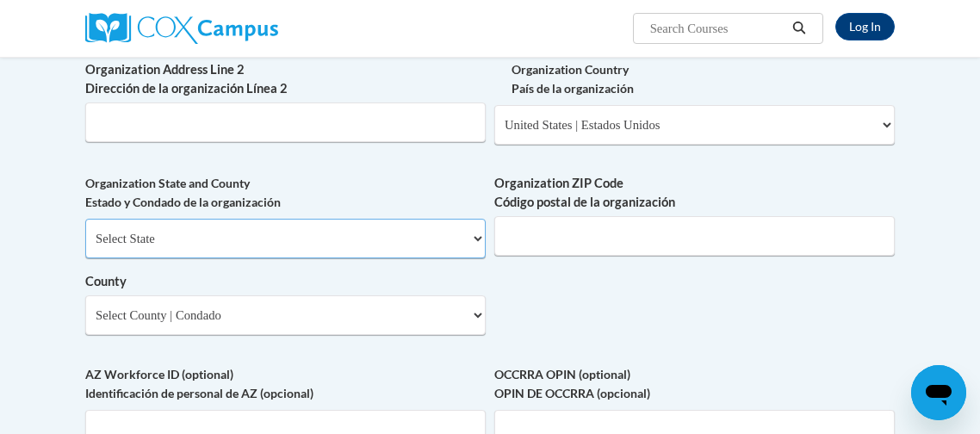
click at [407, 258] on select "Select State Alabama Alaska Arizona Arkansas California Colorado Connecticut De…" at bounding box center [285, 239] width 400 height 40
select select "Georgia"
click at [85, 246] on select "Select State Alabama Alaska Arizona Arkansas California Colorado Connecticut De…" at bounding box center [285, 239] width 400 height 40
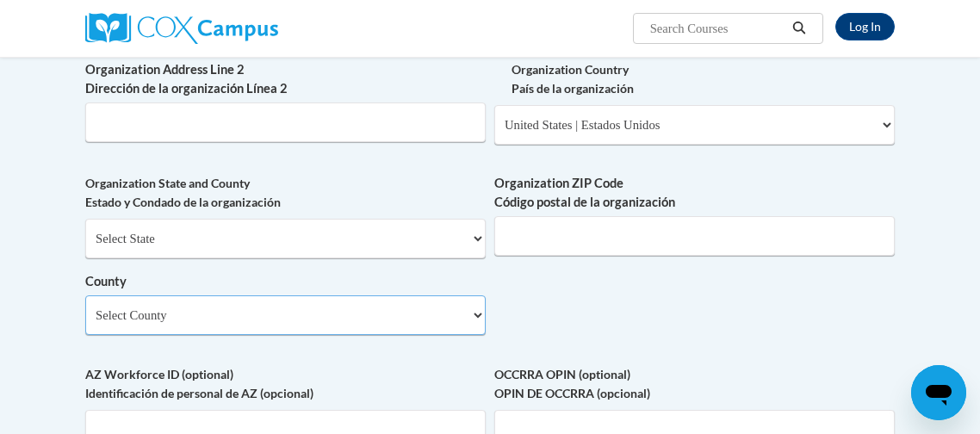
click at [247, 335] on select "Select County Appling Atkinson Bacon Baker Baldwin Banks Barrow Bartow Ben Hill…" at bounding box center [285, 315] width 400 height 40
select select "Dougherty"
click at [85, 323] on select "Select County Appling Atkinson Bacon Baker Baldwin Banks Barrow Bartow Ben Hill…" at bounding box center [285, 315] width 400 height 40
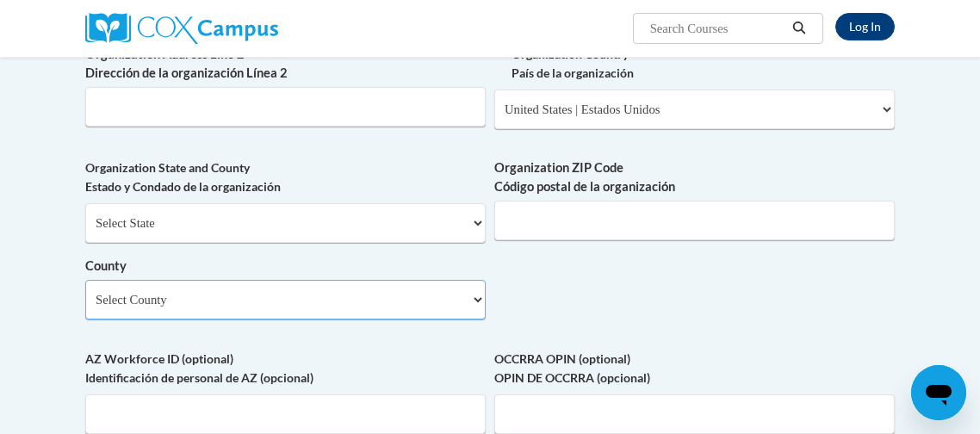
scroll to position [1194, 0]
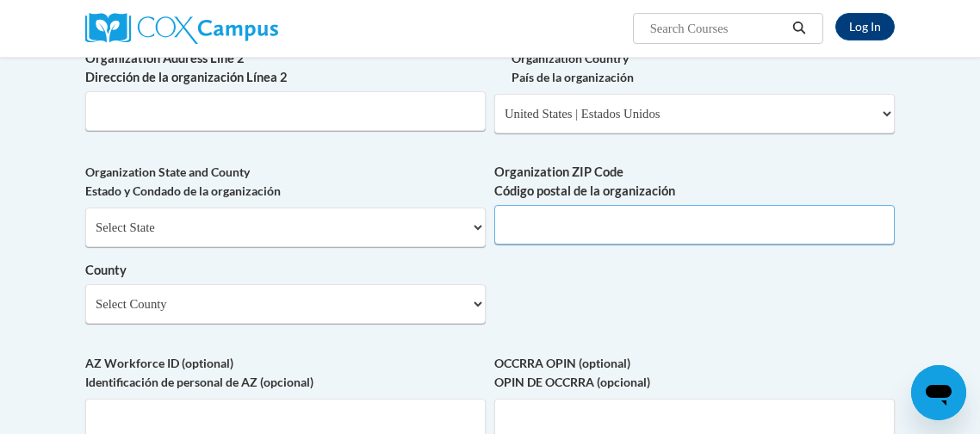
click at [803, 244] on input "Organization ZIP Code Código postal de la organización" at bounding box center [694, 225] width 400 height 40
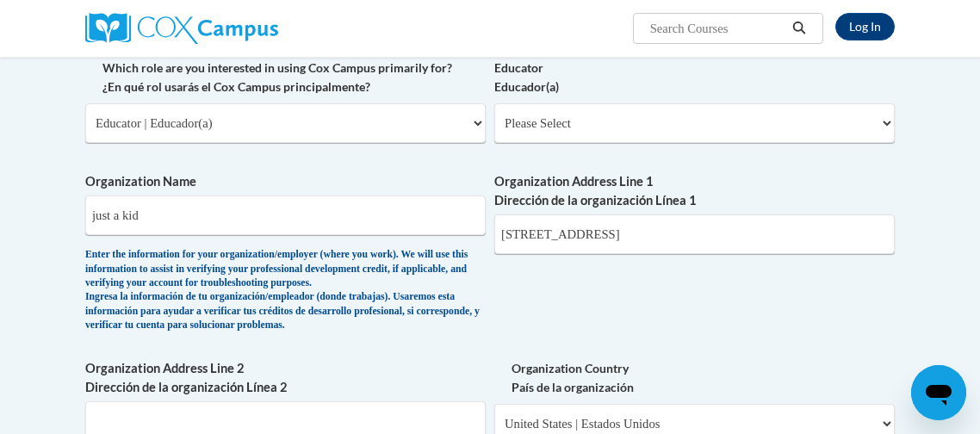
scroll to position [881, 0]
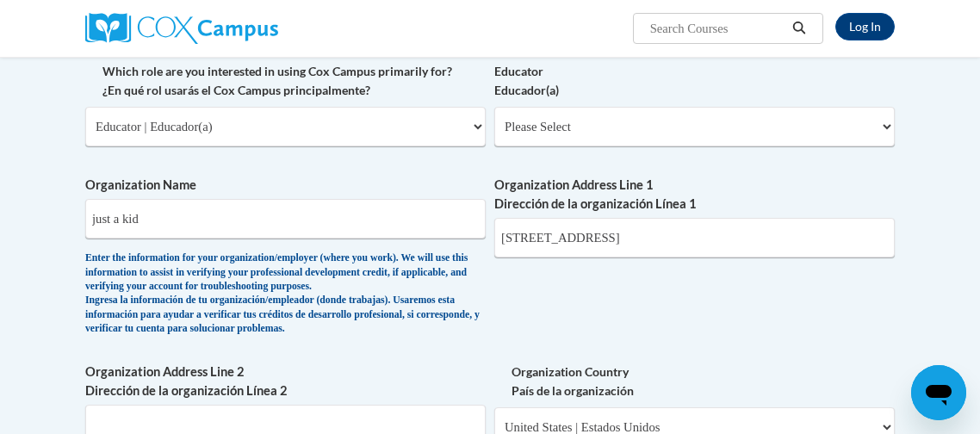
type input "31707"
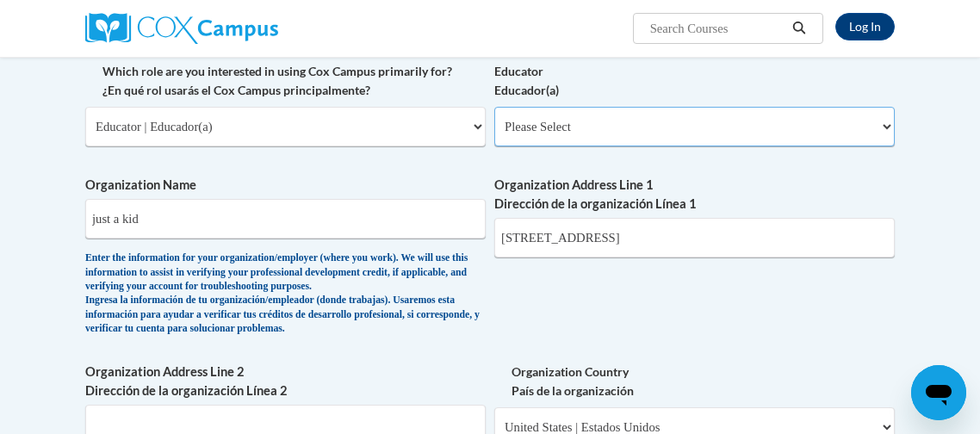
click at [855, 146] on select "Please Select Early Learning/Daycare Teacher/Family Home Care Provider | Maestr…" at bounding box center [694, 127] width 400 height 40
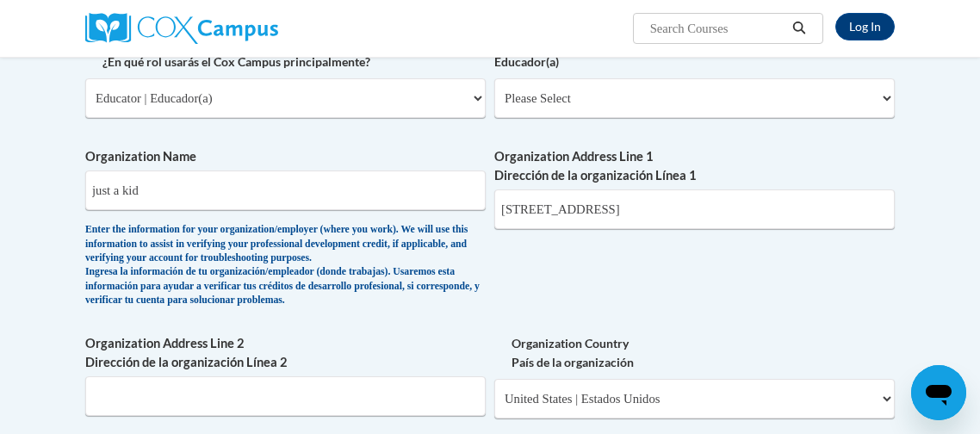
scroll to position [905, 0]
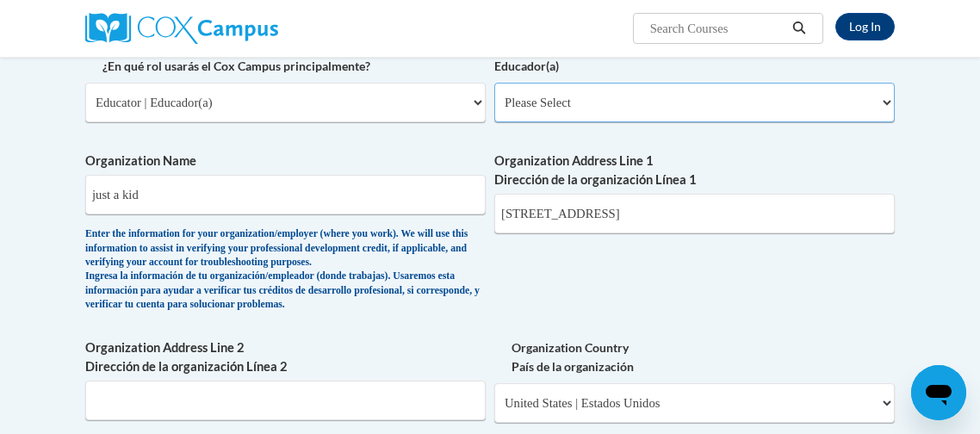
click at [886, 122] on select "Please Select Early Learning/Daycare Teacher/Family Home Care Provider | Maestr…" at bounding box center [694, 103] width 400 height 40
select select "5e2af403-4f2c-4e49-a02f-103e55d7b75b"
click at [494, 110] on select "Please Select Early Learning/Daycare Teacher/Family Home Care Provider | Maestr…" at bounding box center [694, 103] width 400 height 40
select select "null"
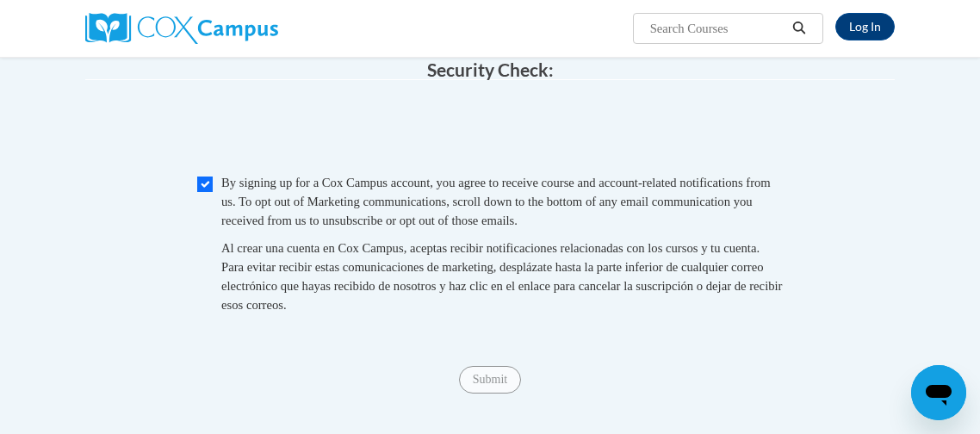
scroll to position [1746, 0]
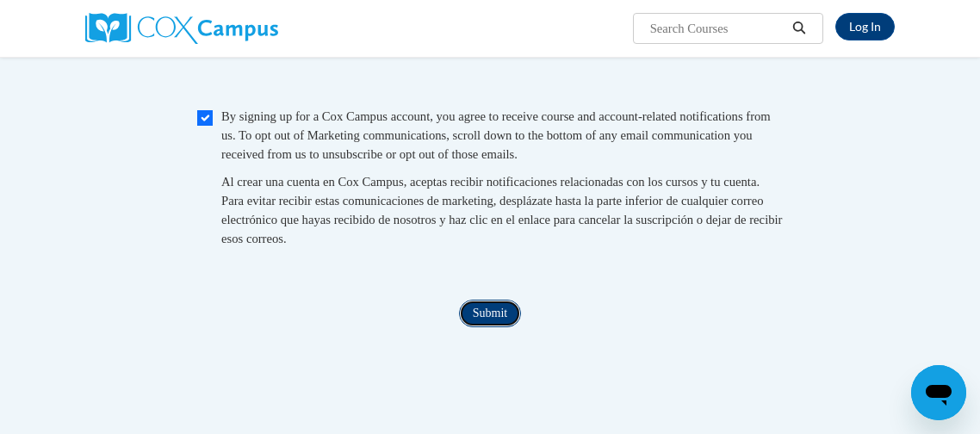
click at [489, 327] on input "Submit" at bounding box center [490, 314] width 62 height 28
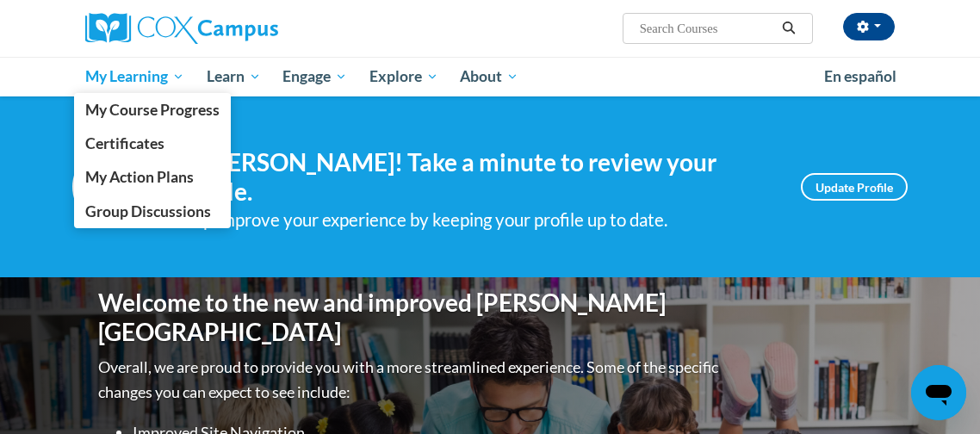
click at [178, 72] on span "My Learning" at bounding box center [134, 76] width 99 height 21
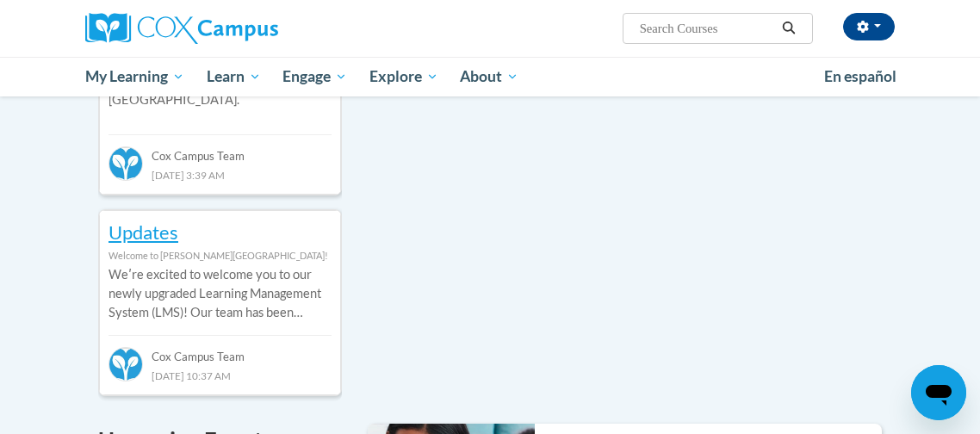
scroll to position [899, 0]
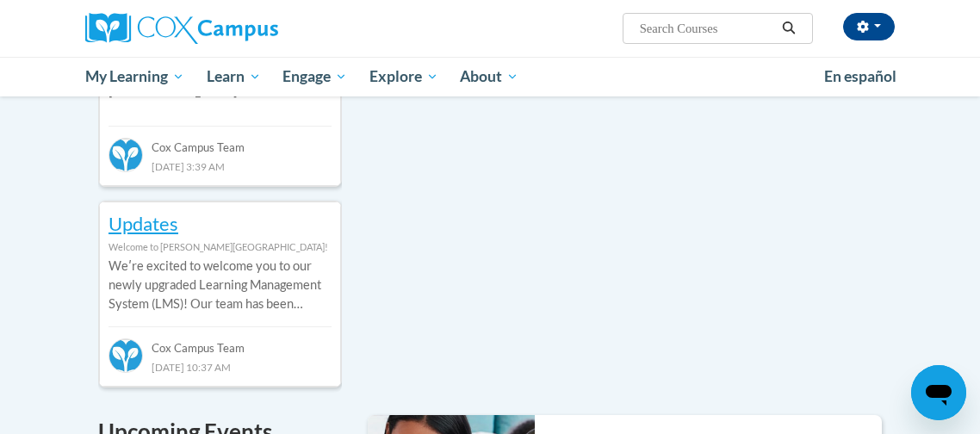
click at [709, 28] on input "Search..." at bounding box center [707, 28] width 138 height 21
type input "language"
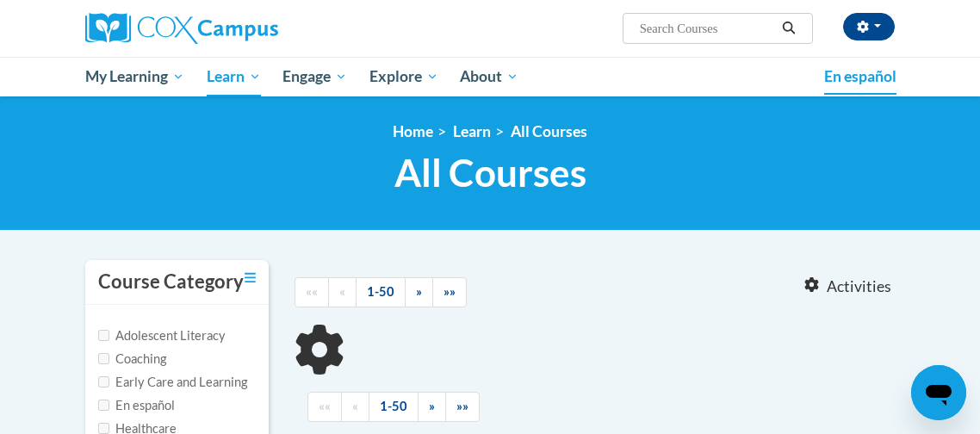
type input "language"
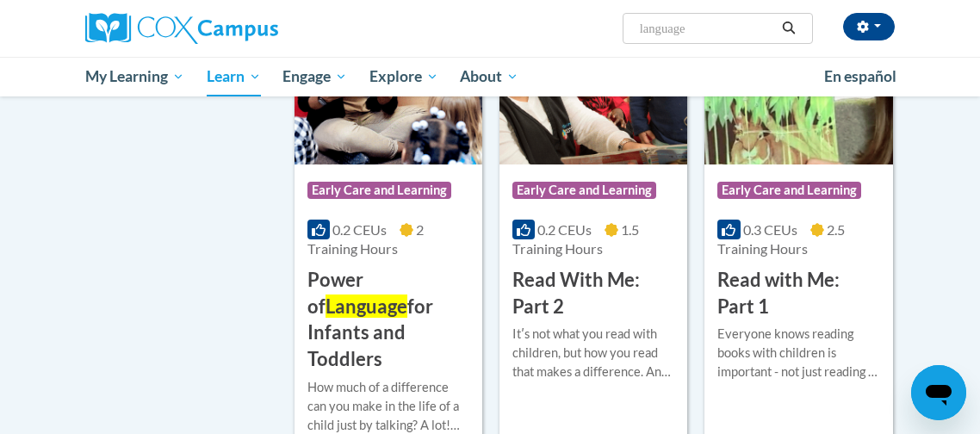
scroll to position [2013, 0]
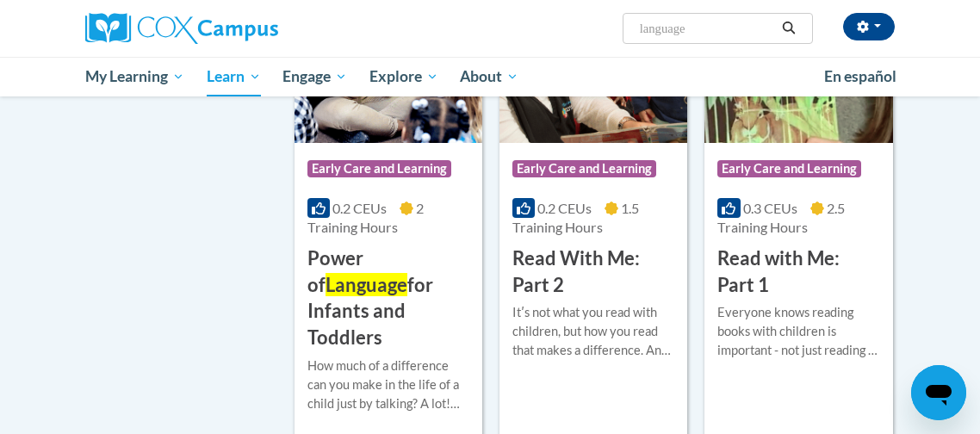
click at [393, 111] on img at bounding box center [388, 55] width 188 height 176
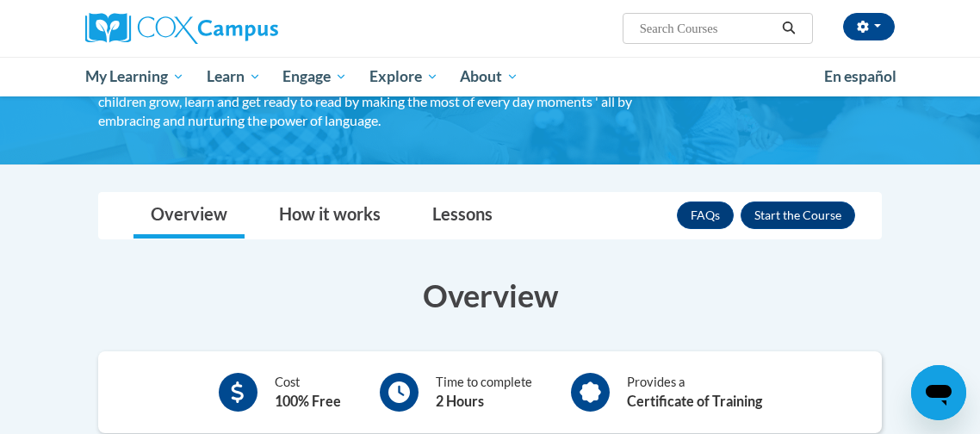
scroll to position [207, 0]
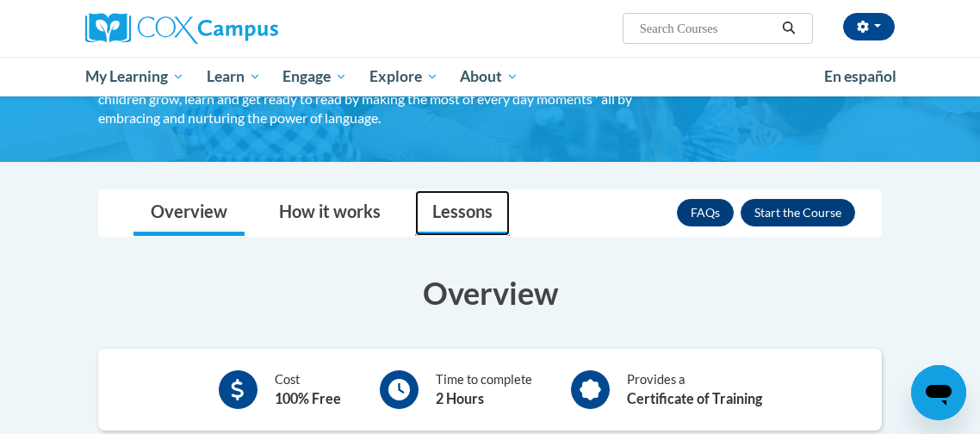
click at [440, 207] on link "Lessons" at bounding box center [462, 213] width 95 height 46
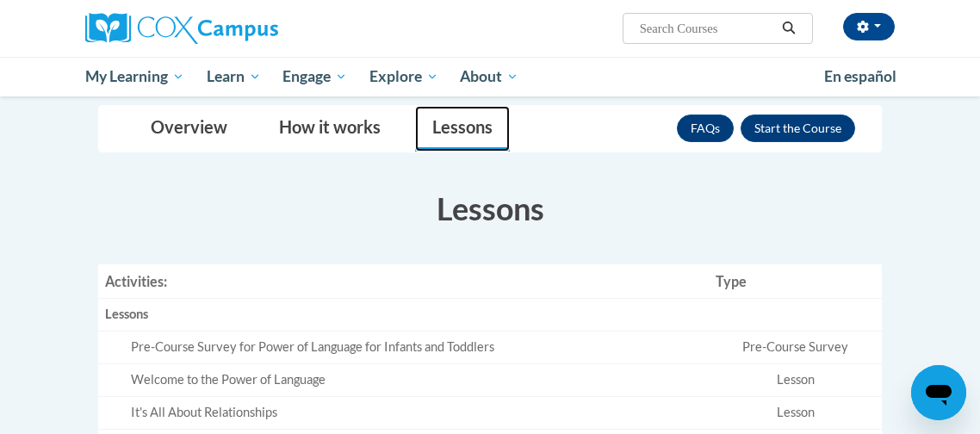
scroll to position [268, 0]
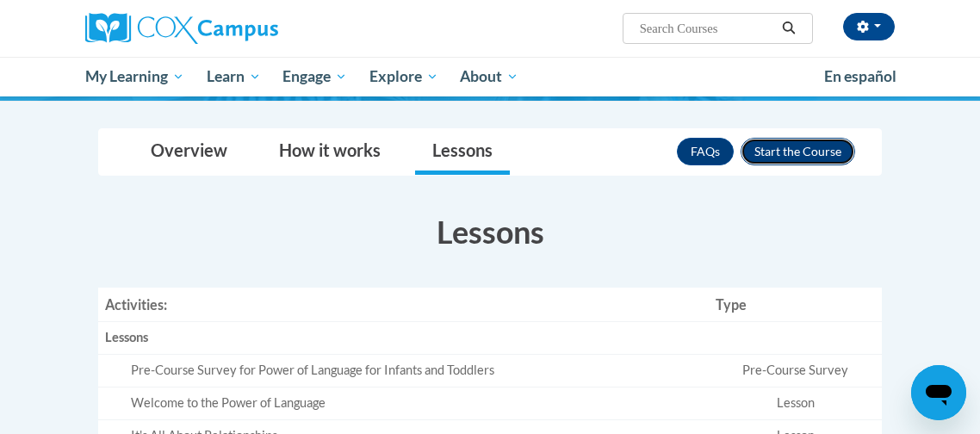
click at [795, 147] on button "Enroll" at bounding box center [797, 152] width 114 height 28
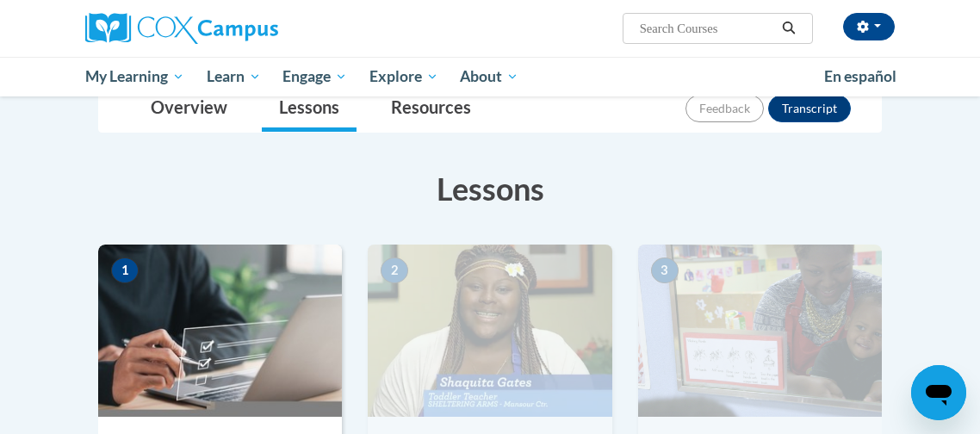
scroll to position [228, 0]
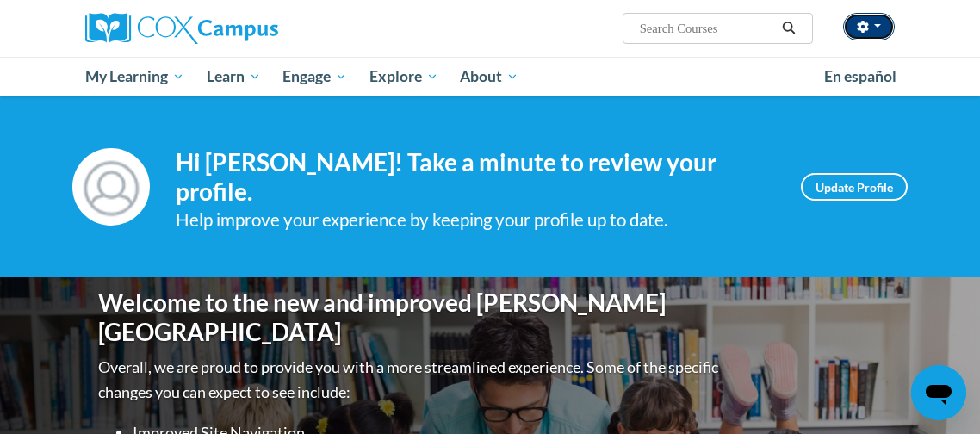
click at [876, 25] on span "button" at bounding box center [877, 25] width 7 height 3
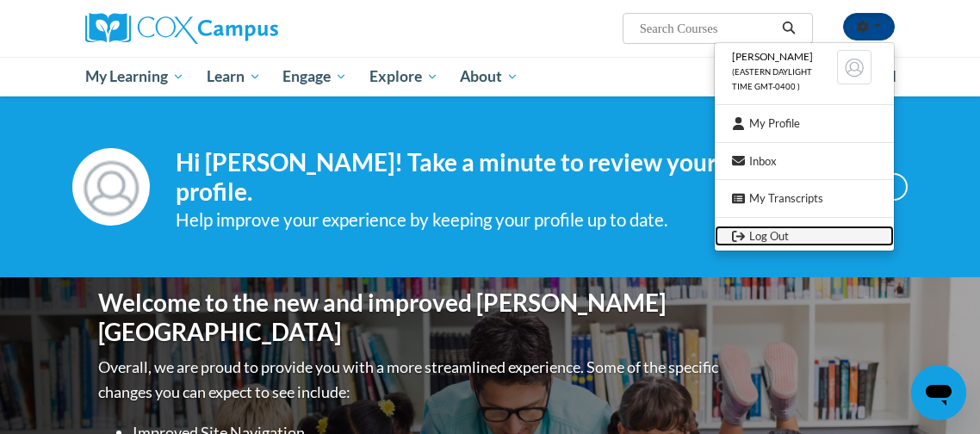
click at [766, 244] on link "Log Out" at bounding box center [803, 237] width 179 height 22
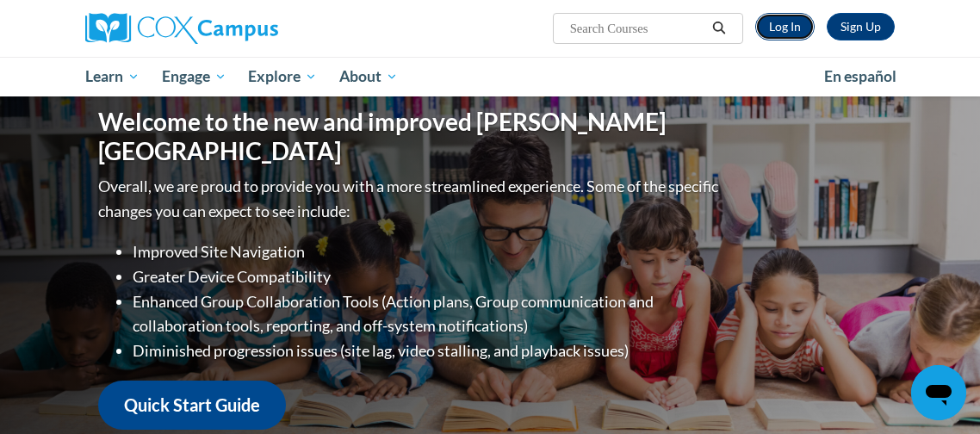
click at [764, 31] on link "Log In" at bounding box center [784, 27] width 59 height 28
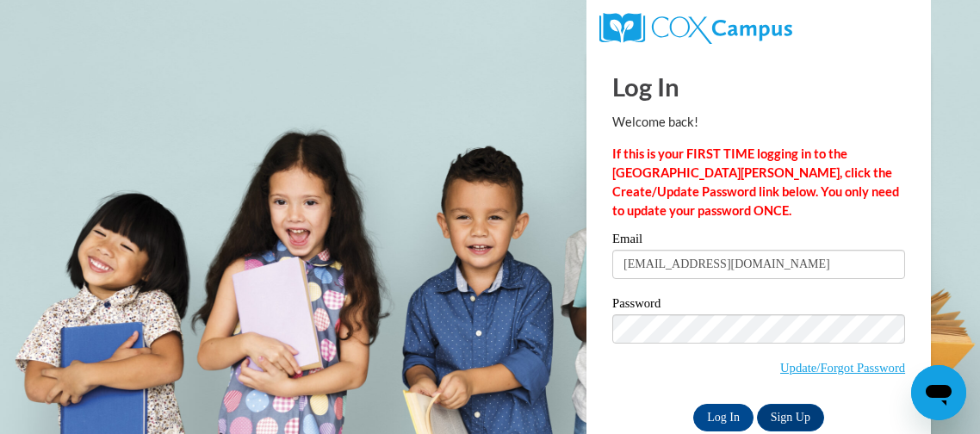
type input "queenmf325@gmail.com"
click at [737, 414] on input "Log In" at bounding box center [723, 418] width 60 height 28
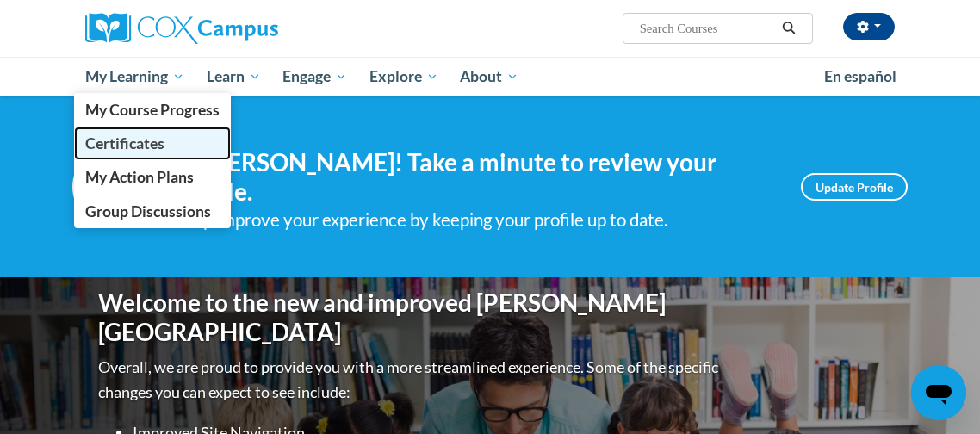
click at [149, 138] on span "Certificates" at bounding box center [124, 143] width 79 height 18
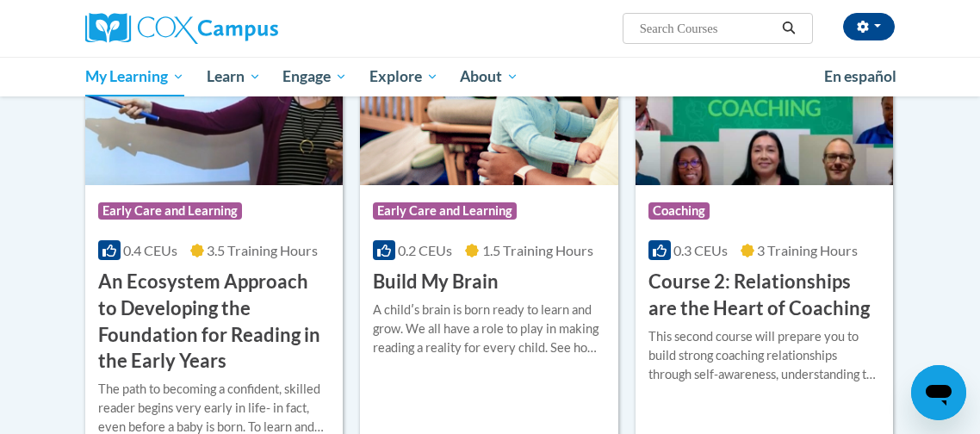
scroll to position [427, 0]
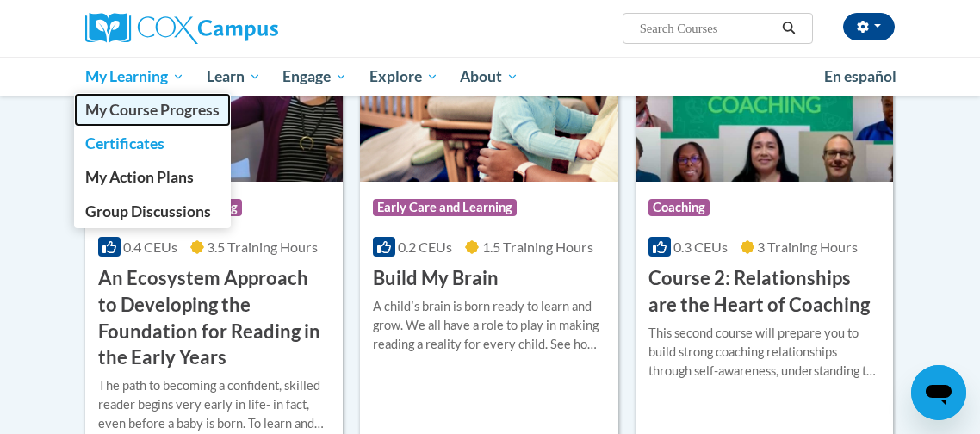
click at [133, 120] on link "My Course Progress" at bounding box center [152, 110] width 157 height 34
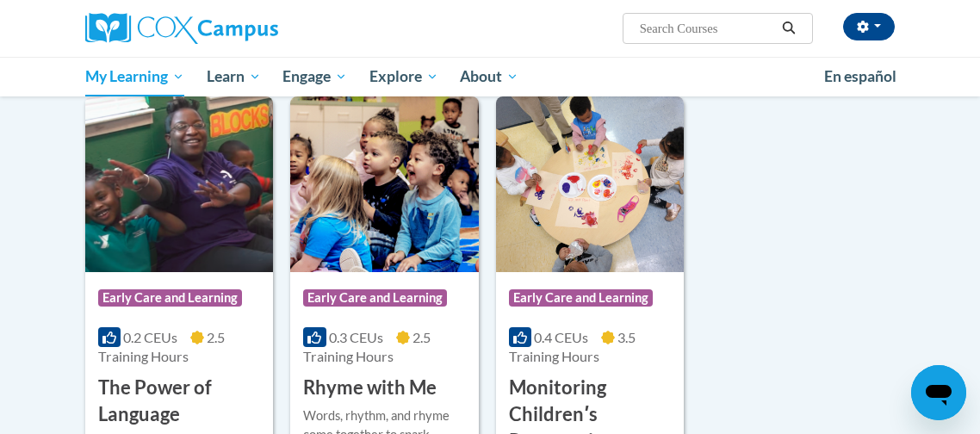
scroll to position [201, 0]
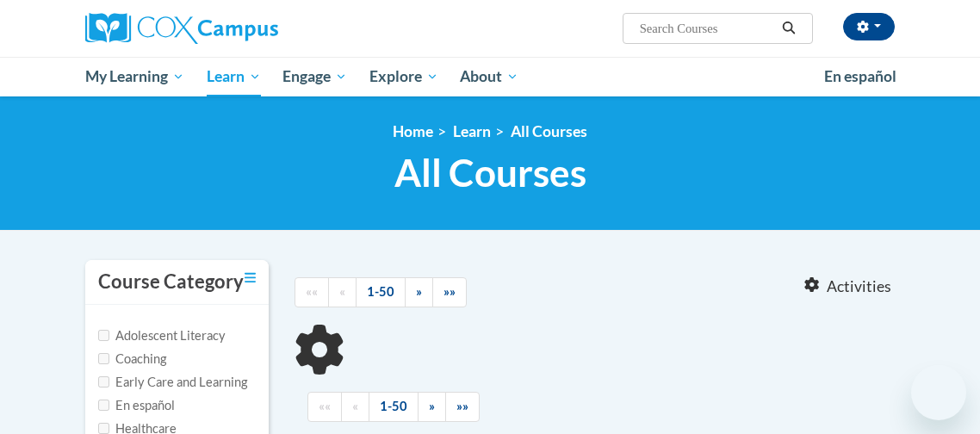
scroll to position [47, 0]
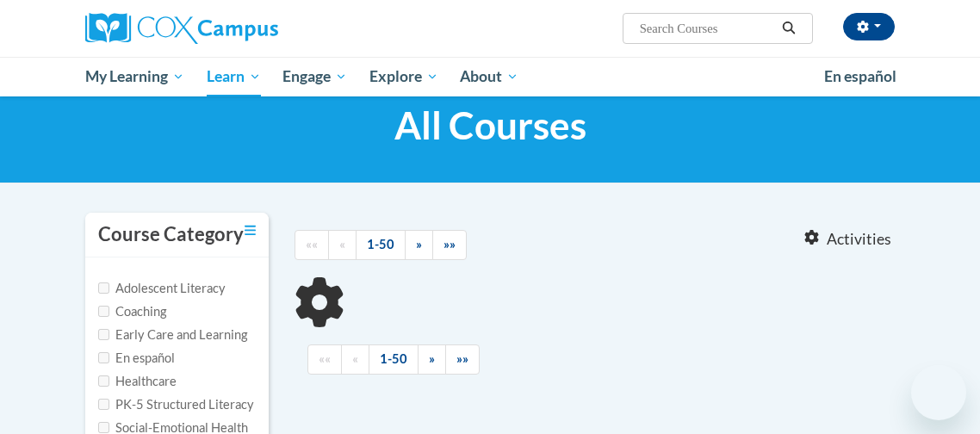
type input "language"
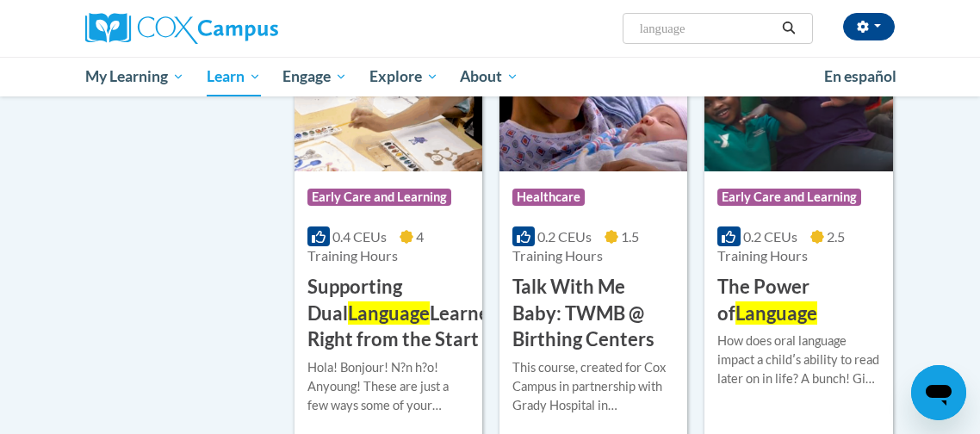
scroll to position [2501, 0]
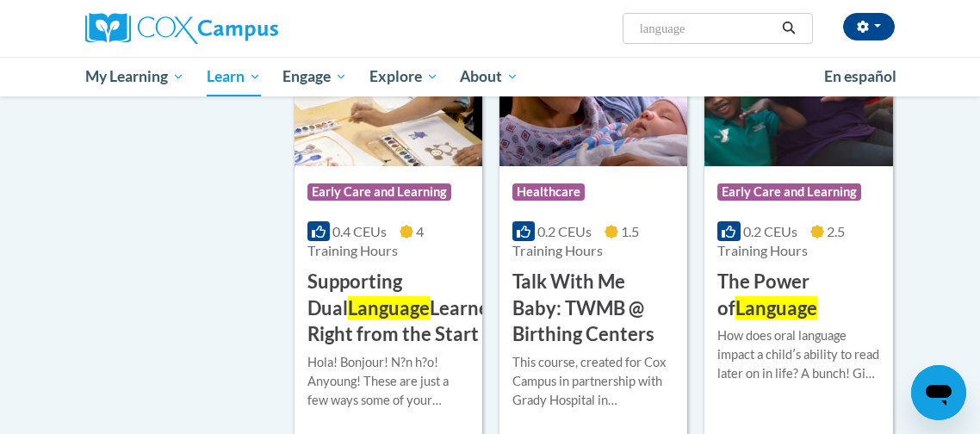
click at [800, 127] on img at bounding box center [798, 79] width 188 height 176
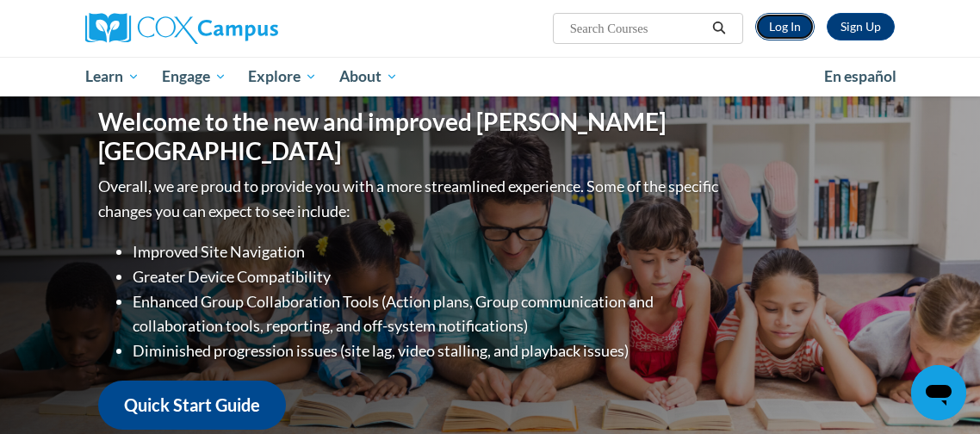
click at [776, 23] on link "Log In" at bounding box center [784, 27] width 59 height 28
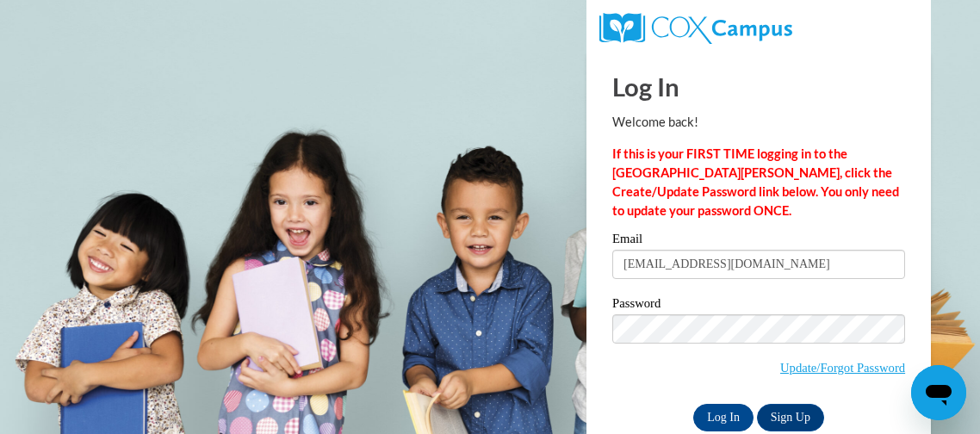
type input "[EMAIL_ADDRESS][DOMAIN_NAME]"
click at [723, 425] on input "Log In" at bounding box center [723, 418] width 60 height 28
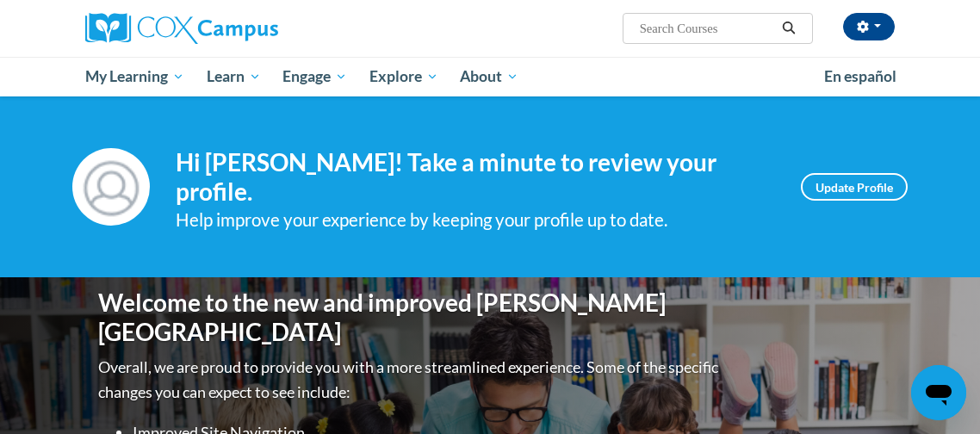
click at [676, 31] on input "Search..." at bounding box center [707, 28] width 138 height 21
type input "the power of language"
click at [781, 22] on button "Search" at bounding box center [789, 28] width 26 height 21
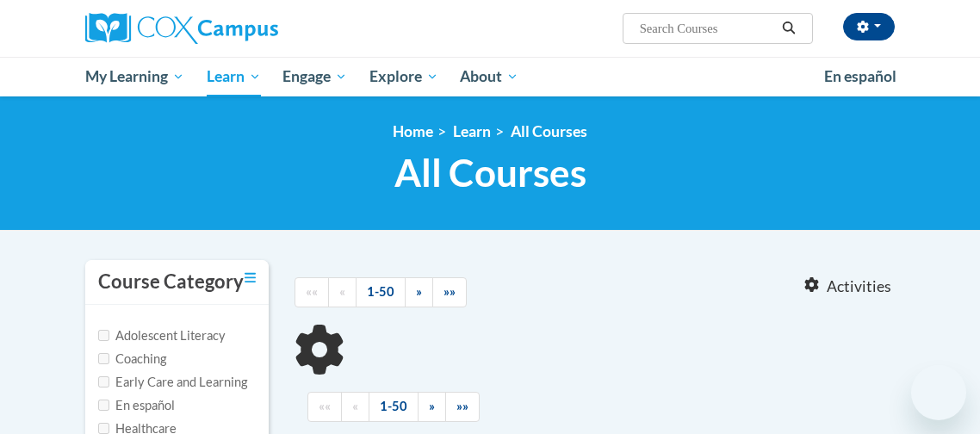
type input "the power of language"
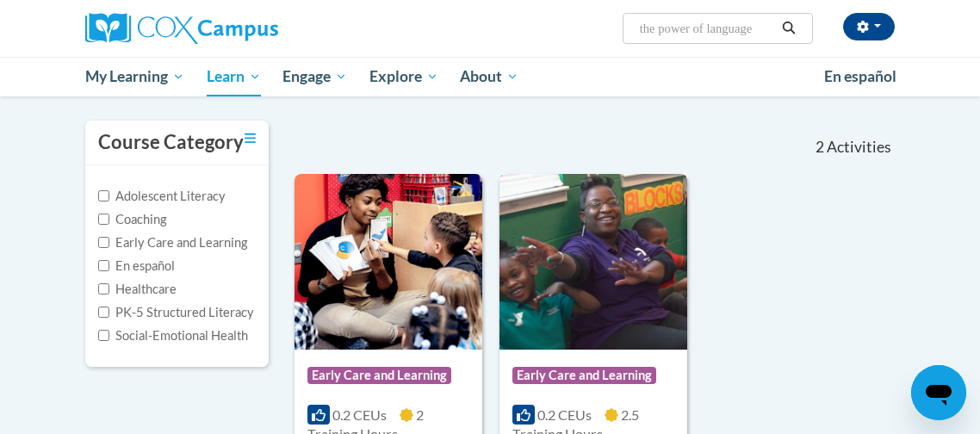
click at [606, 332] on img at bounding box center [593, 262] width 188 height 176
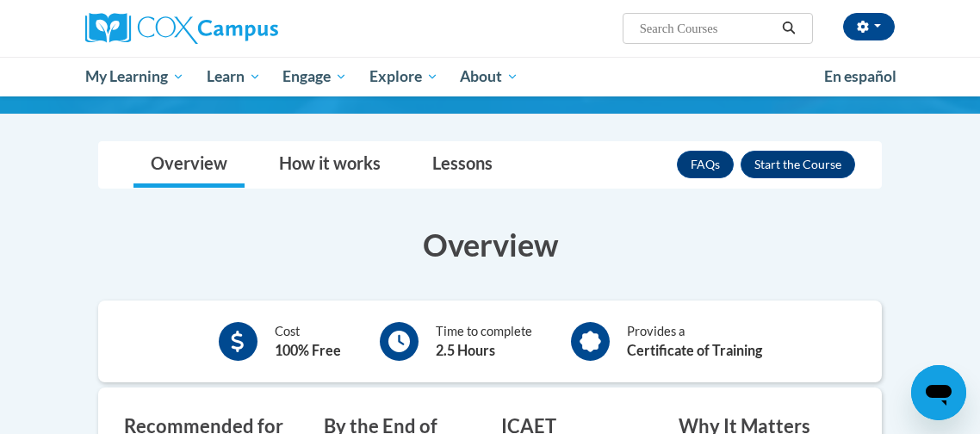
scroll to position [195, 0]
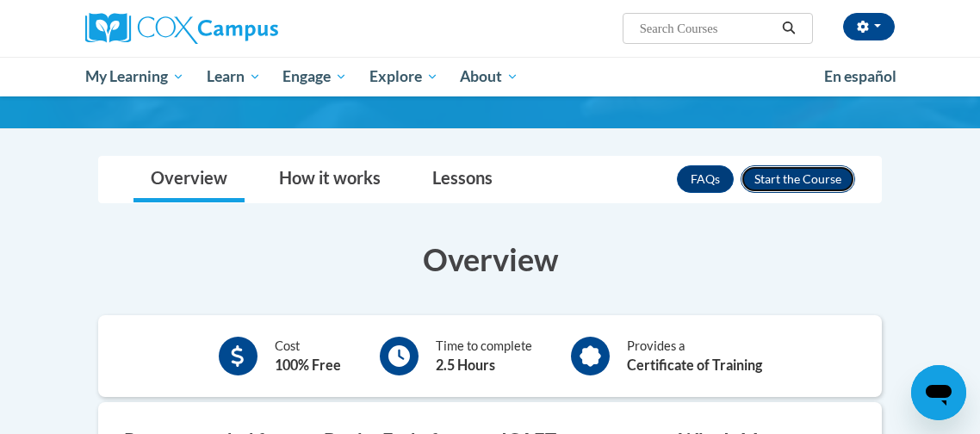
click at [809, 172] on button "Enroll" at bounding box center [797, 179] width 114 height 28
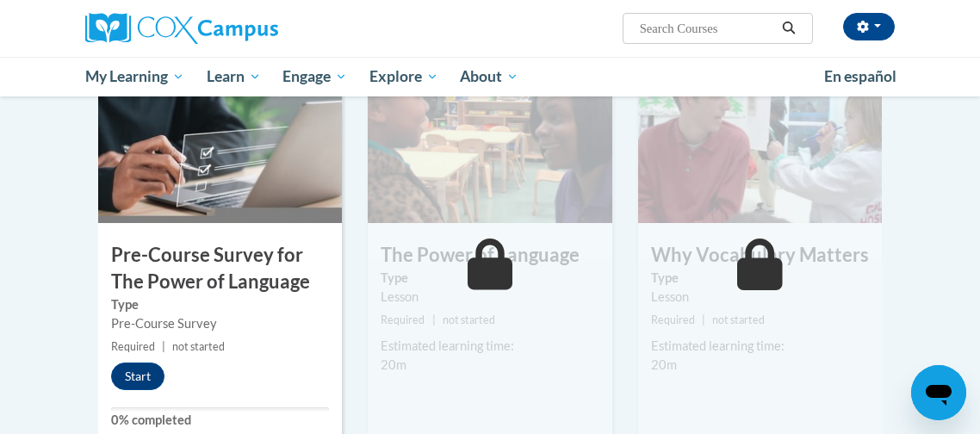
scroll to position [401, 0]
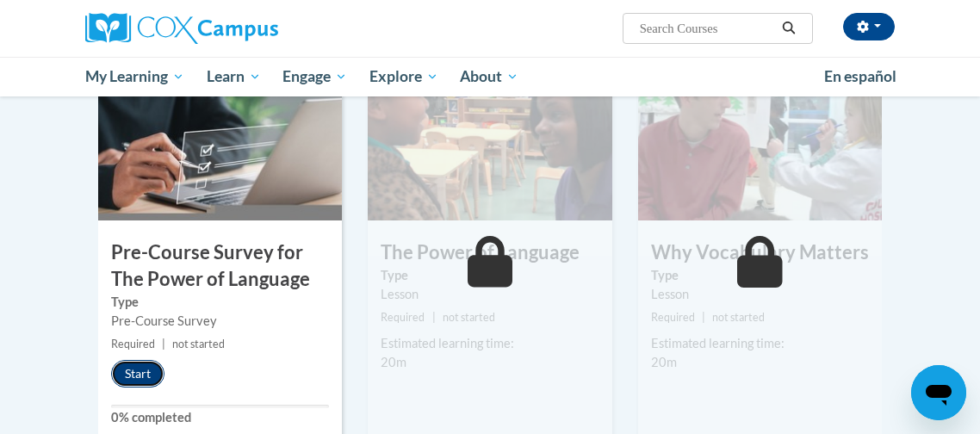
click at [142, 368] on button "Start" at bounding box center [137, 374] width 53 height 28
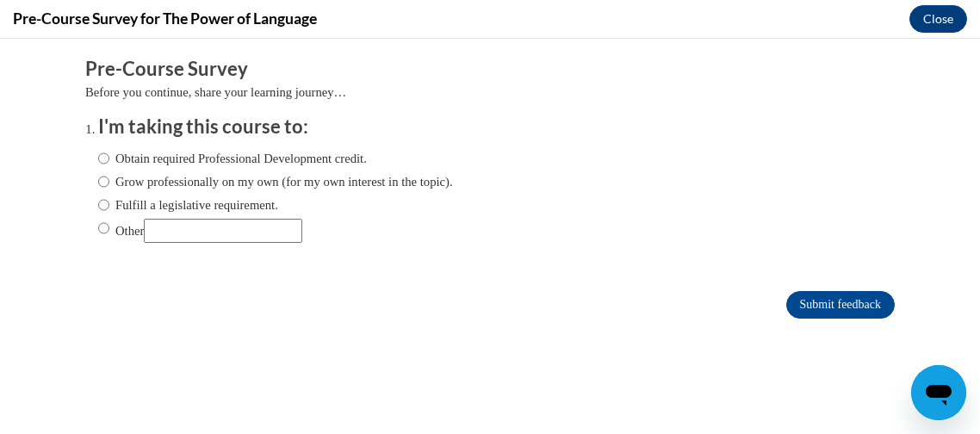
scroll to position [0, 0]
click at [133, 153] on label "Obtain required Professional Development credit." at bounding box center [232, 158] width 269 height 19
click at [109, 153] on input "Obtain required Professional Development credit." at bounding box center [103, 158] width 11 height 19
radio input "true"
click at [845, 311] on input "Submit feedback" at bounding box center [840, 305] width 108 height 28
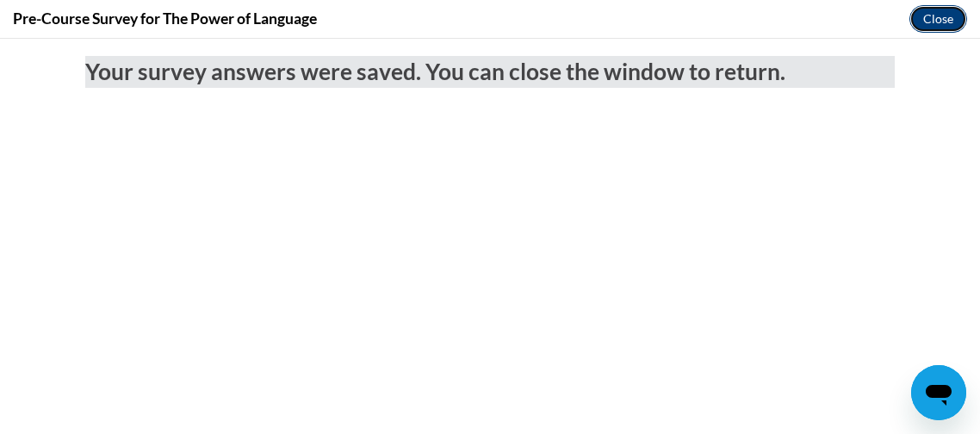
click at [938, 13] on button "Close" at bounding box center [938, 19] width 58 height 28
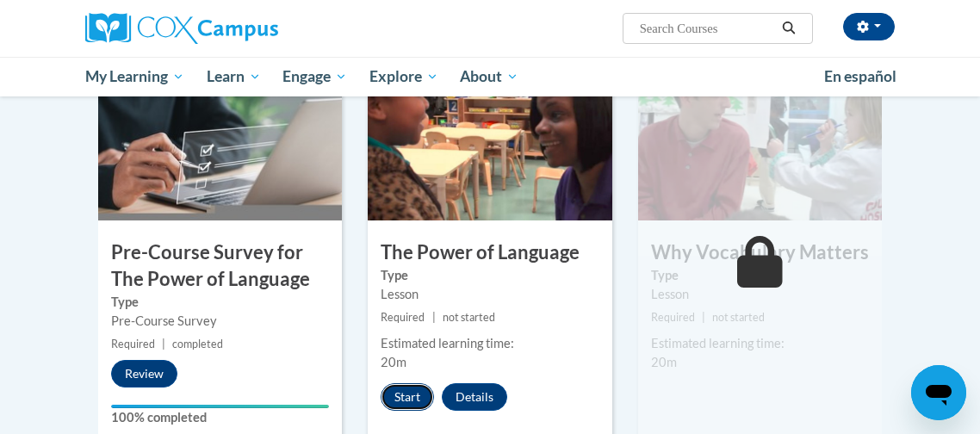
click at [403, 397] on button "Start" at bounding box center [406, 397] width 53 height 28
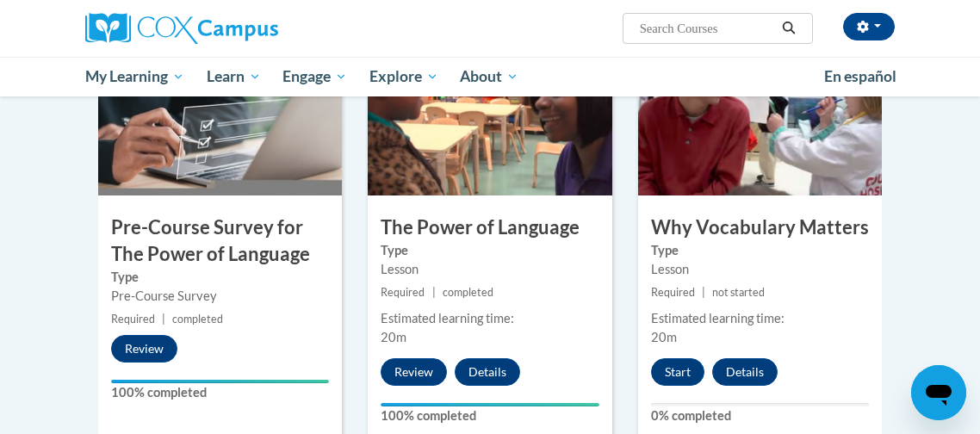
scroll to position [444, 0]
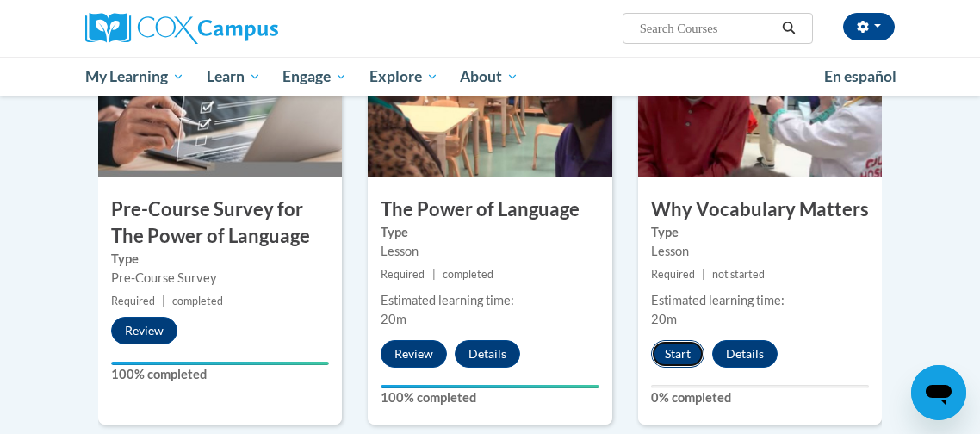
click at [671, 350] on button "Start" at bounding box center [677, 354] width 53 height 28
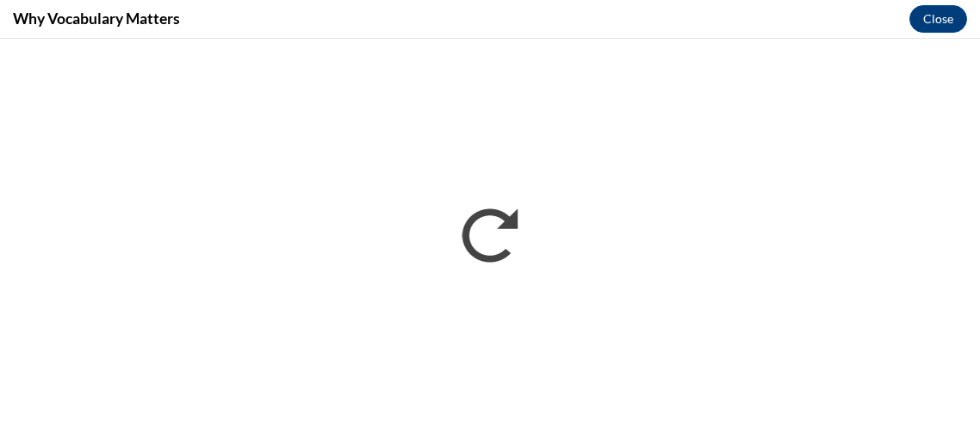
scroll to position [0, 0]
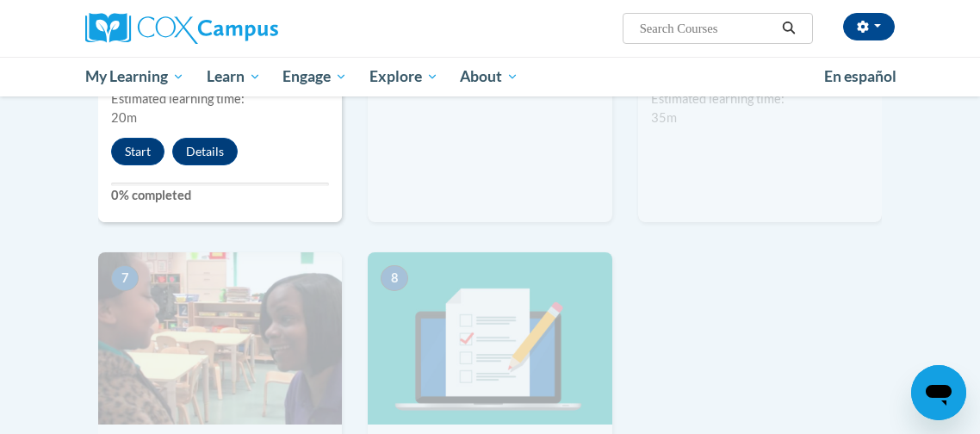
scroll to position [1124, 0]
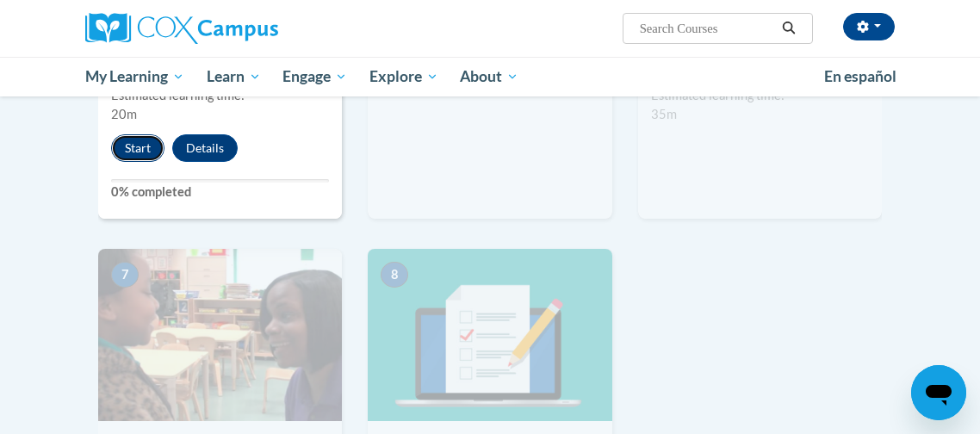
click at [141, 134] on button "Start" at bounding box center [137, 148] width 53 height 28
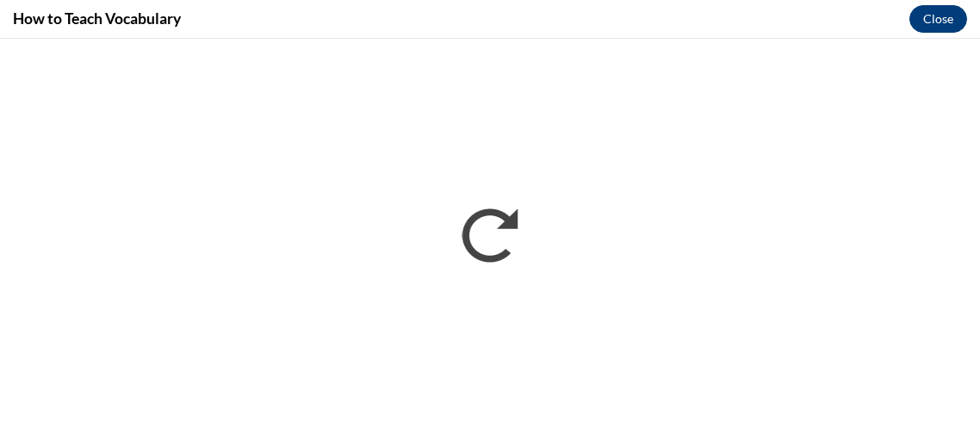
scroll to position [0, 0]
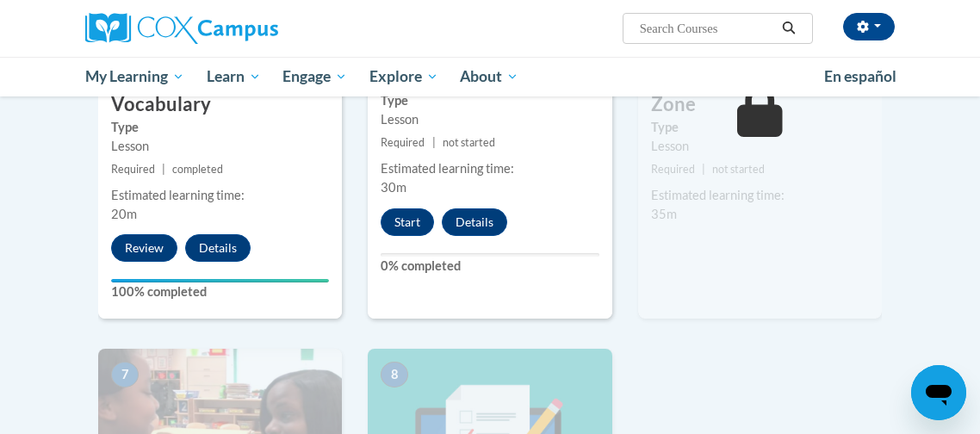
scroll to position [1003, 0]
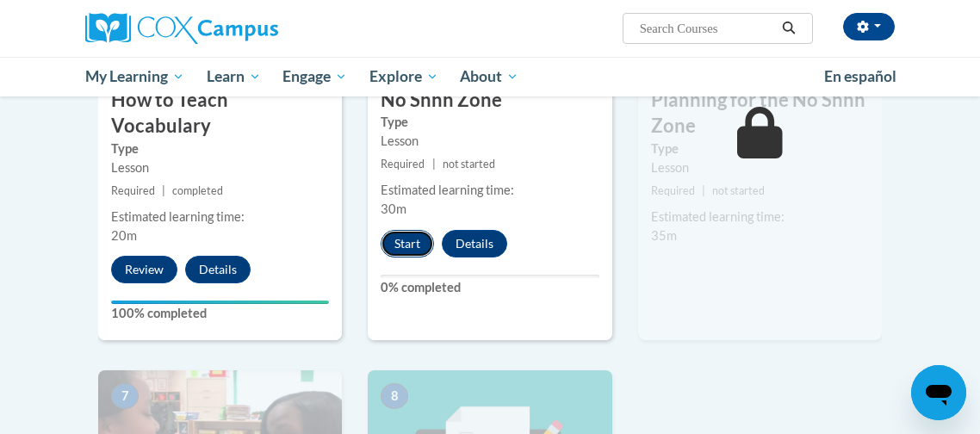
click at [422, 250] on button "Start" at bounding box center [406, 244] width 53 height 28
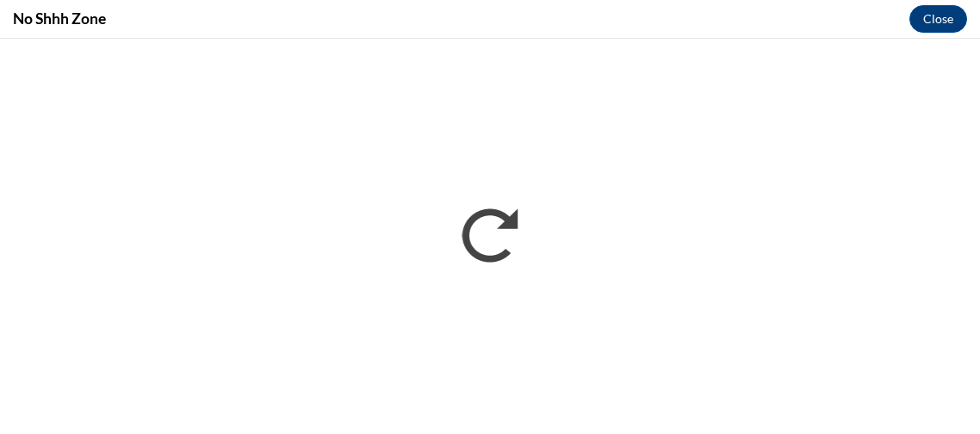
scroll to position [0, 0]
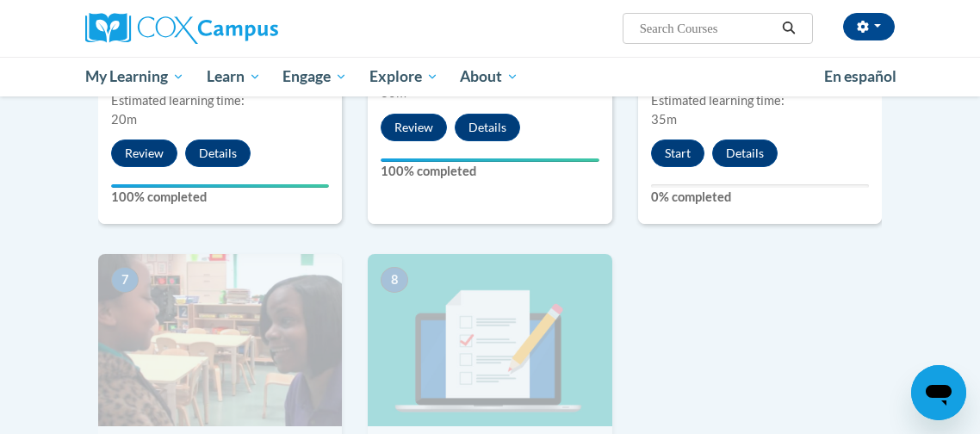
scroll to position [944, 0]
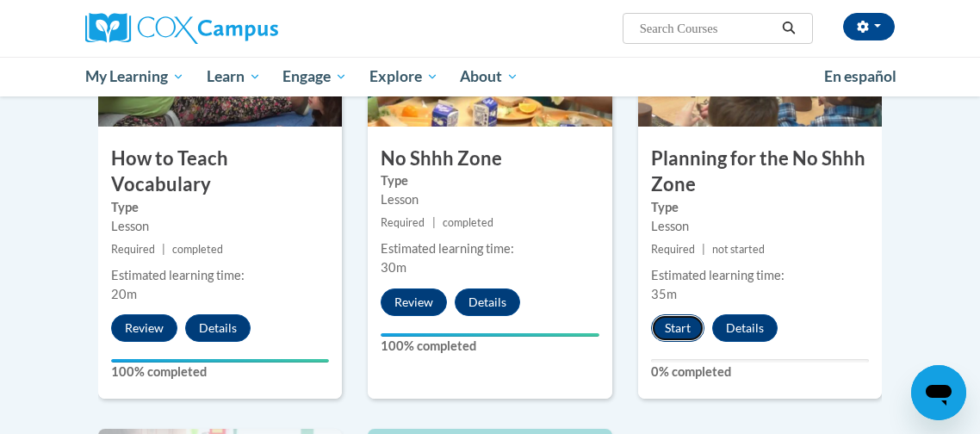
click at [674, 327] on button "Start" at bounding box center [677, 328] width 53 height 28
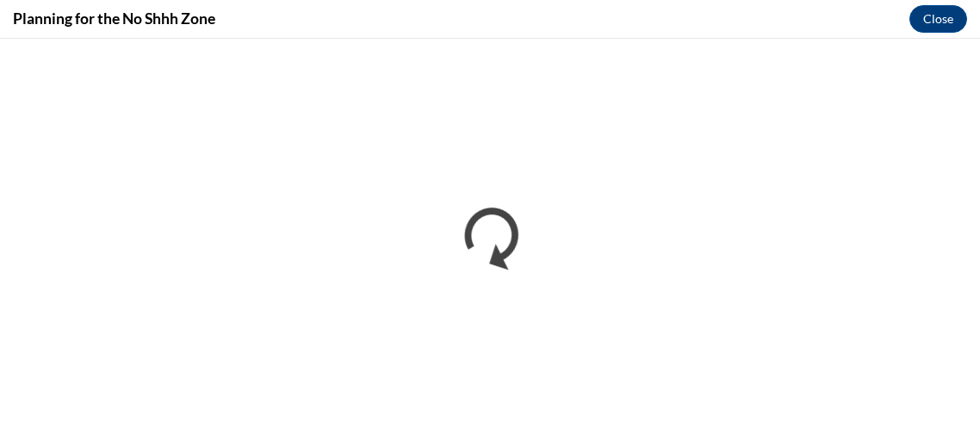
scroll to position [0, 0]
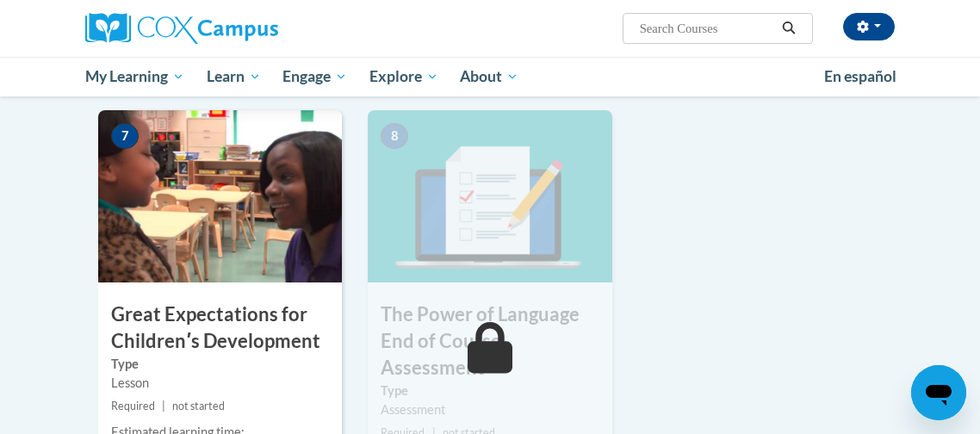
scroll to position [1267, 0]
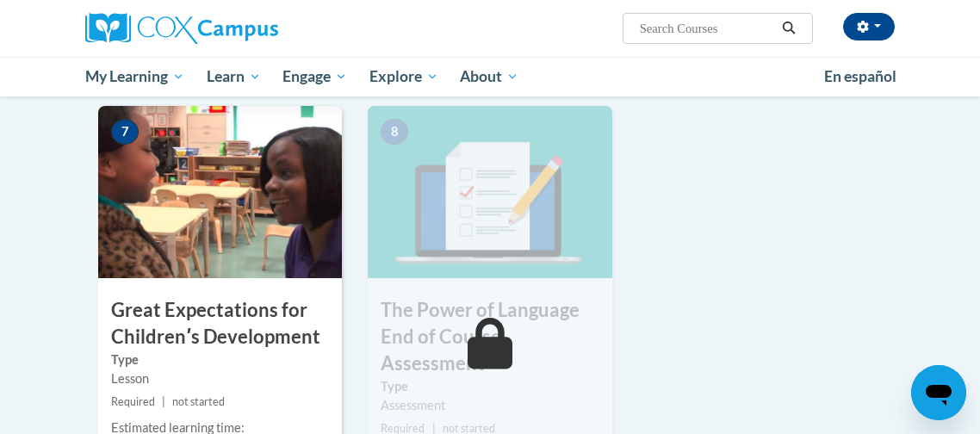
click at [938, 48] on div "tasheria mosley (America/New_York UTC-04:00) My Profile Inbox My Transcripts Lo…" at bounding box center [490, 48] width 980 height 96
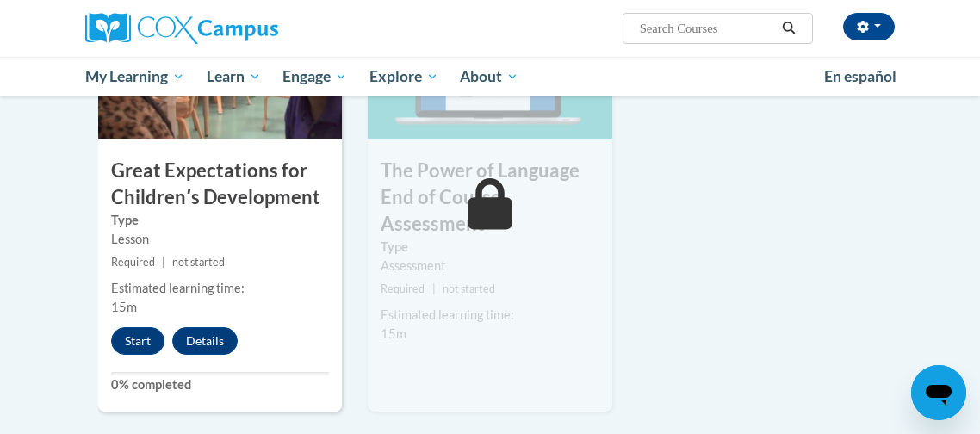
scroll to position [1437, 0]
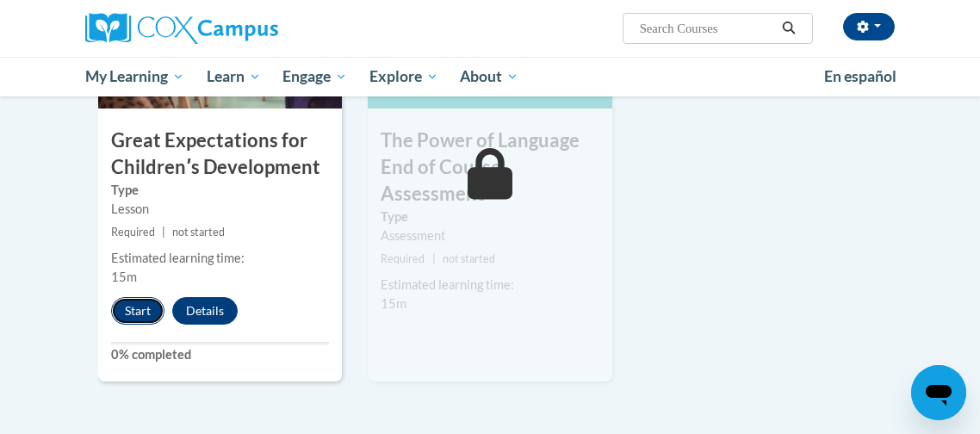
click at [139, 305] on button "Start" at bounding box center [137, 311] width 53 height 28
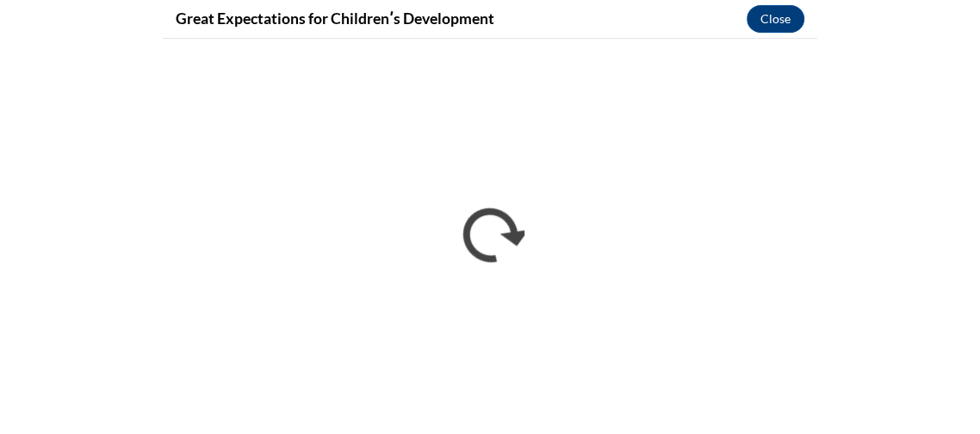
scroll to position [149, 0]
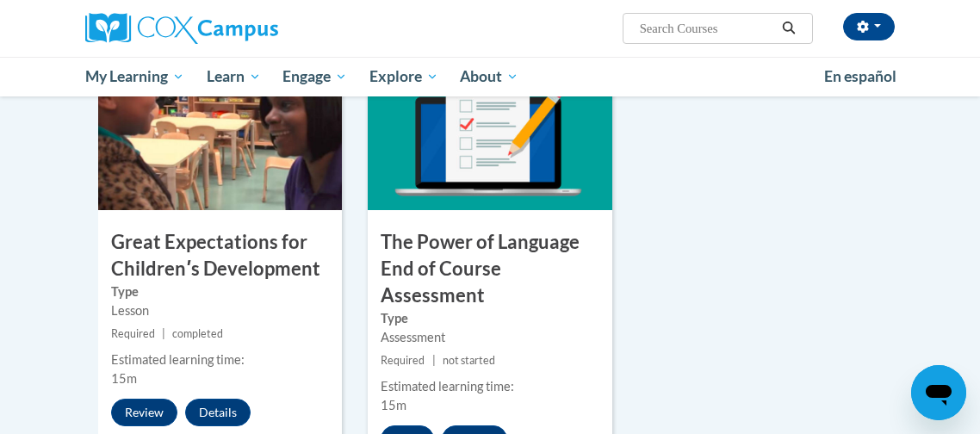
scroll to position [1373, 0]
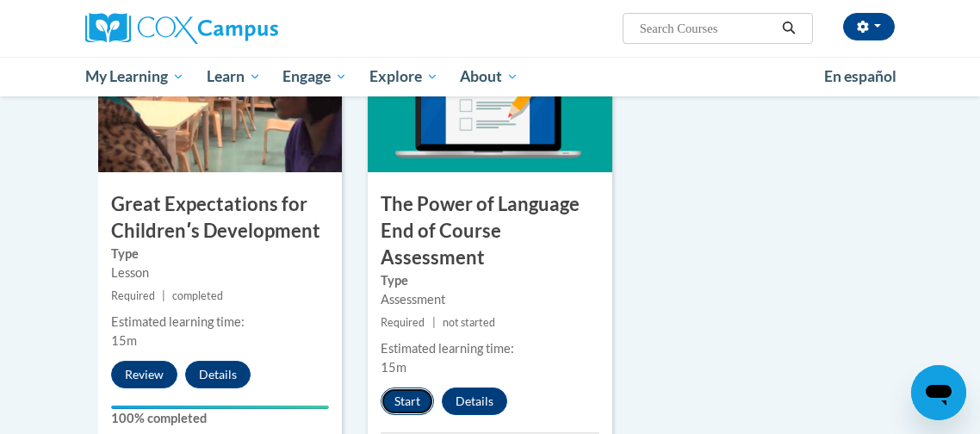
click at [415, 400] on button "Start" at bounding box center [406, 401] width 53 height 28
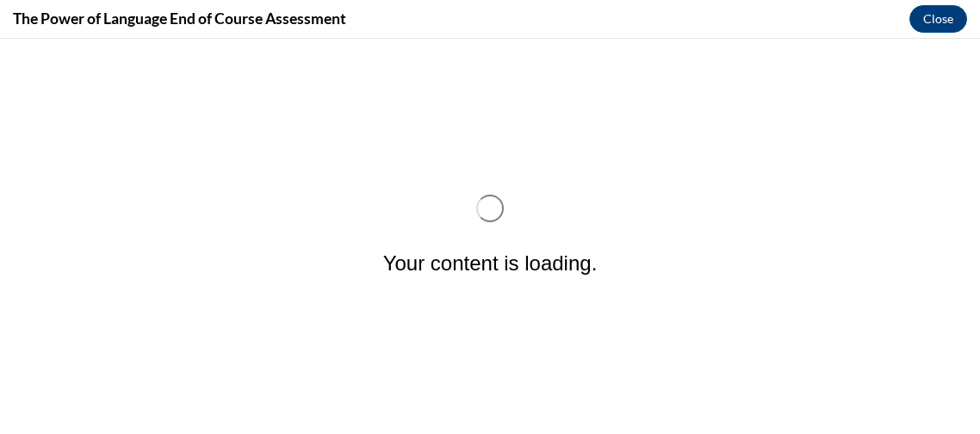
scroll to position [0, 0]
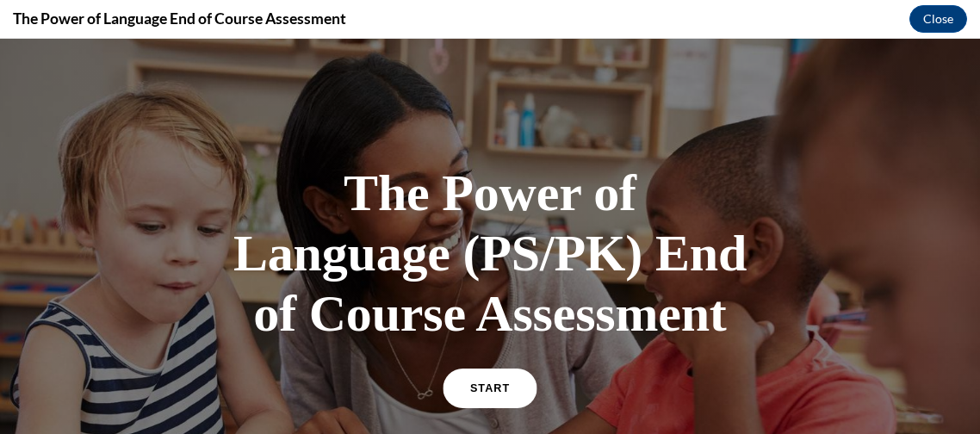
click at [479, 379] on link "START" at bounding box center [489, 388] width 94 height 40
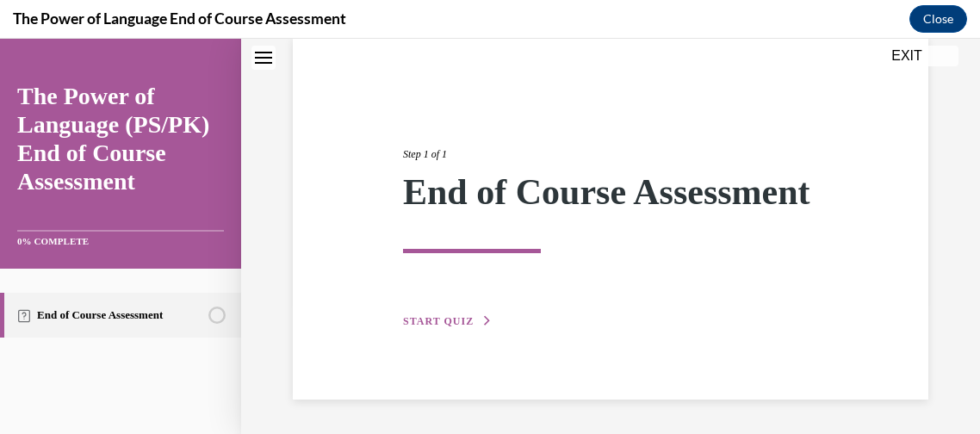
scroll to position [169, 0]
click at [442, 313] on button "START QUIZ" at bounding box center [448, 320] width 90 height 15
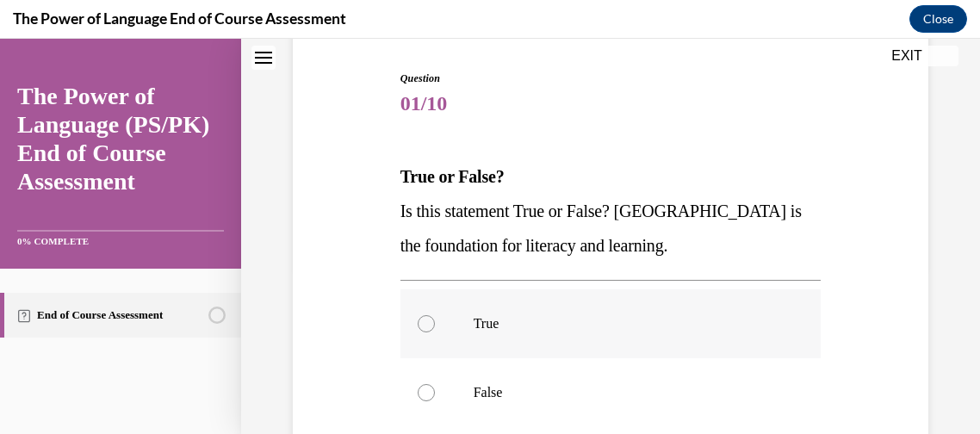
click at [604, 326] on p "True" at bounding box center [625, 323] width 305 height 17
click at [435, 326] on input "True" at bounding box center [425, 323] width 17 height 17
radio input "true"
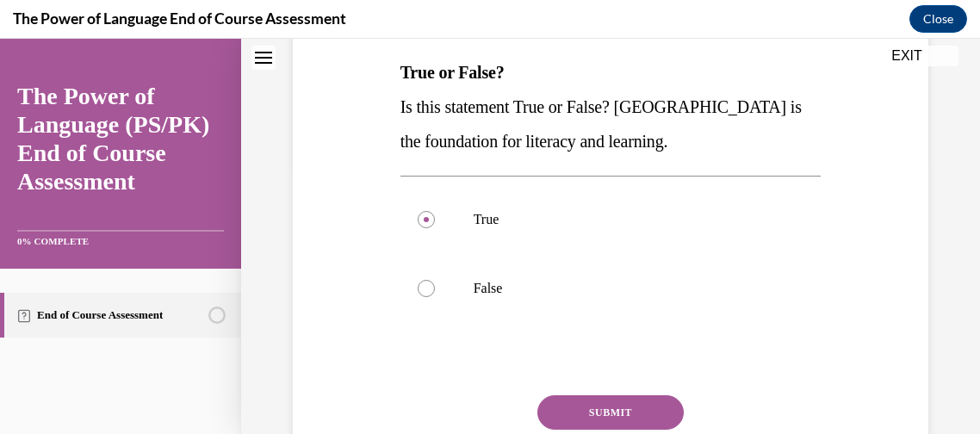
scroll to position [319, 0]
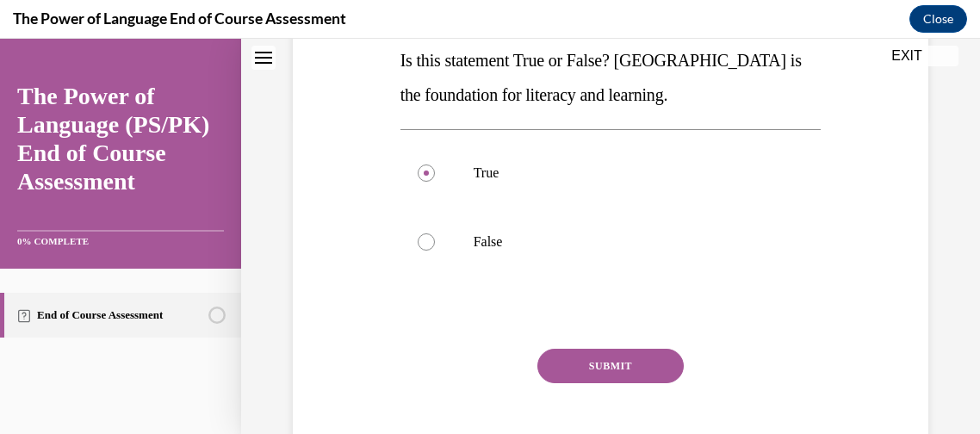
click at [593, 380] on button "SUBMIT" at bounding box center [610, 366] width 146 height 34
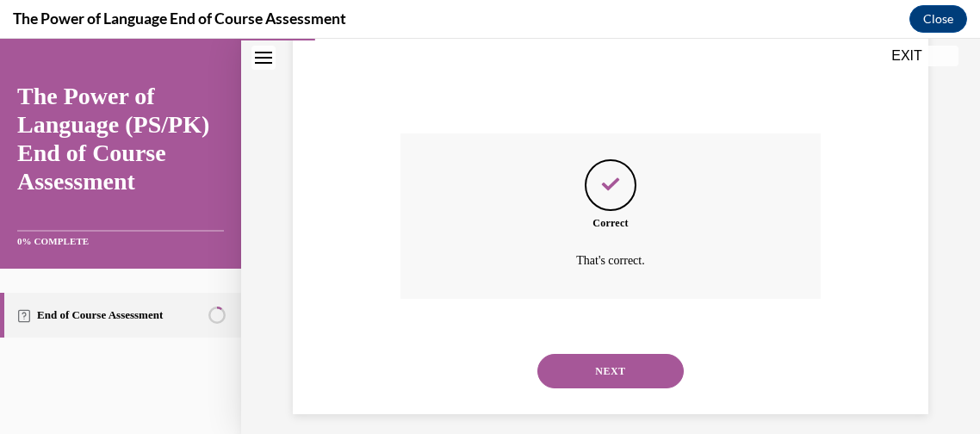
scroll to position [548, 0]
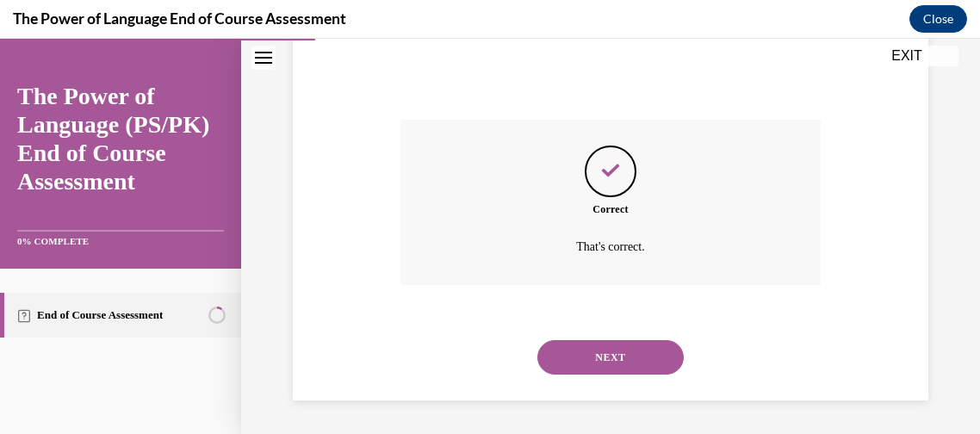
click at [580, 358] on button "NEXT" at bounding box center [610, 357] width 146 height 34
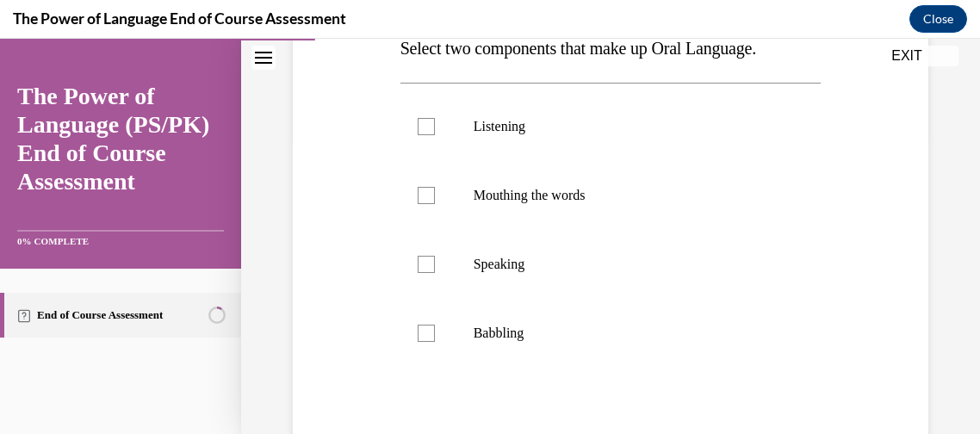
scroll to position [304, 0]
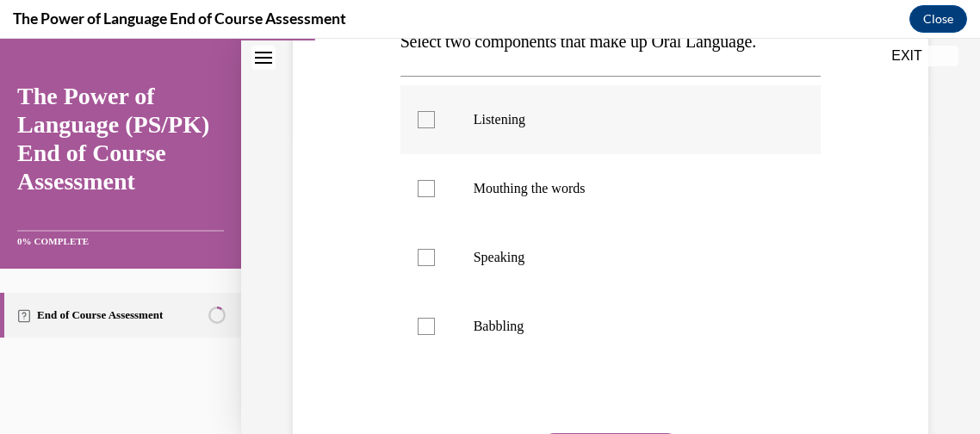
click at [443, 145] on label "Listening" at bounding box center [610, 119] width 421 height 69
click at [435, 128] on input "Listening" at bounding box center [425, 119] width 17 height 17
checkbox input "true"
click at [454, 263] on label "Speaking" at bounding box center [610, 257] width 421 height 69
click at [435, 263] on input "Speaking" at bounding box center [425, 257] width 17 height 17
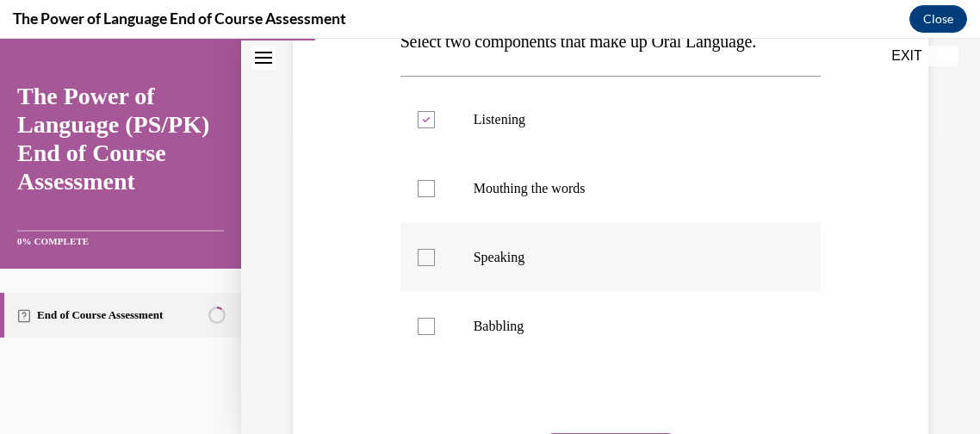
checkbox input "true"
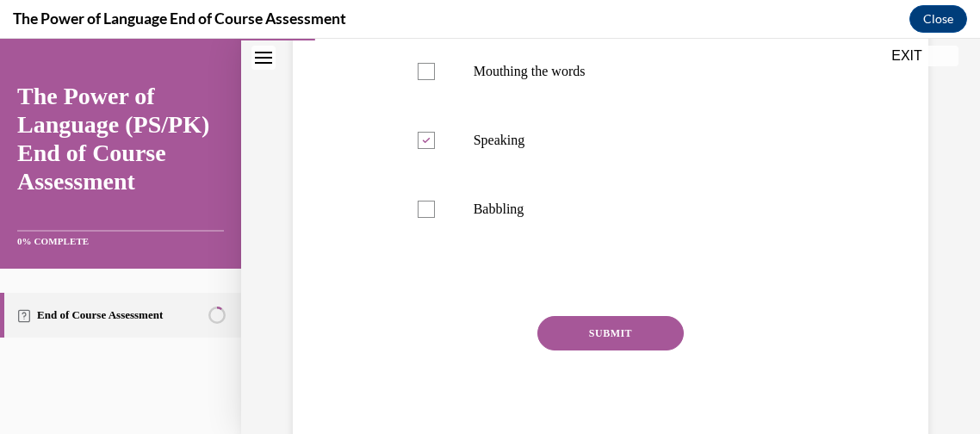
scroll to position [428, 0]
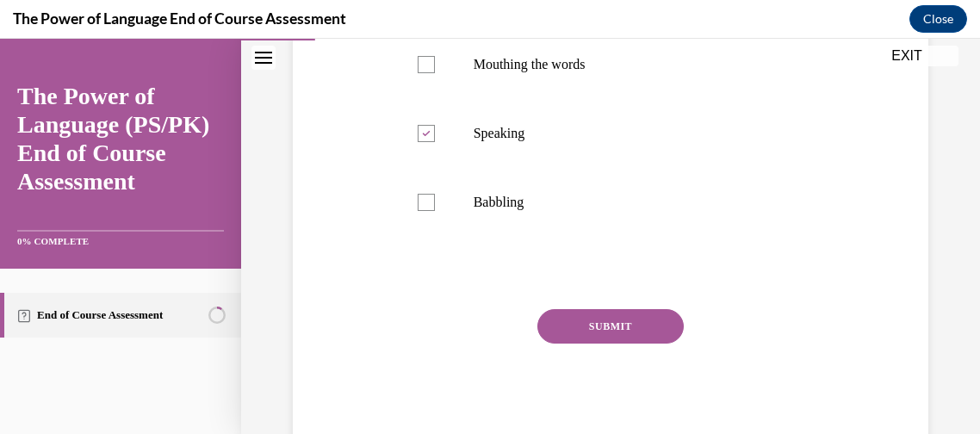
click at [600, 323] on button "SUBMIT" at bounding box center [610, 326] width 146 height 34
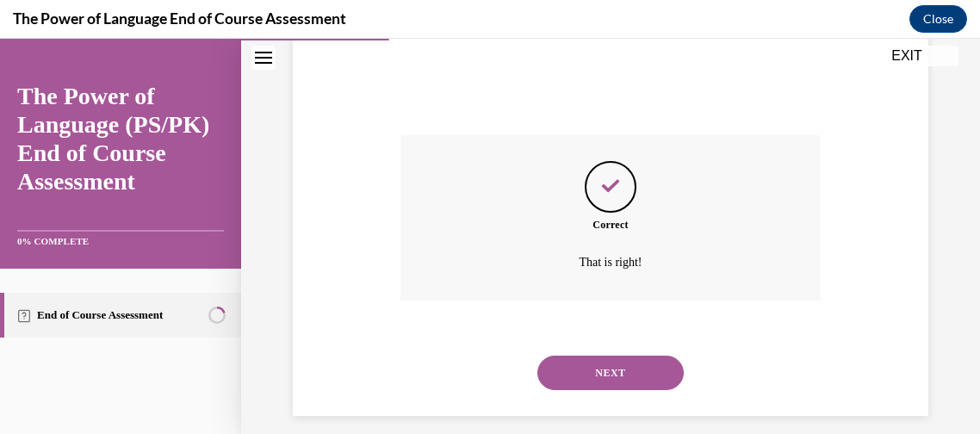
scroll to position [617, 0]
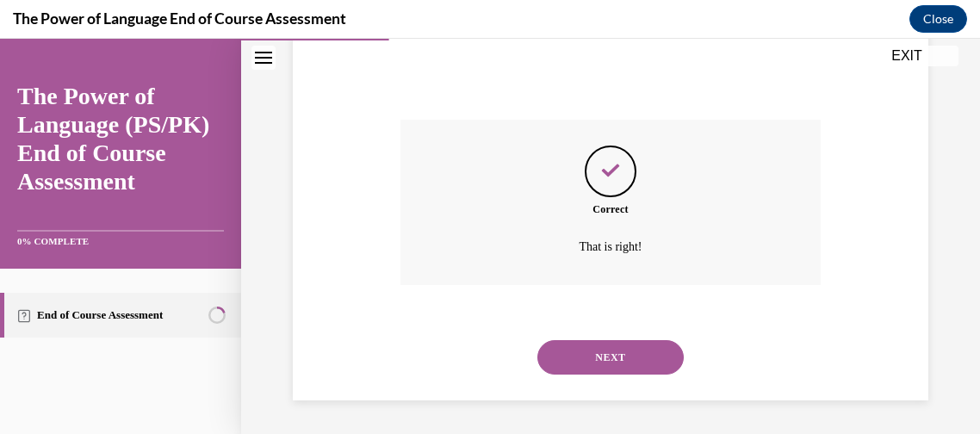
click at [649, 368] on button "NEXT" at bounding box center [610, 357] width 146 height 34
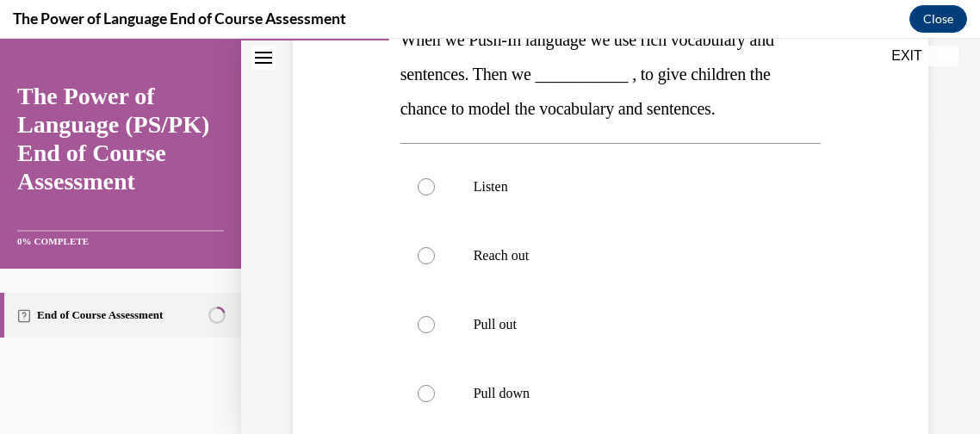
scroll to position [309, 0]
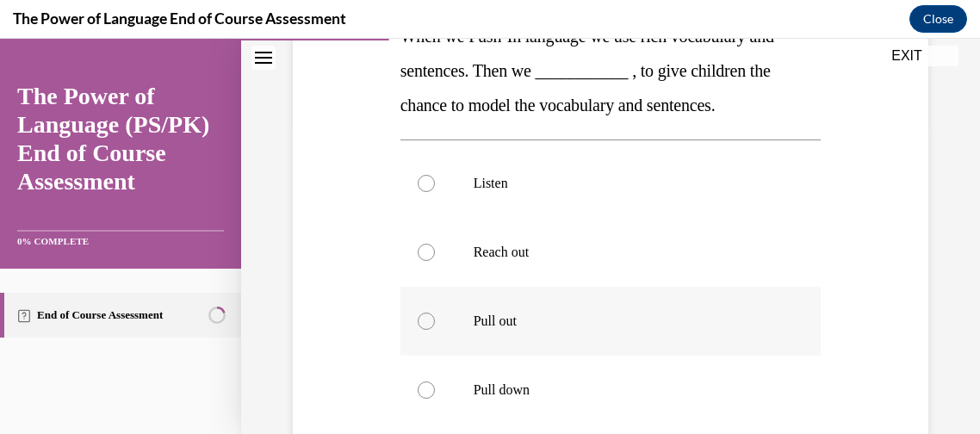
click at [684, 316] on p "Pull out" at bounding box center [625, 320] width 305 height 17
click at [435, 316] on input "Pull out" at bounding box center [425, 320] width 17 height 17
radio input "true"
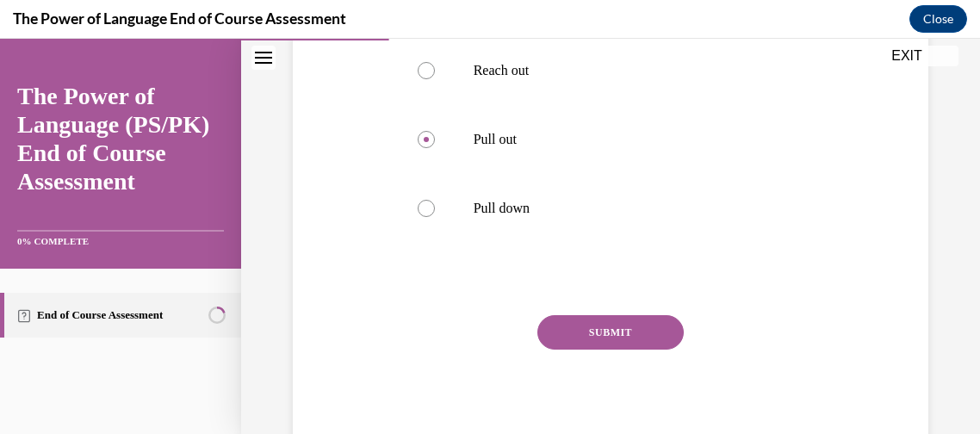
scroll to position [541, 0]
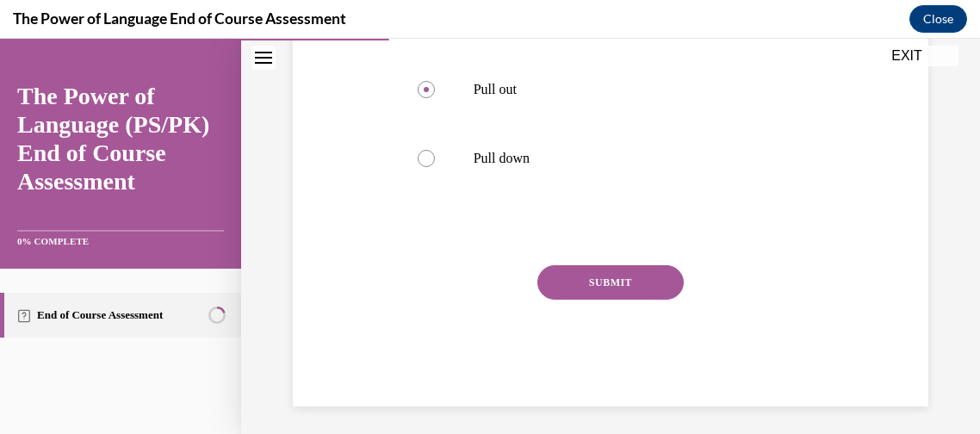
click at [661, 288] on button "SUBMIT" at bounding box center [610, 282] width 146 height 34
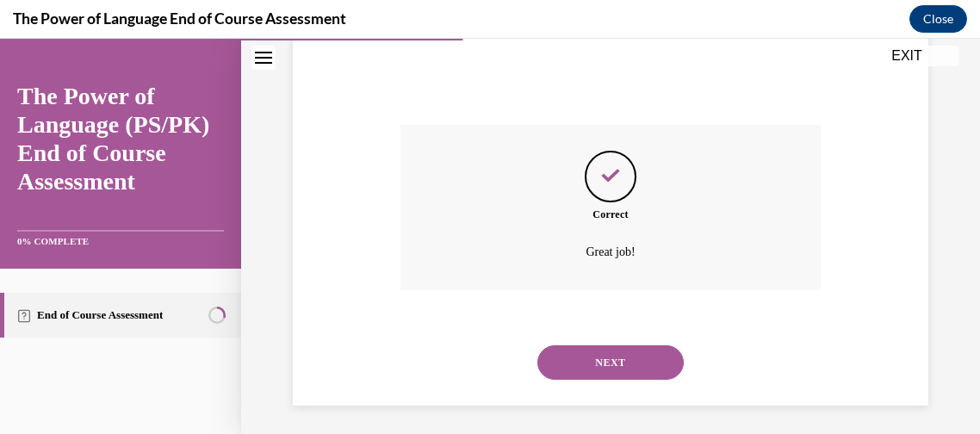
scroll to position [686, 0]
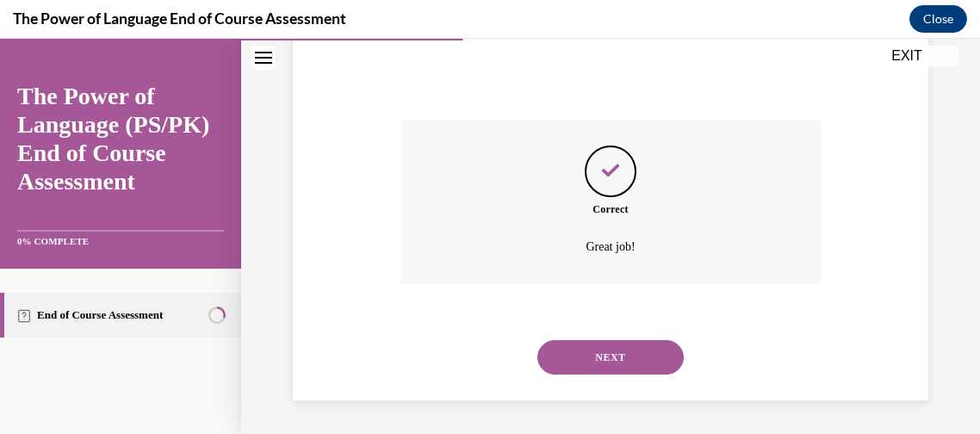
click at [569, 372] on button "NEXT" at bounding box center [610, 357] width 146 height 34
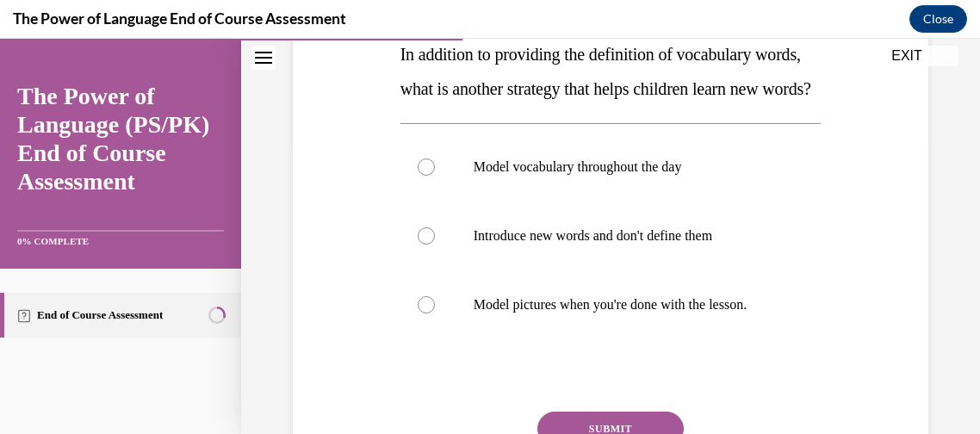
scroll to position [292, 0]
click at [665, 182] on label "Model vocabulary throughout the day" at bounding box center [610, 166] width 421 height 69
click at [435, 175] on input "Model vocabulary throughout the day" at bounding box center [425, 166] width 17 height 17
radio input "true"
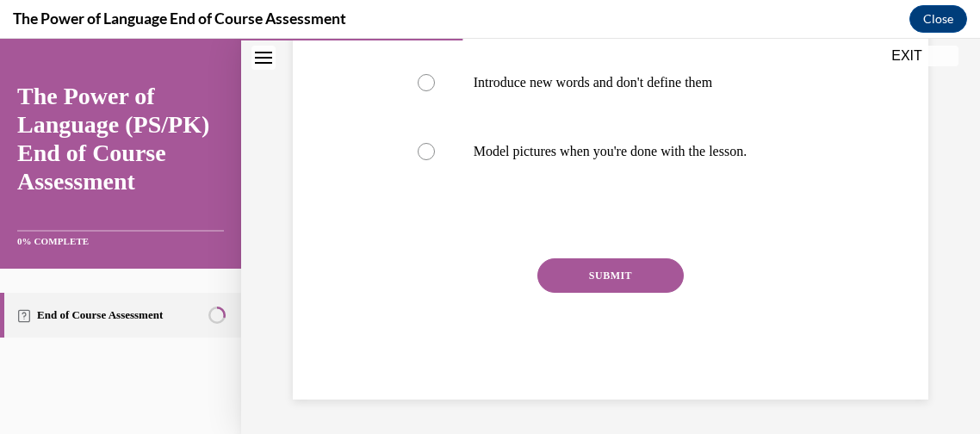
scroll to position [461, 0]
click at [626, 293] on button "SUBMIT" at bounding box center [610, 275] width 146 height 34
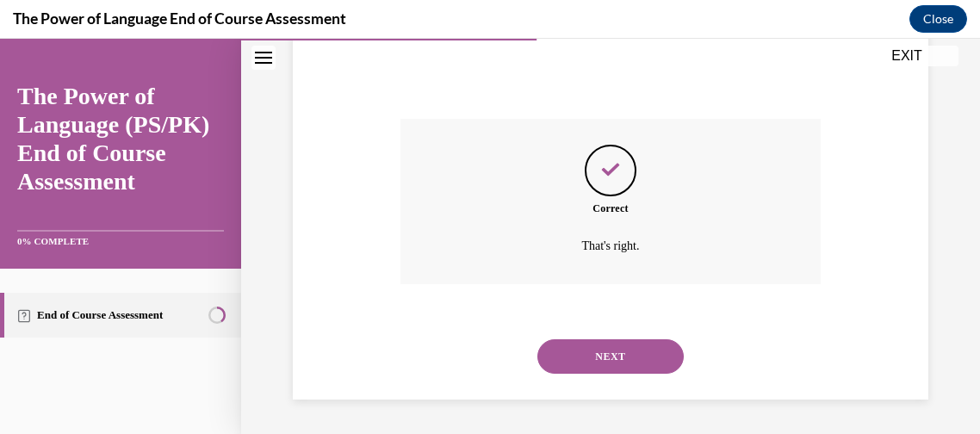
scroll to position [617, 0]
click at [636, 368] on button "NEXT" at bounding box center [610, 356] width 146 height 34
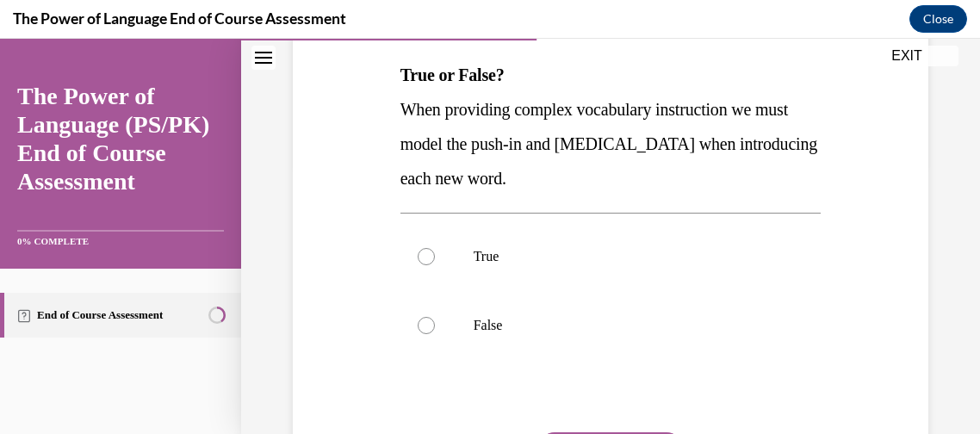
scroll to position [280, 0]
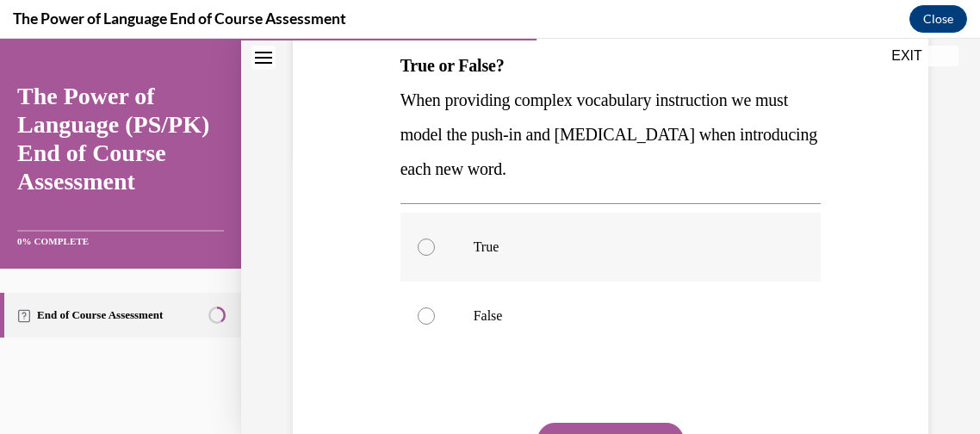
click at [659, 265] on label "True" at bounding box center [610, 247] width 421 height 69
click at [435, 256] on input "True" at bounding box center [425, 246] width 17 height 17
radio input "true"
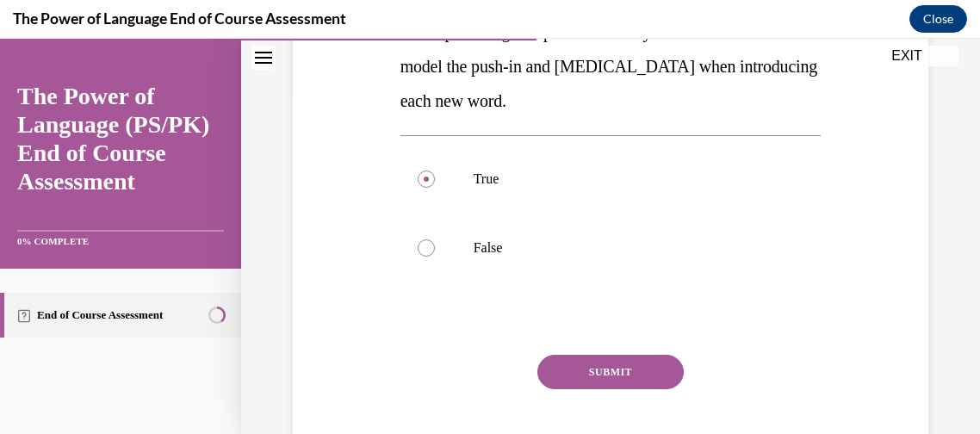
scroll to position [354, 0]
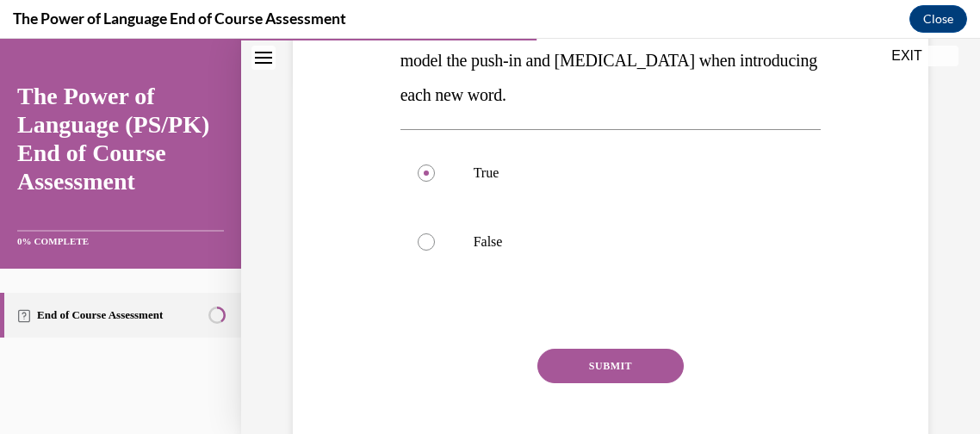
click at [653, 351] on button "SUBMIT" at bounding box center [610, 366] width 146 height 34
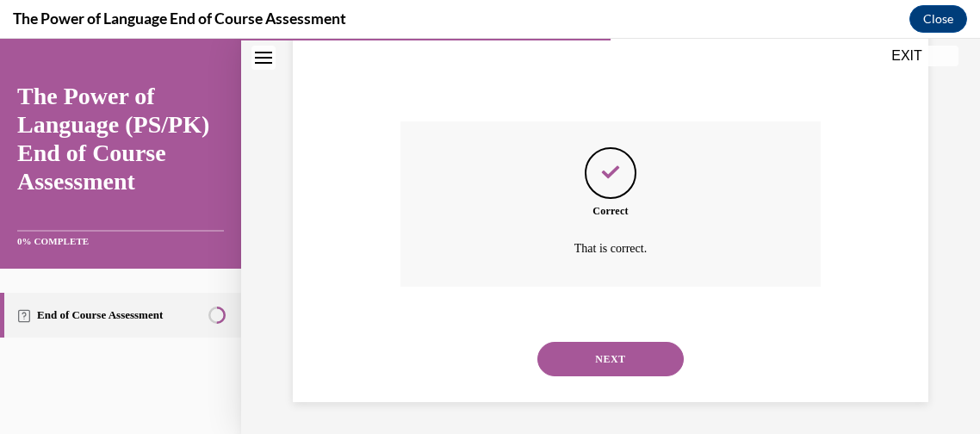
scroll to position [583, 0]
click at [663, 367] on button "NEXT" at bounding box center [610, 357] width 146 height 34
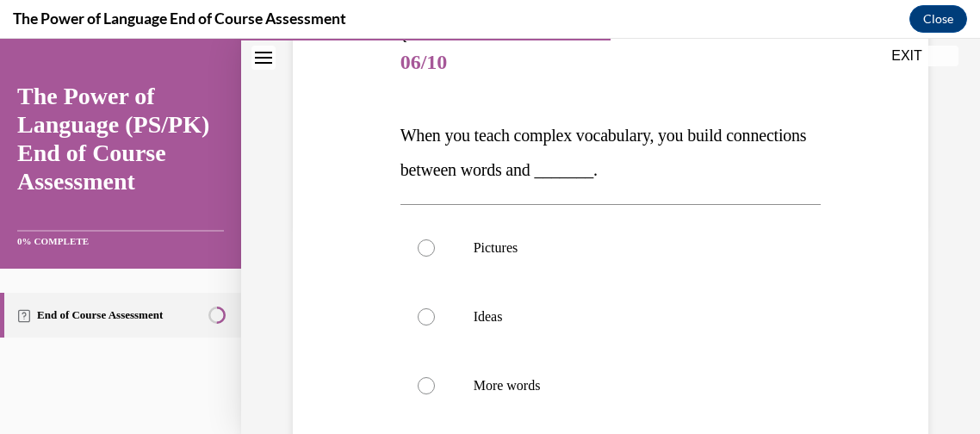
scroll to position [214, 0]
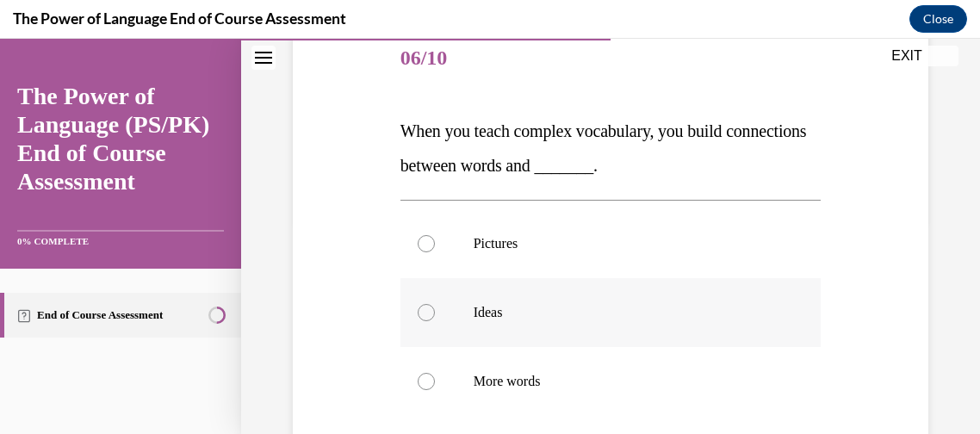
click at [611, 324] on label "Ideas" at bounding box center [610, 312] width 421 height 69
click at [435, 321] on input "Ideas" at bounding box center [425, 312] width 17 height 17
radio input "true"
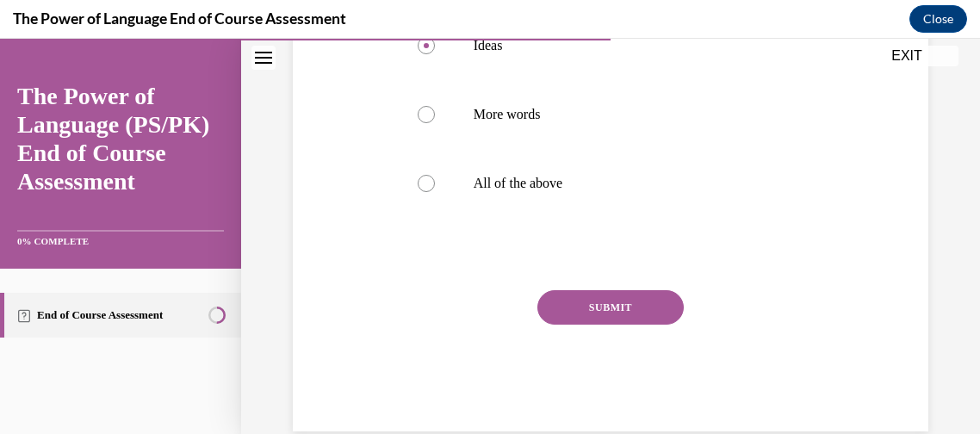
scroll to position [487, 0]
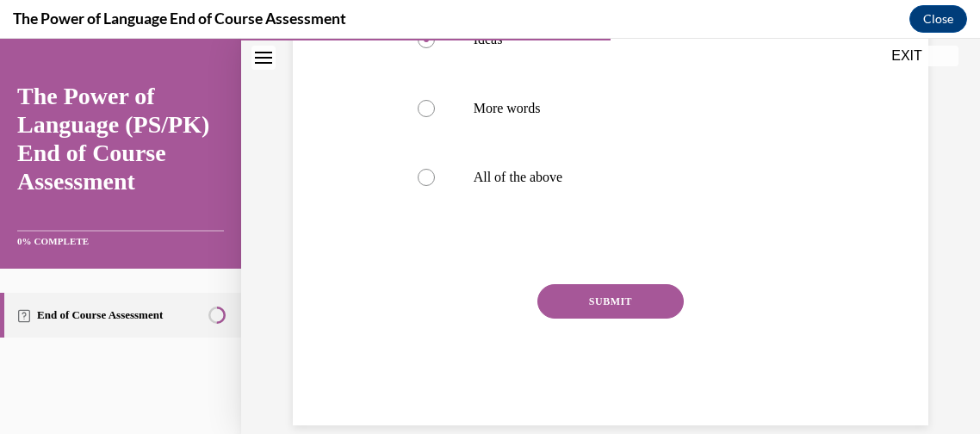
click at [584, 302] on button "SUBMIT" at bounding box center [610, 301] width 146 height 34
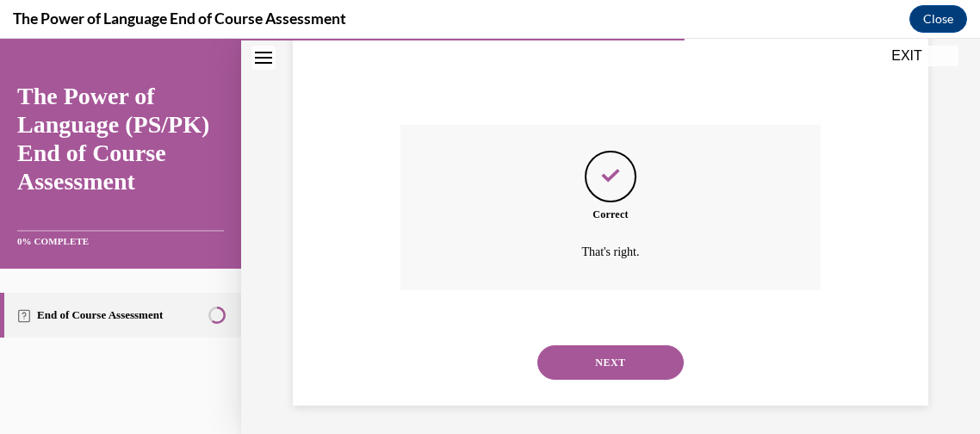
scroll to position [652, 0]
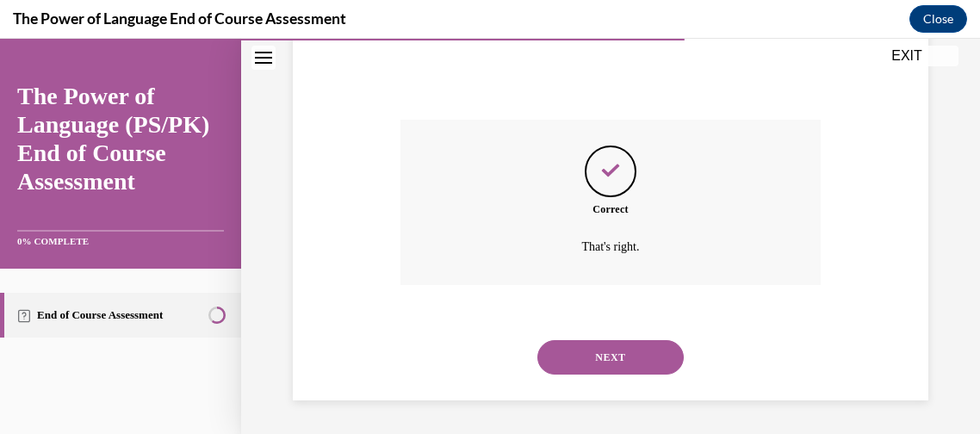
click at [648, 353] on button "NEXT" at bounding box center [610, 357] width 146 height 34
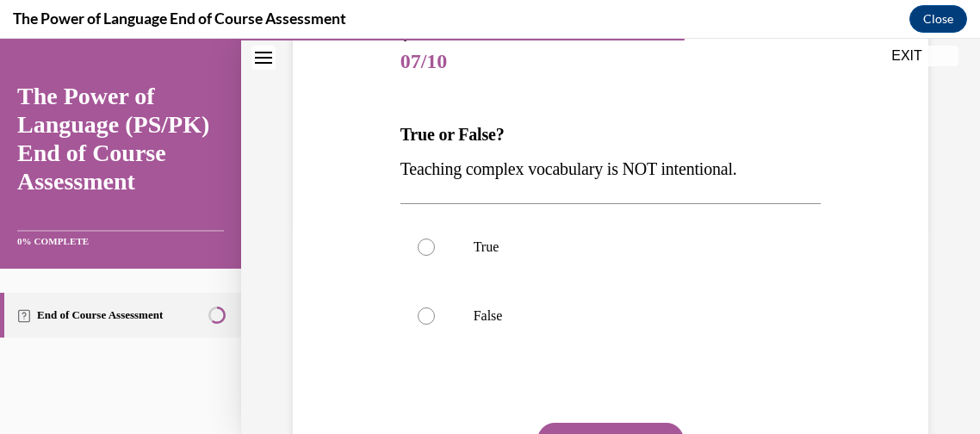
scroll to position [214, 0]
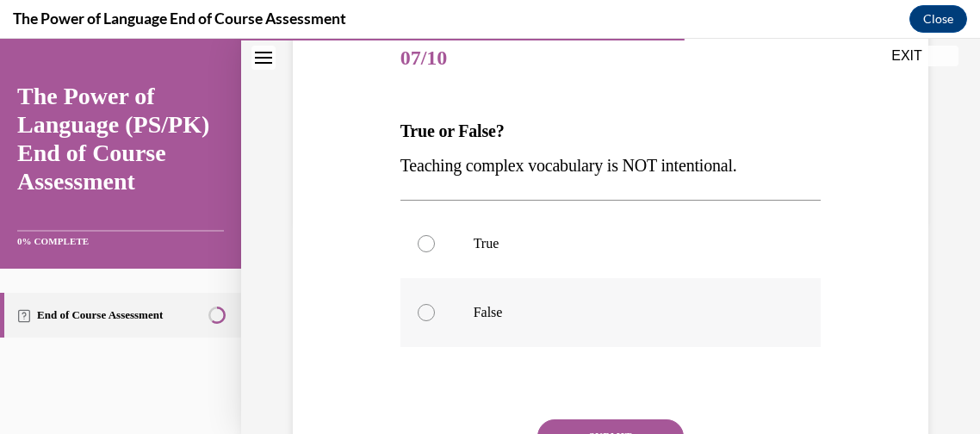
click at [488, 296] on label "False" at bounding box center [610, 312] width 421 height 69
click at [435, 304] on input "False" at bounding box center [425, 312] width 17 height 17
radio input "true"
click at [607, 424] on button "SUBMIT" at bounding box center [610, 436] width 146 height 34
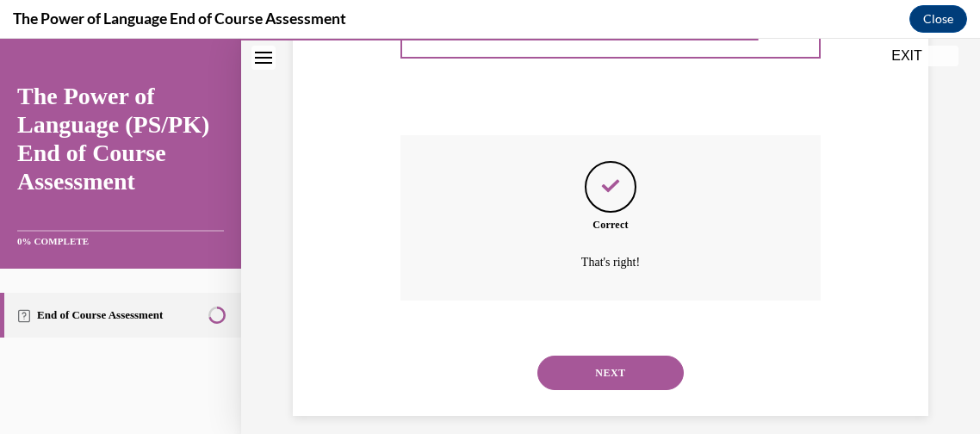
scroll to position [514, 0]
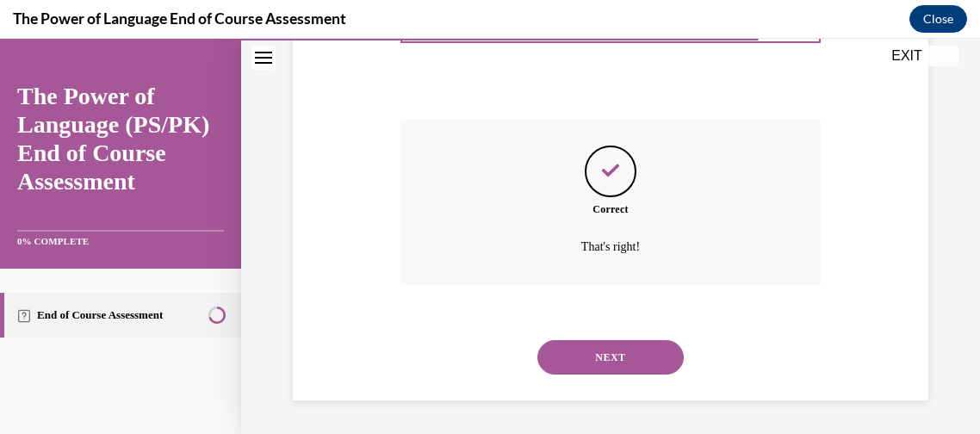
click at [645, 366] on button "NEXT" at bounding box center [610, 357] width 146 height 34
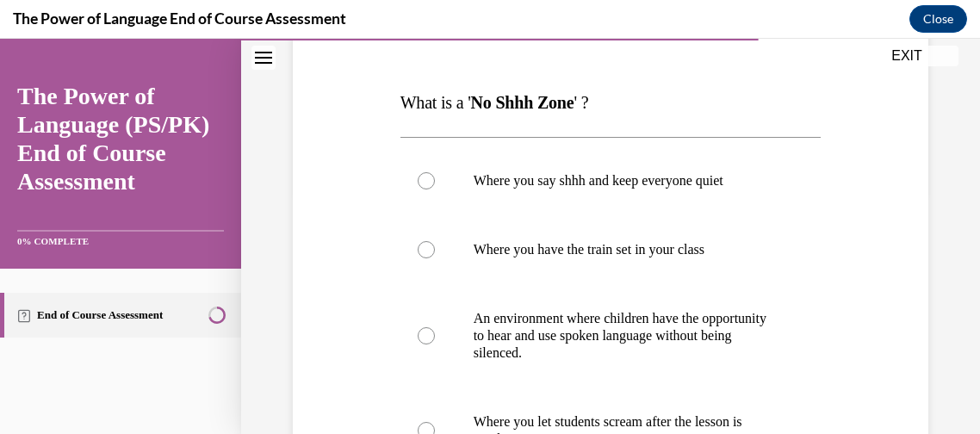
scroll to position [246, 0]
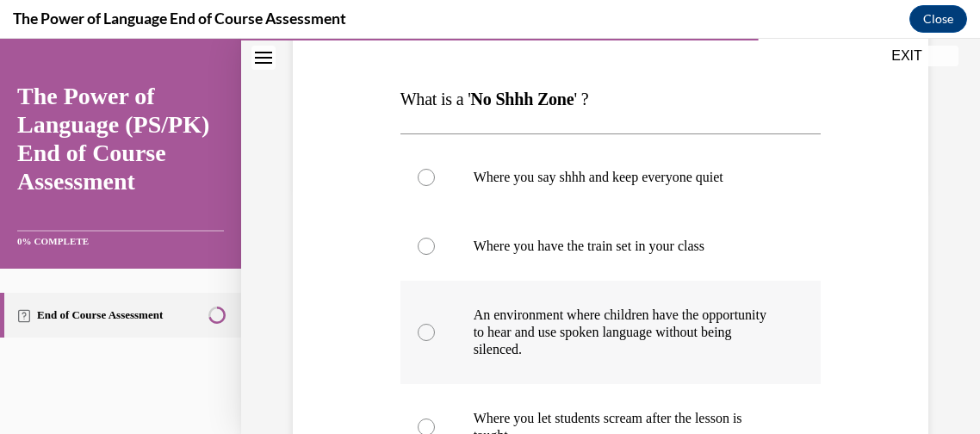
click at [684, 306] on p "An environment where children have the opportunity to hear and use spoken langu…" at bounding box center [625, 332] width 305 height 52
click at [435, 324] on input "An environment where children have the opportunity to hear and use spoken langu…" at bounding box center [425, 332] width 17 height 17
radio input "true"
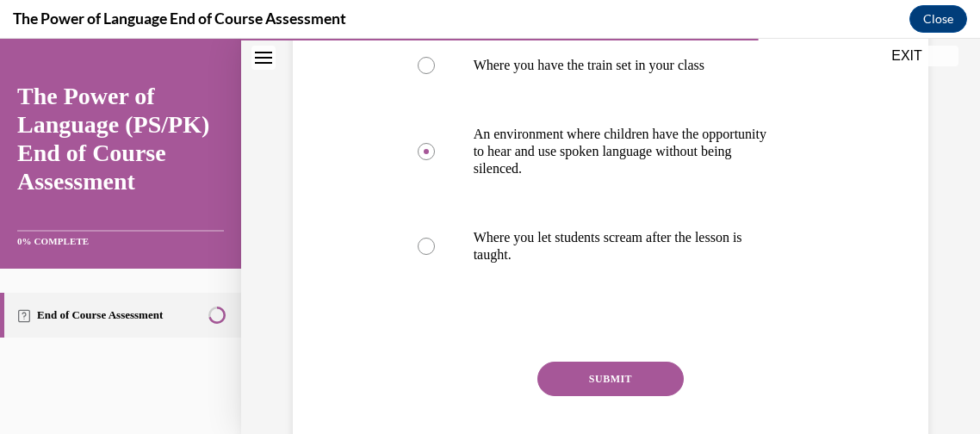
scroll to position [436, 0]
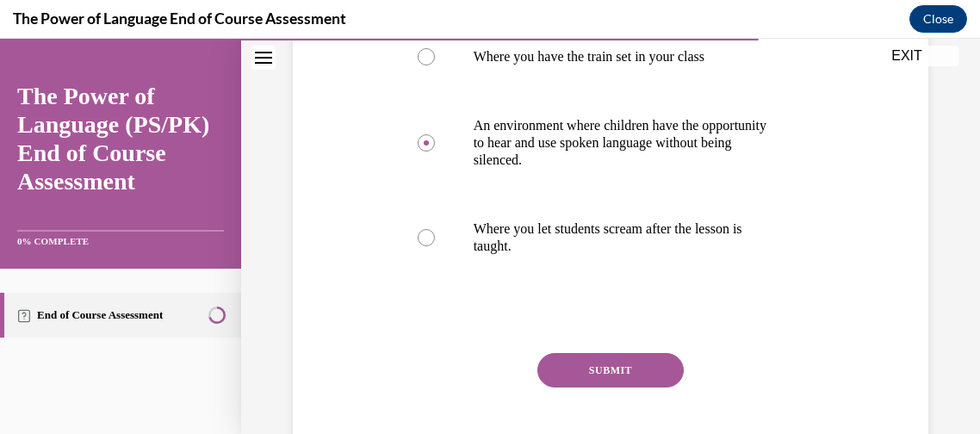
click at [655, 368] on button "SUBMIT" at bounding box center [610, 370] width 146 height 34
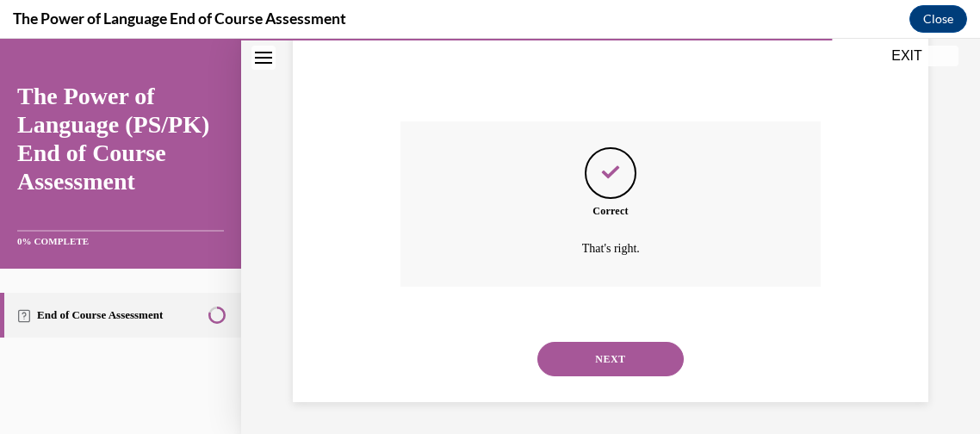
scroll to position [669, 0]
click at [614, 352] on button "NEXT" at bounding box center [610, 357] width 146 height 34
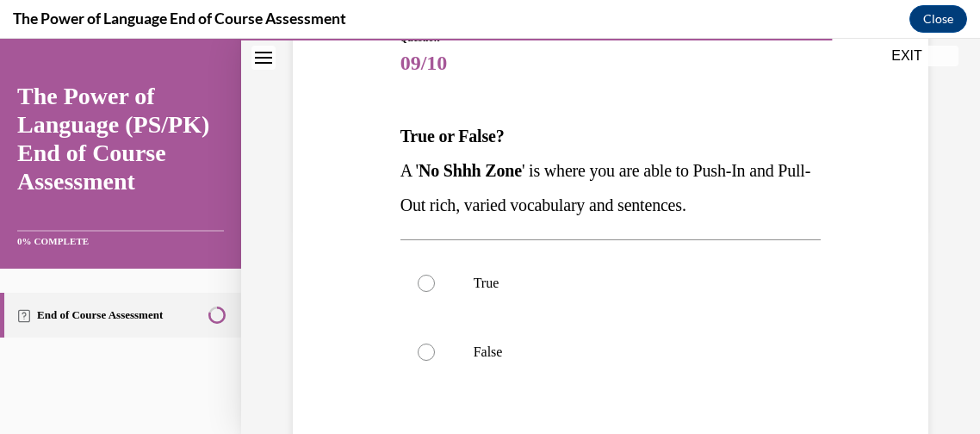
scroll to position [215, 0]
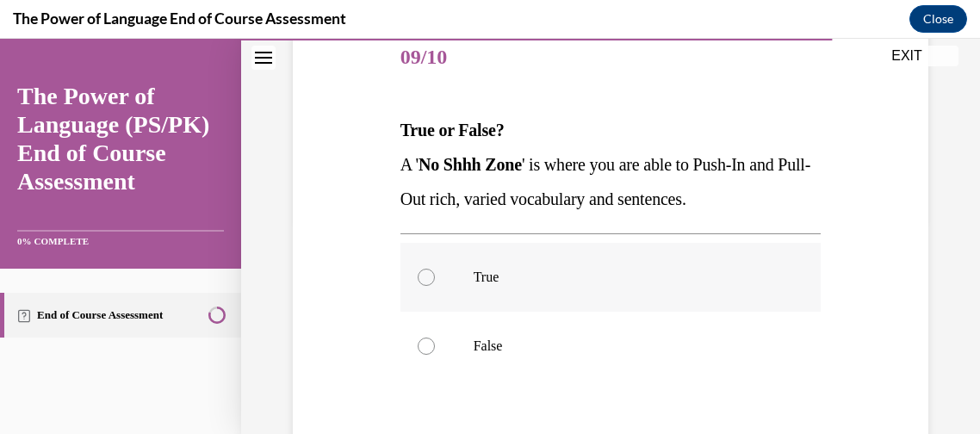
click at [600, 287] on label "True" at bounding box center [610, 277] width 421 height 69
click at [435, 286] on input "True" at bounding box center [425, 277] width 17 height 17
radio input "true"
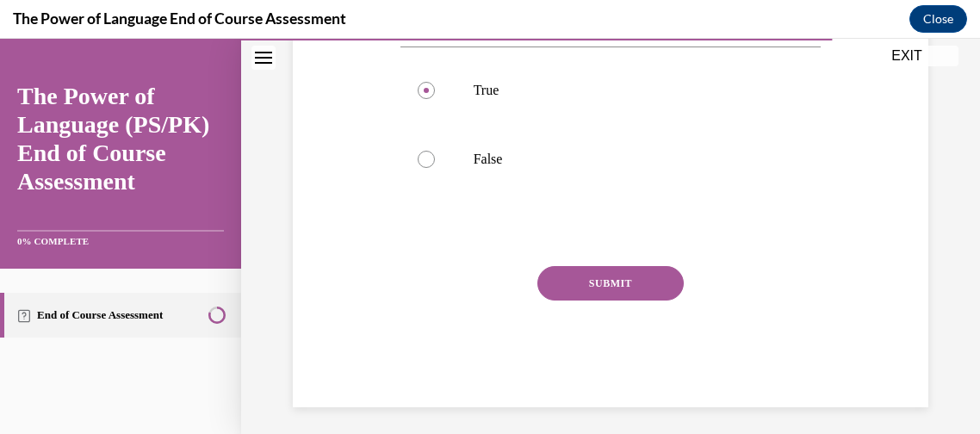
scroll to position [409, 0]
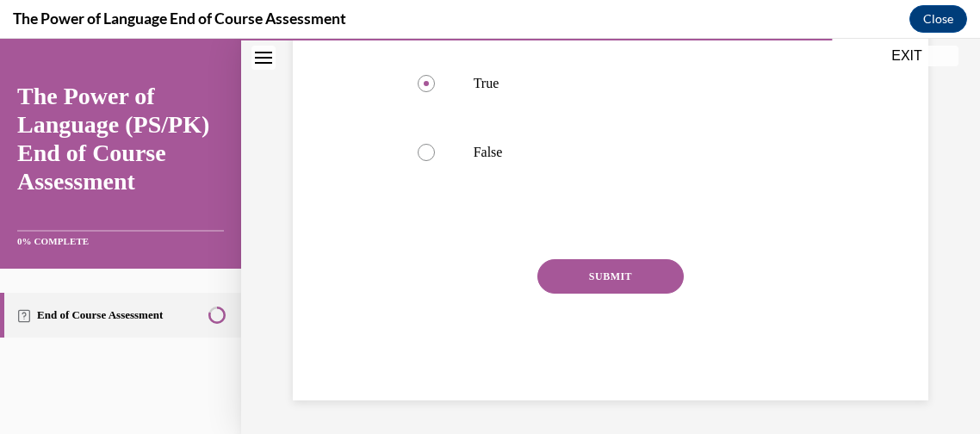
click at [591, 281] on button "SUBMIT" at bounding box center [610, 276] width 146 height 34
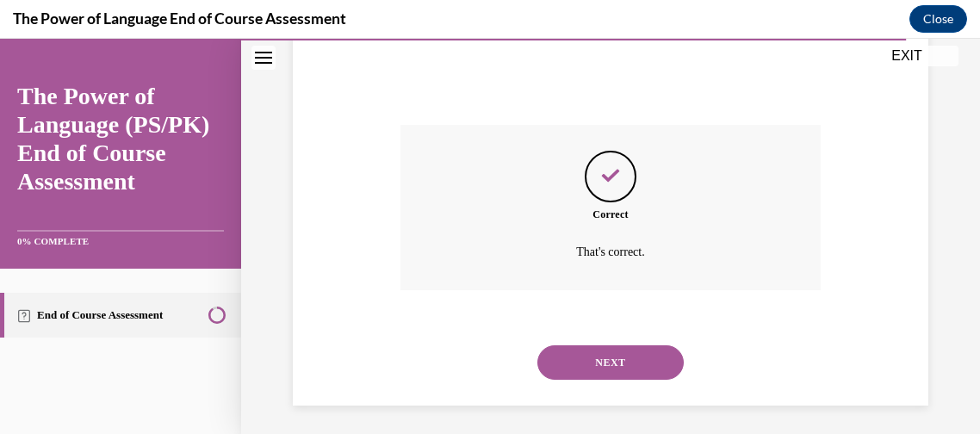
scroll to position [548, 0]
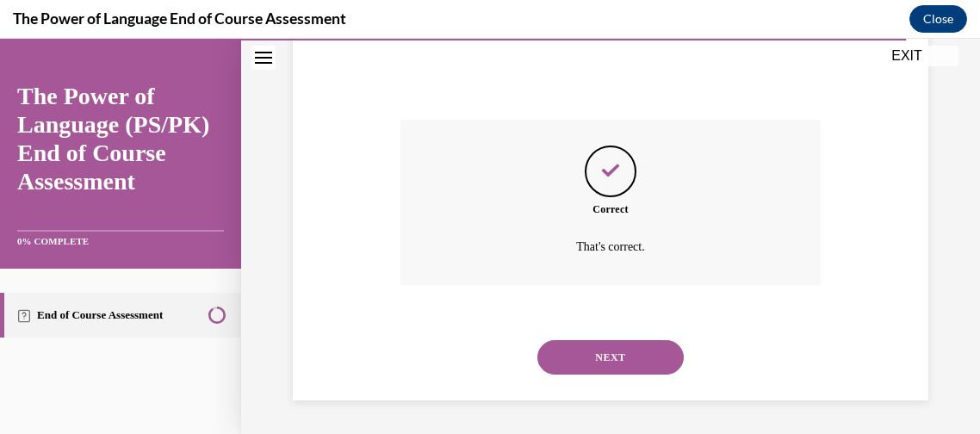
click at [636, 343] on button "NEXT" at bounding box center [610, 357] width 146 height 34
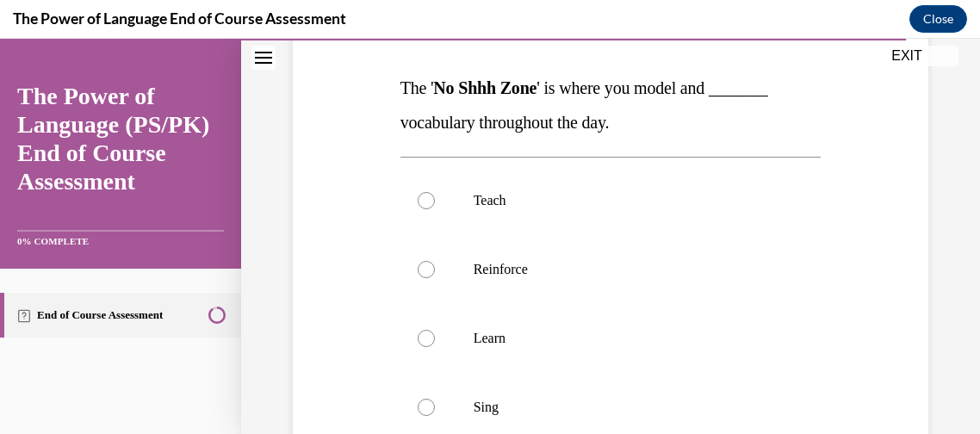
scroll to position [266, 0]
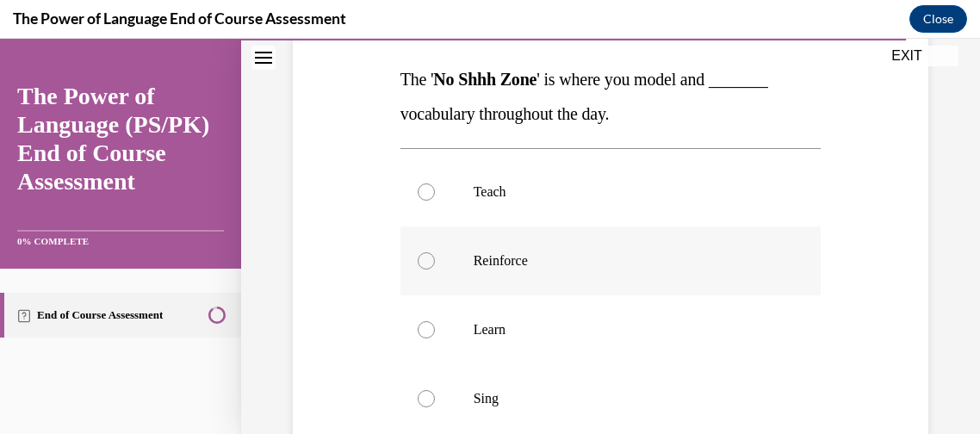
click at [621, 277] on label "Reinforce" at bounding box center [610, 260] width 421 height 69
click at [435, 269] on input "Reinforce" at bounding box center [425, 260] width 17 height 17
radio input "true"
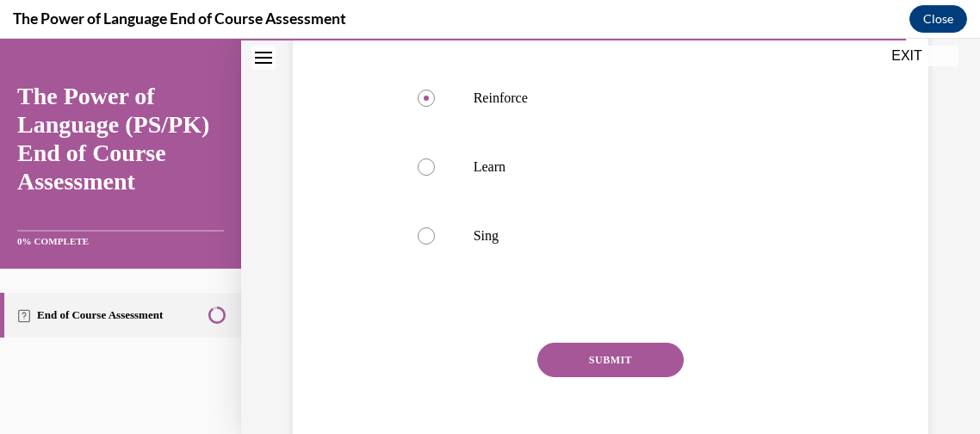
scroll to position [512, 0]
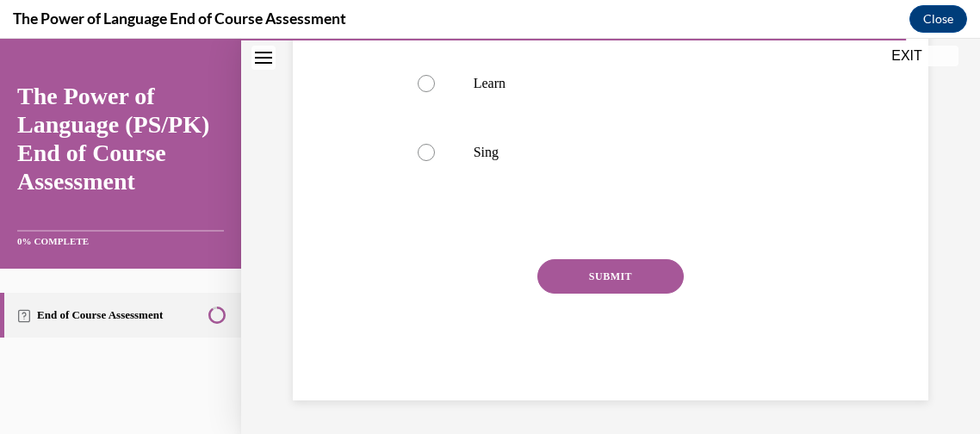
click at [646, 267] on button "SUBMIT" at bounding box center [610, 276] width 146 height 34
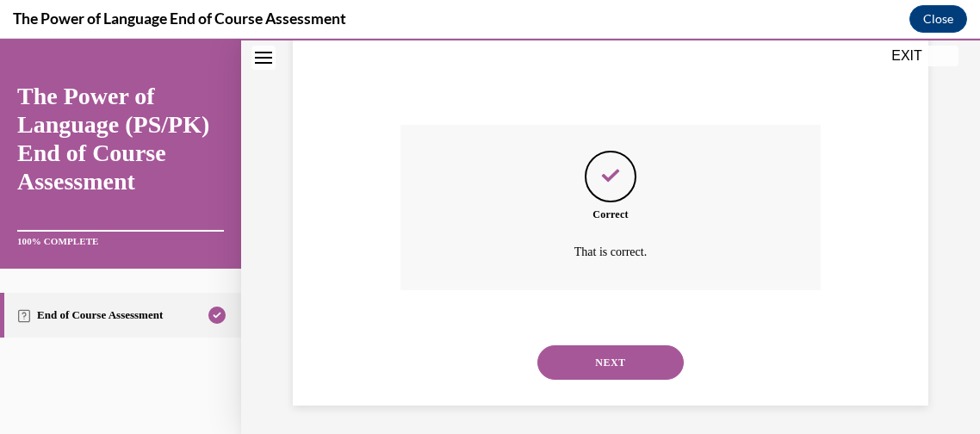
scroll to position [652, 0]
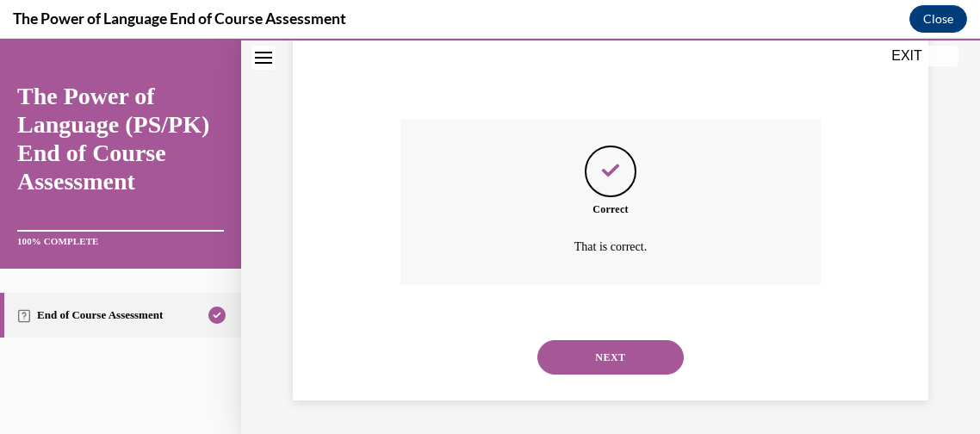
click at [628, 354] on button "NEXT" at bounding box center [610, 357] width 146 height 34
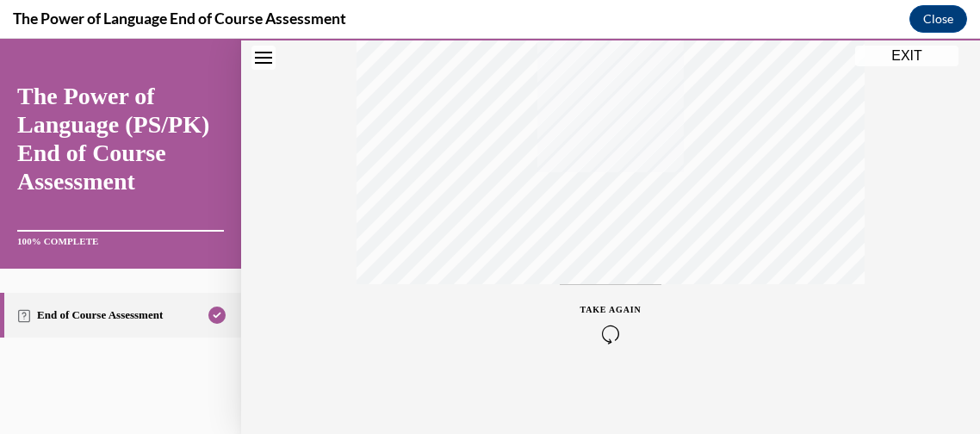
scroll to position [486, 0]
click at [904, 52] on button "EXIT" at bounding box center [906, 56] width 103 height 21
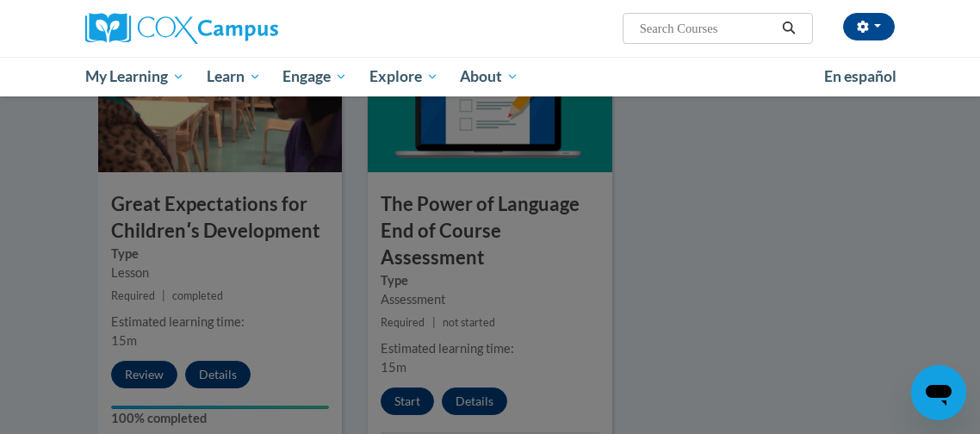
click at [807, 340] on div at bounding box center [490, 217] width 980 height 434
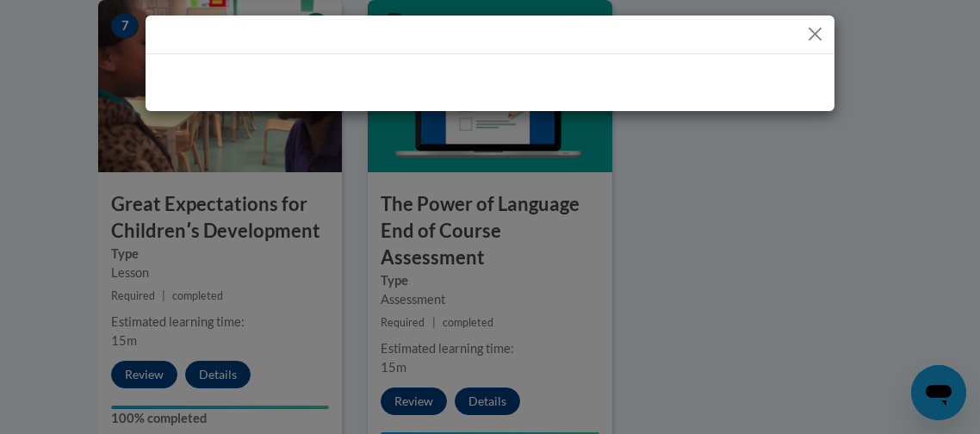
click at [807, 314] on div at bounding box center [490, 217] width 980 height 434
